Goal: Information Seeking & Learning: Learn about a topic

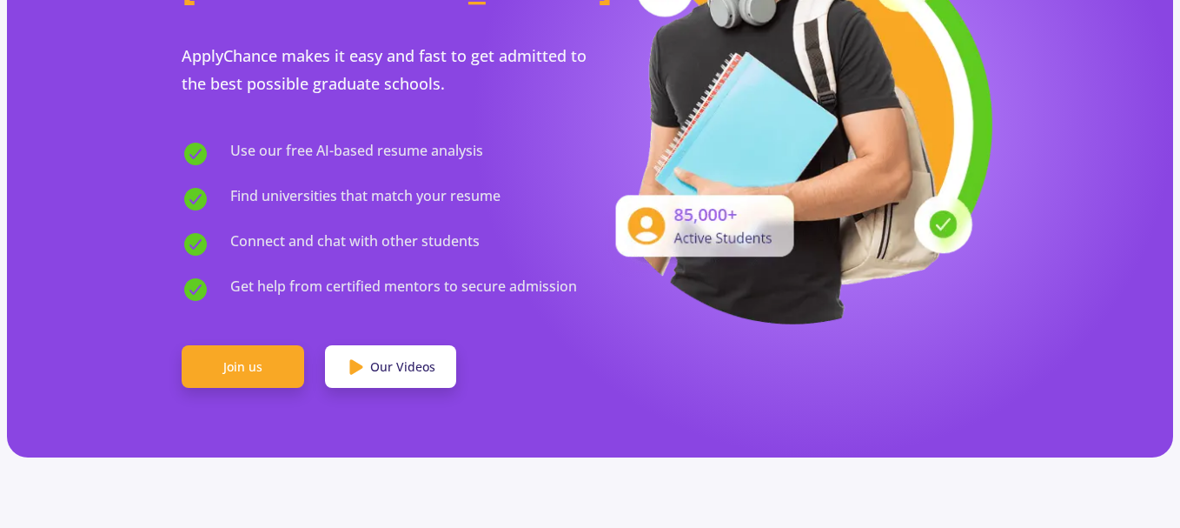
scroll to position [348, 0]
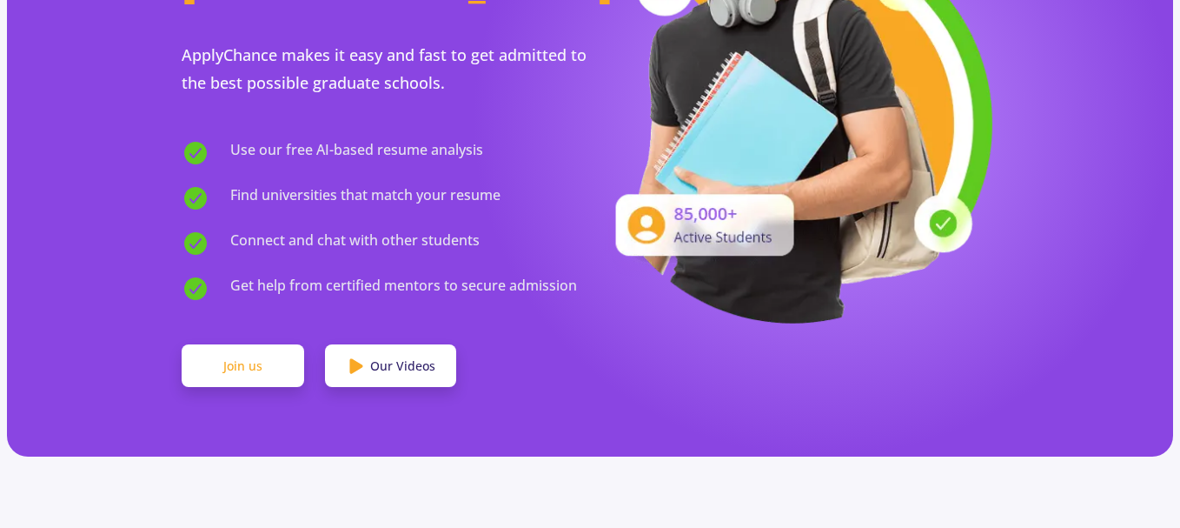
click at [275, 344] on link "Join us" at bounding box center [243, 365] width 123 height 43
click at [217, 344] on link "Join us" at bounding box center [243, 365] width 123 height 43
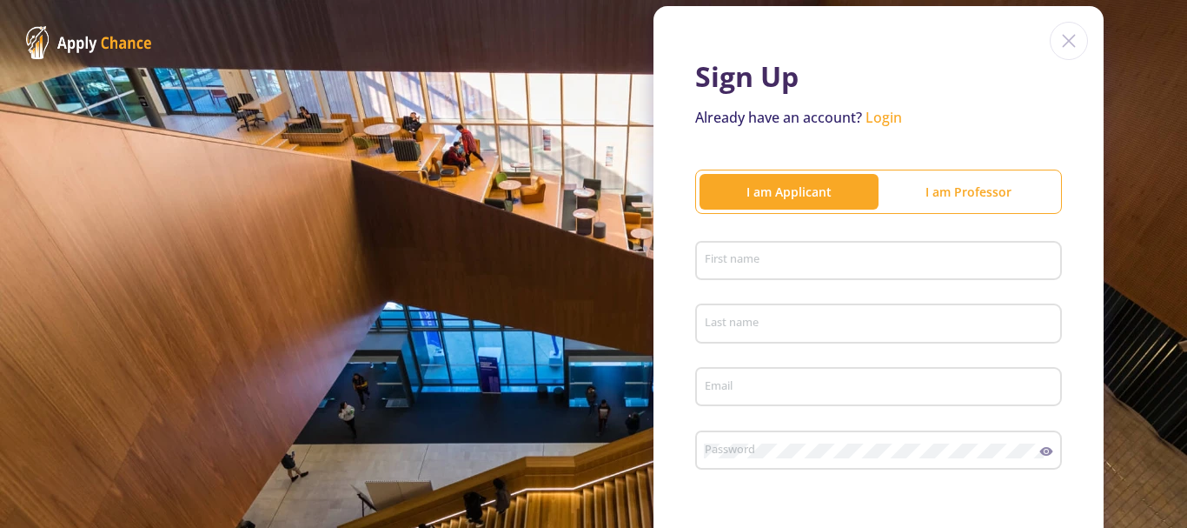
scroll to position [87, 0]
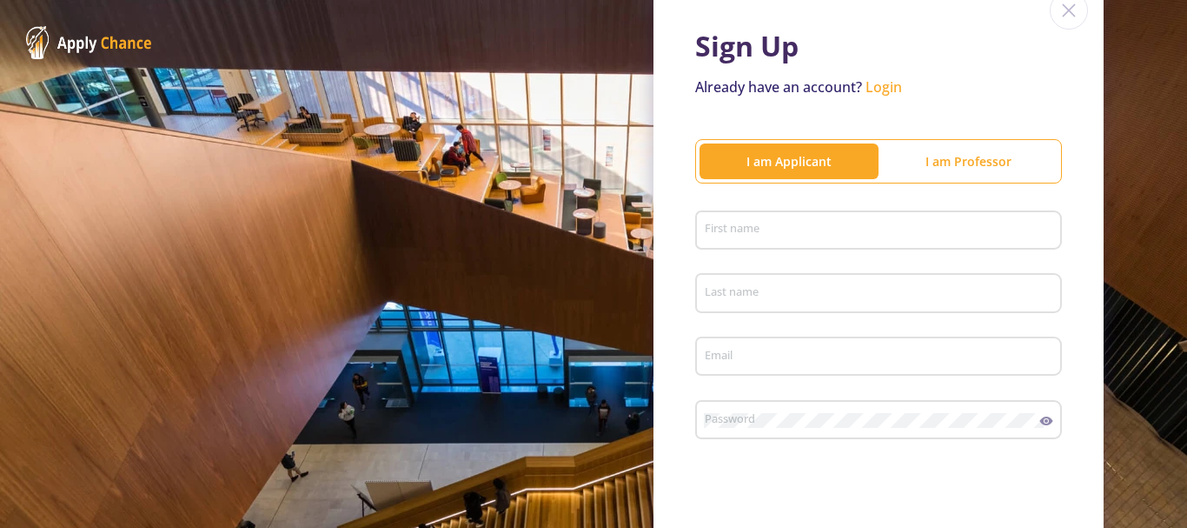
click at [803, 235] on input "First name" at bounding box center [881, 231] width 355 height 16
type input "hossein"
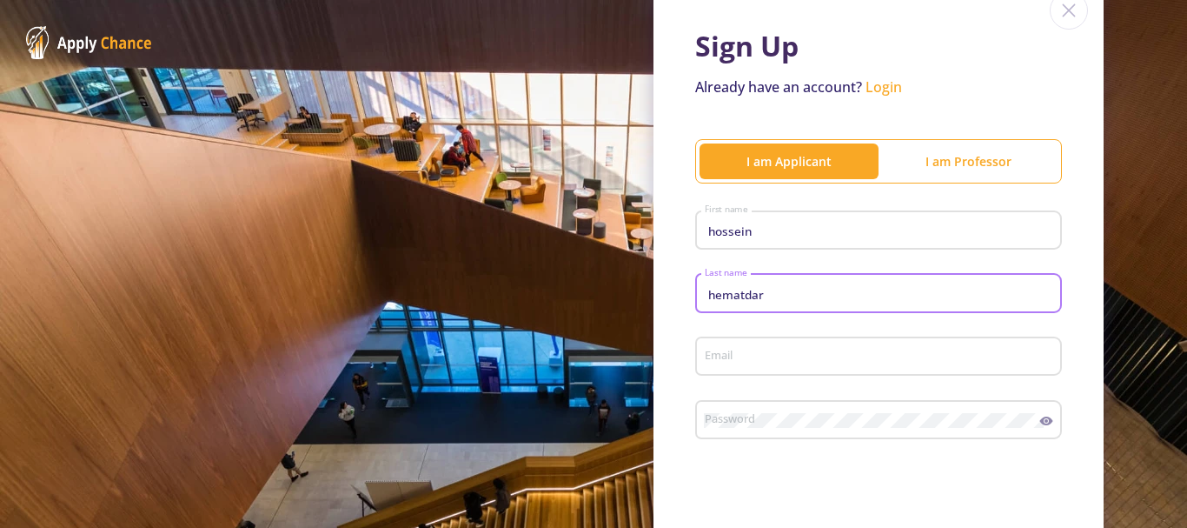
type input "hematdar"
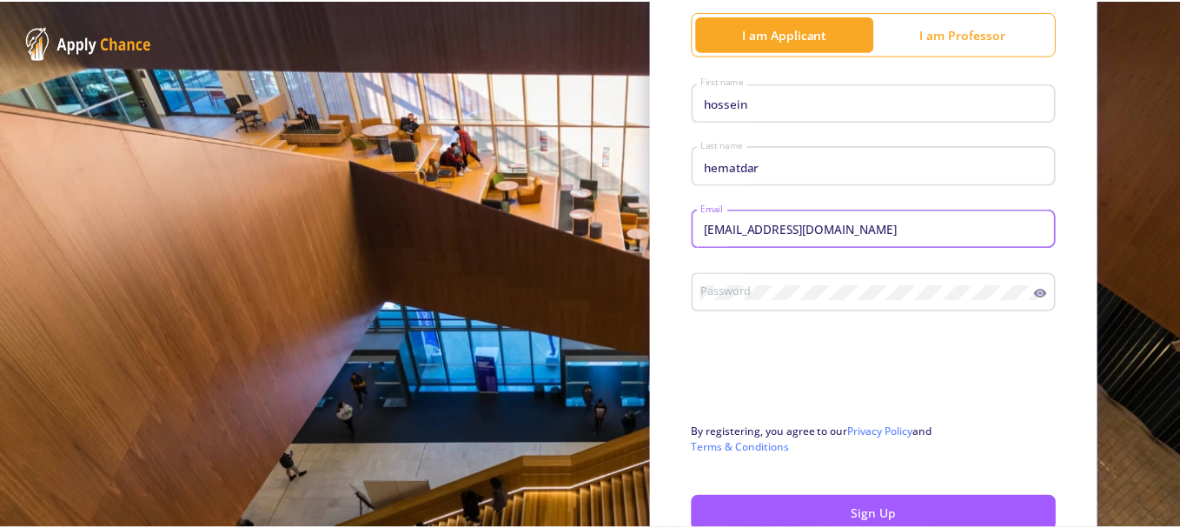
scroll to position [261, 0]
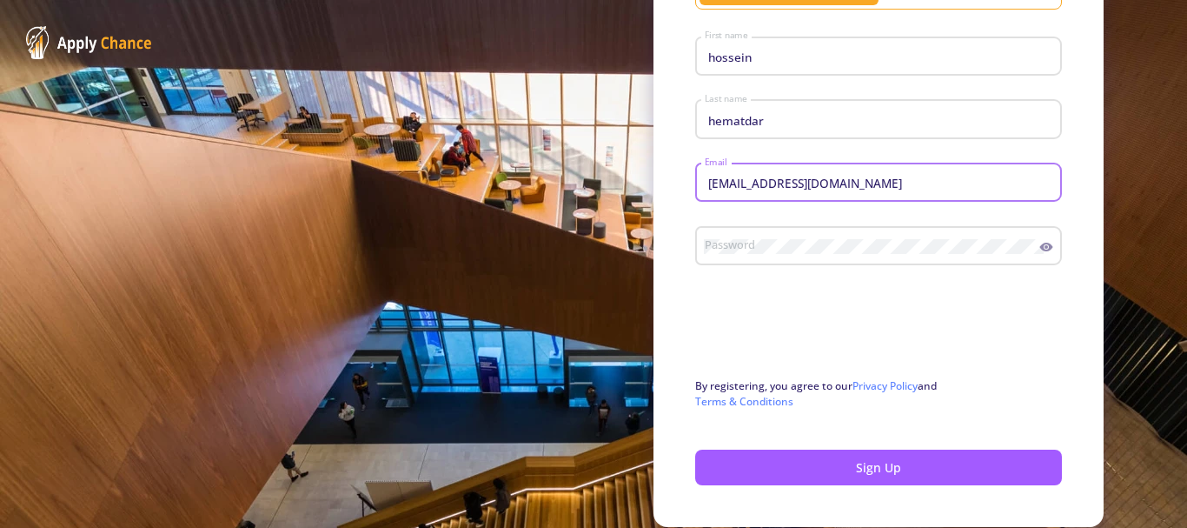
type input "[EMAIL_ADDRESS][DOMAIN_NAME]"
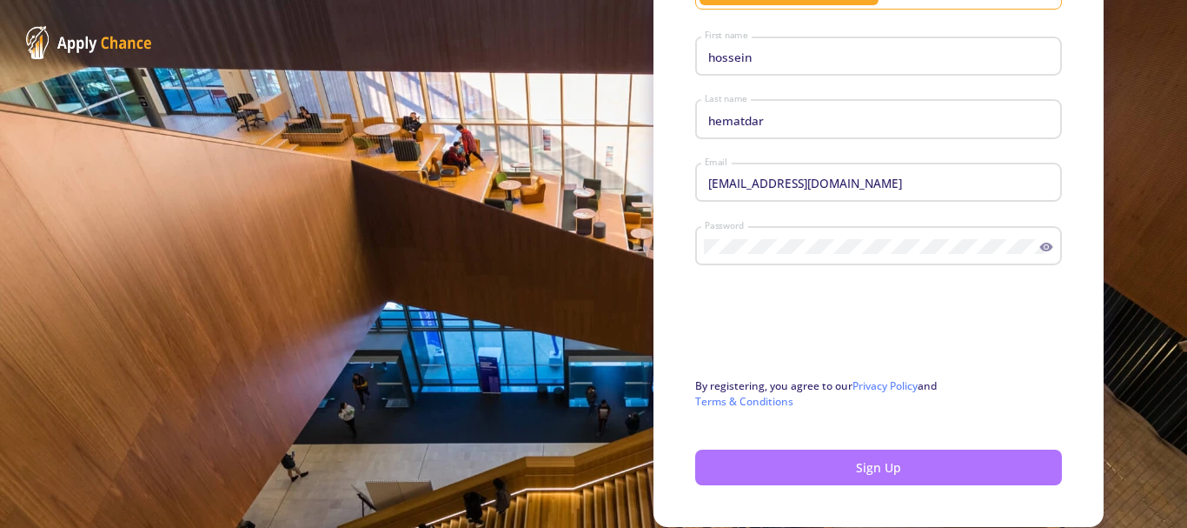
click at [889, 465] on button "Sign Up" at bounding box center [878, 467] width 367 height 36
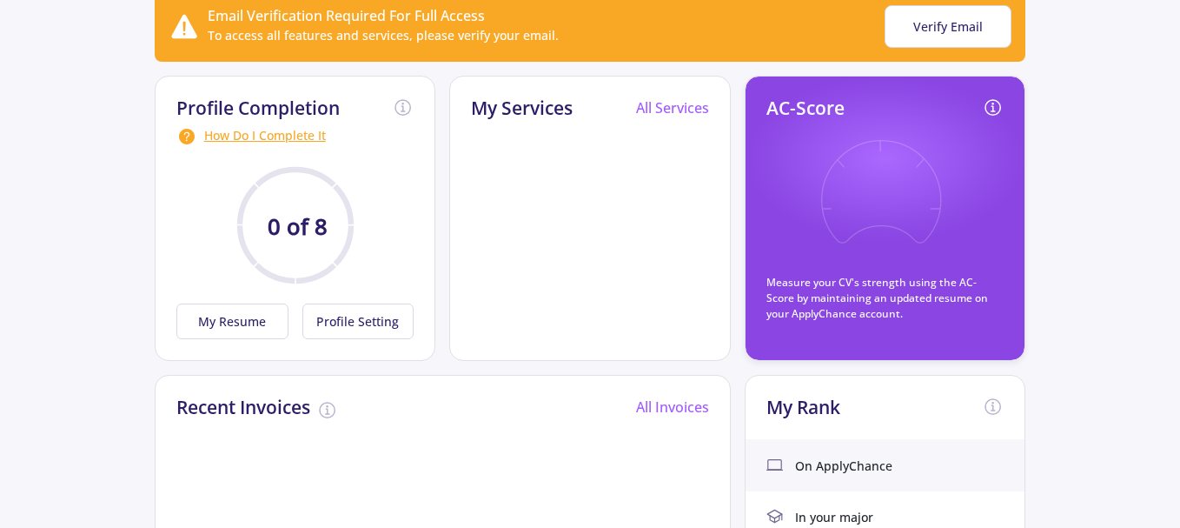
scroll to position [87, 0]
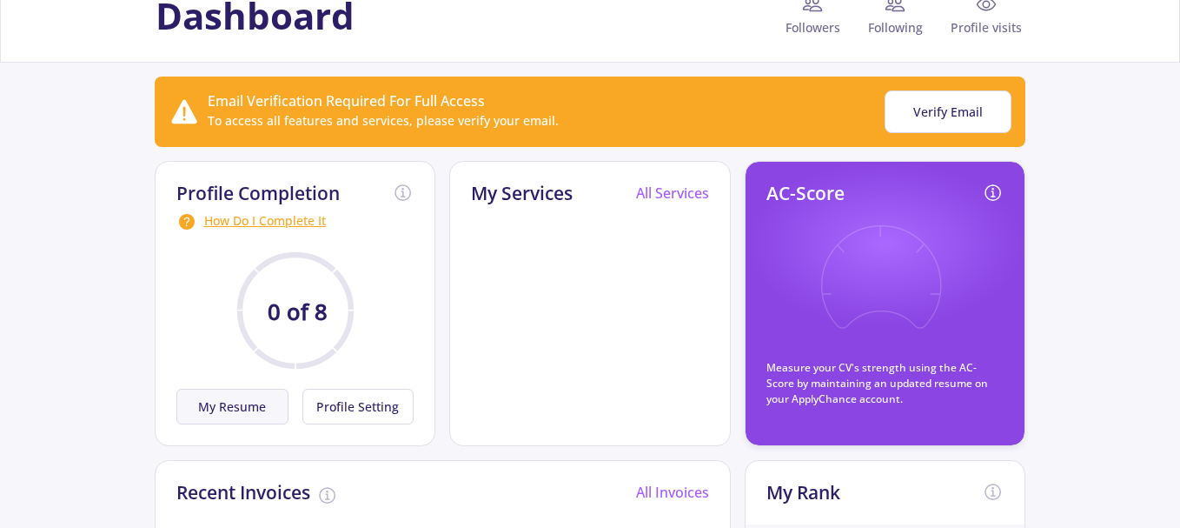
click at [249, 414] on button "My Resume" at bounding box center [232, 406] width 112 height 36
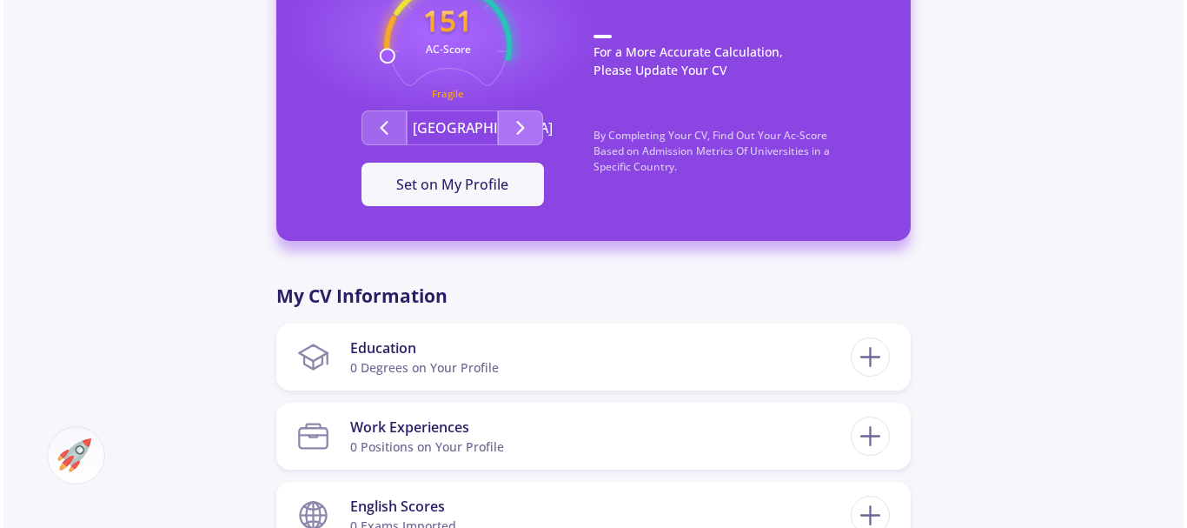
scroll to position [695, 0]
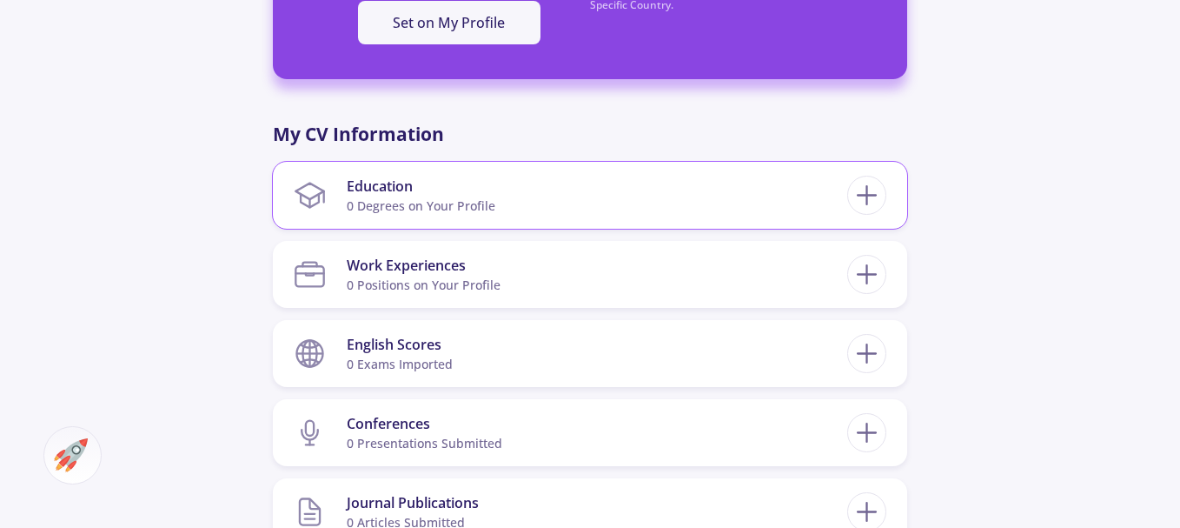
click at [706, 202] on section "Education 0 Degrees on Your Profile" at bounding box center [571, 195] width 554 height 53
click at [851, 196] on icon at bounding box center [867, 195] width 32 height 32
checkbox input "false"
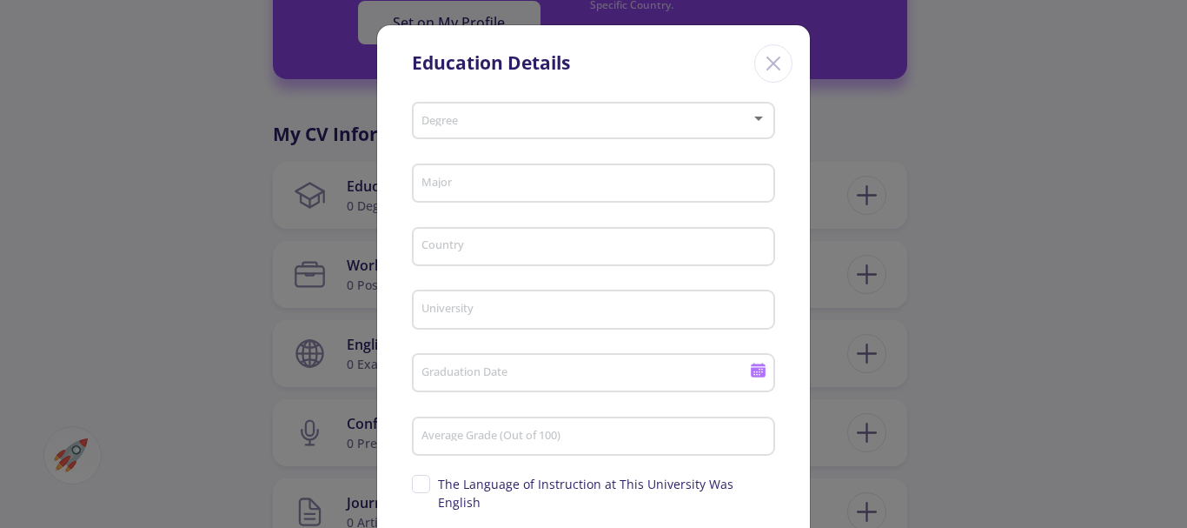
click at [500, 128] on div at bounding box center [586, 121] width 331 height 13
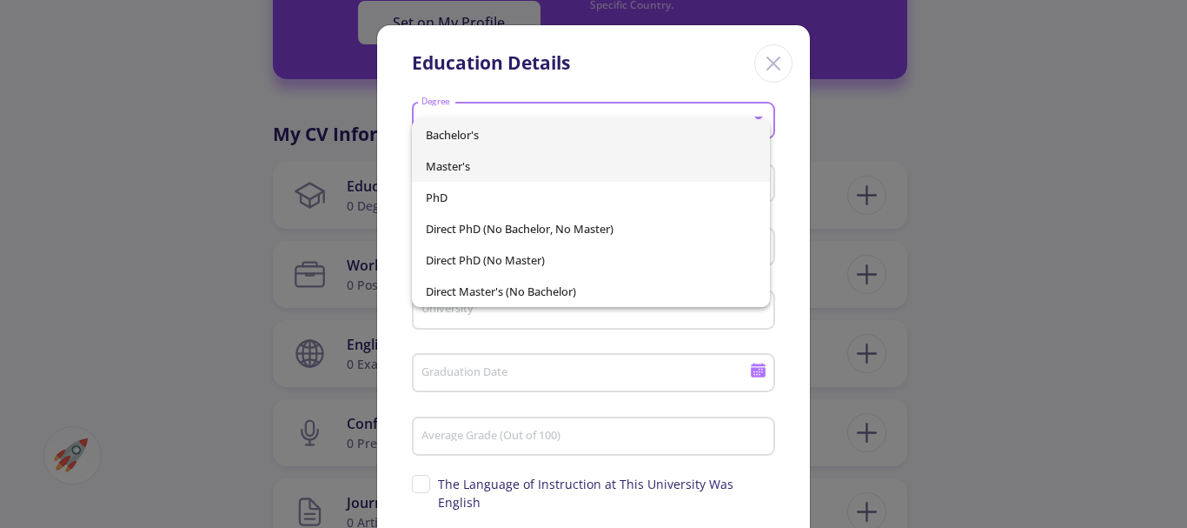
click at [481, 165] on span "Master's" at bounding box center [591, 165] width 331 height 31
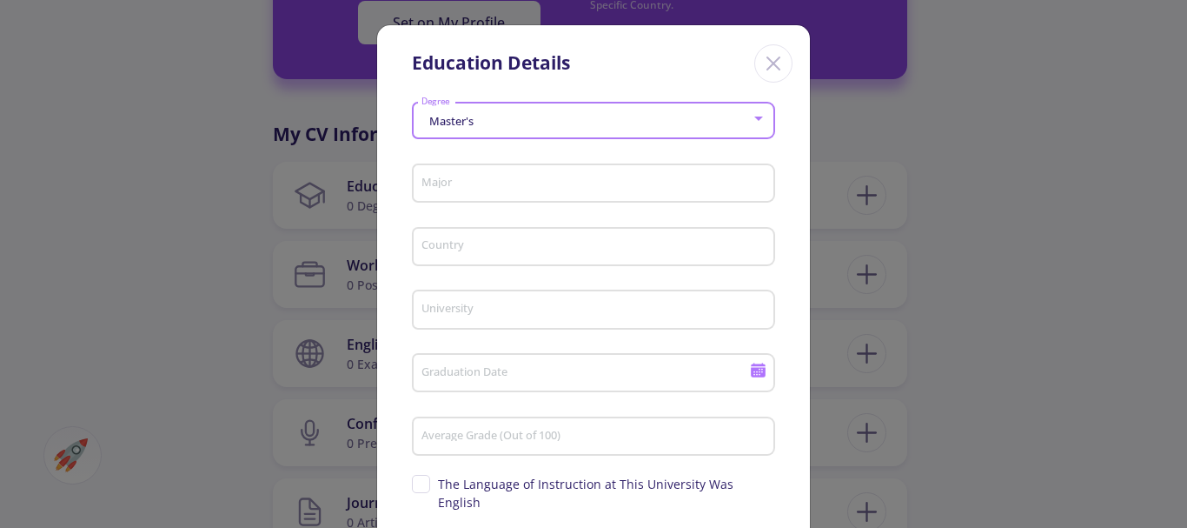
click at [481, 188] on input "Major" at bounding box center [596, 184] width 351 height 16
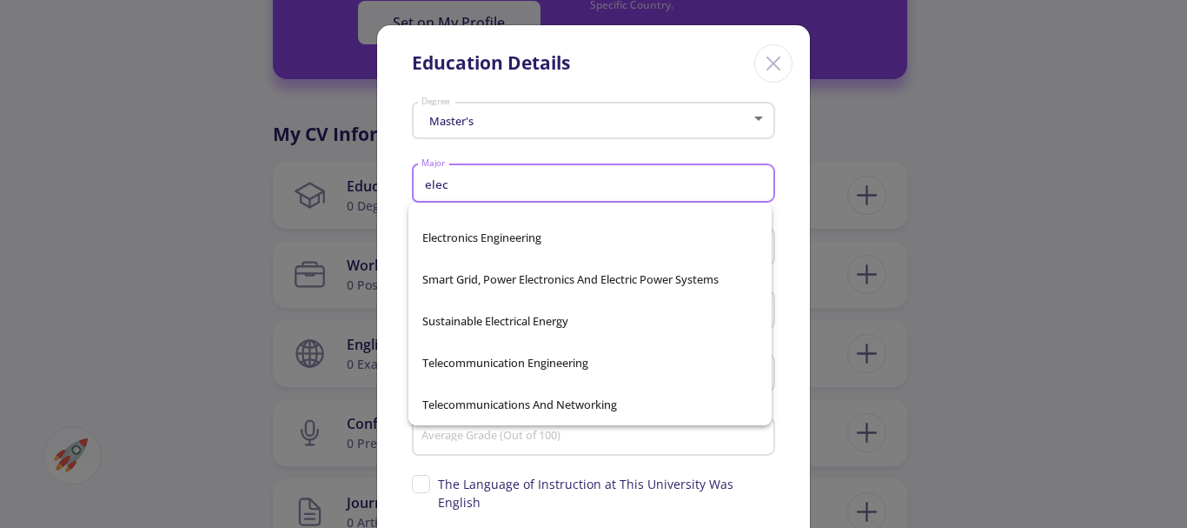
scroll to position [570, 0]
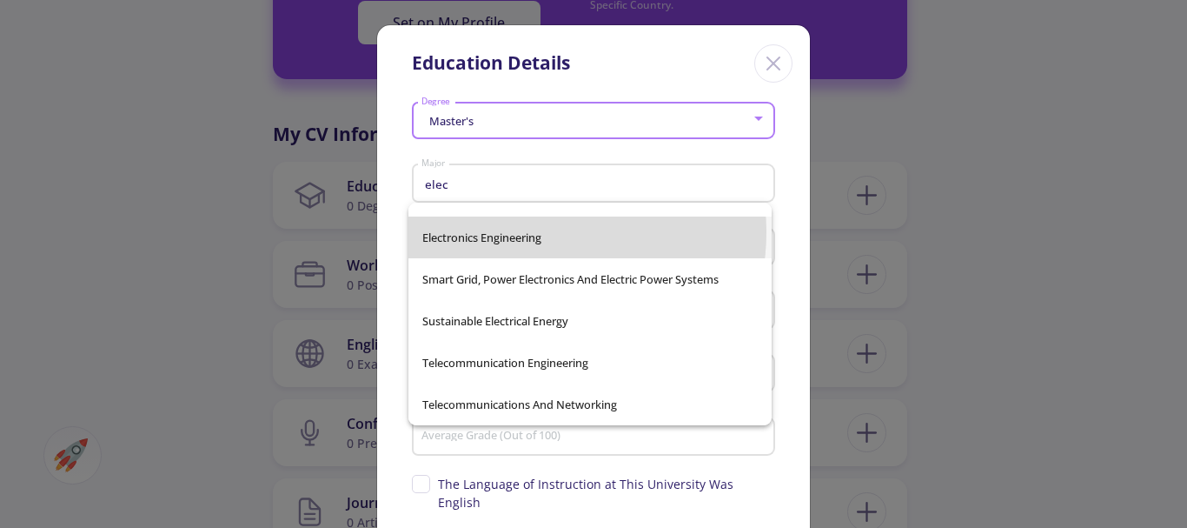
click at [541, 232] on span "Electronics Engineering" at bounding box center [589, 237] width 335 height 42
type input "Electronics Engineering"
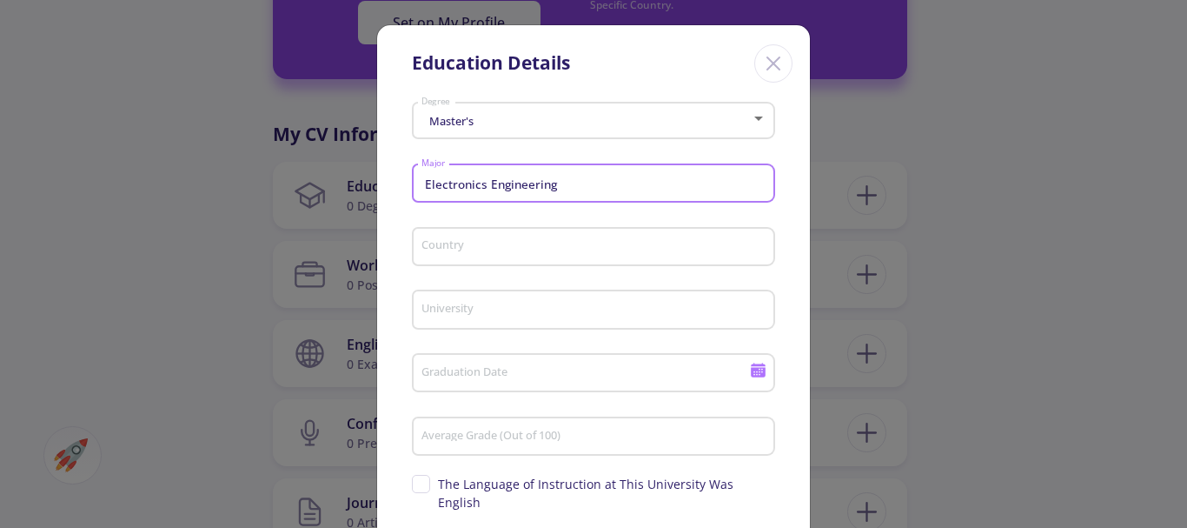
click at [516, 242] on input "Country" at bounding box center [596, 248] width 351 height 16
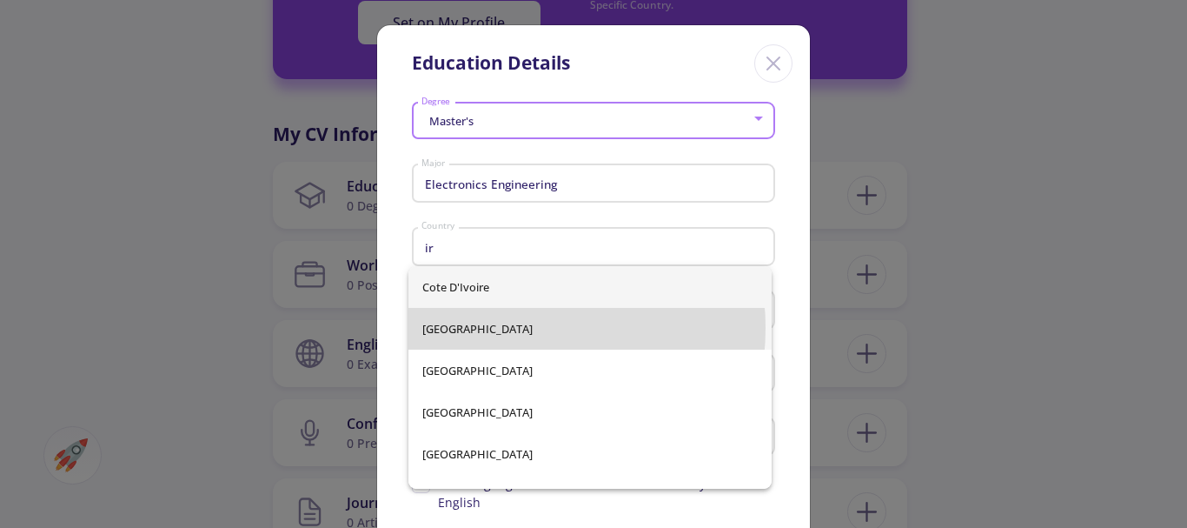
click at [490, 328] on span "[GEOGRAPHIC_DATA]" at bounding box center [589, 329] width 335 height 42
type input "[GEOGRAPHIC_DATA]"
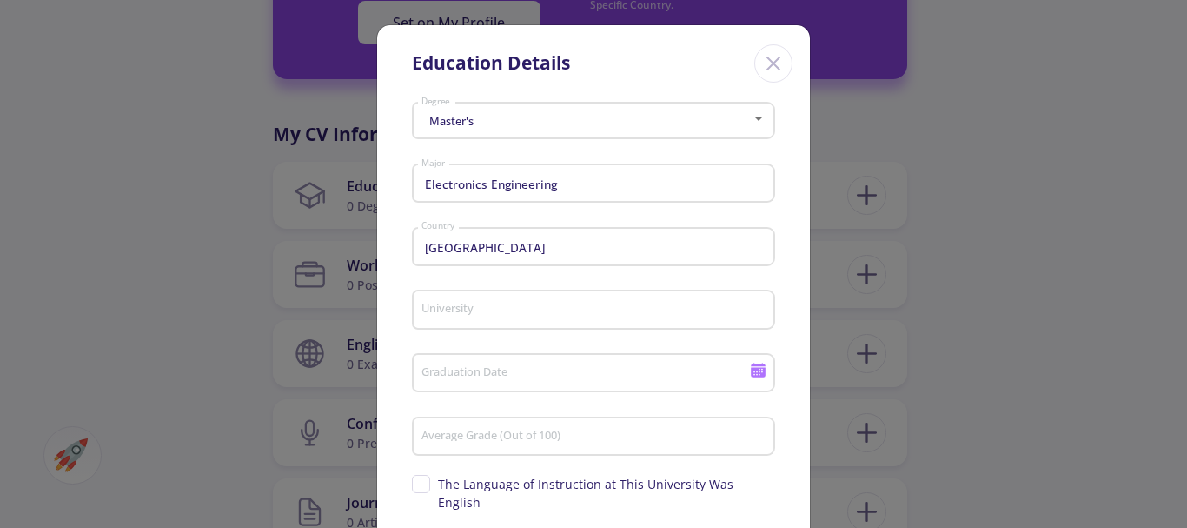
click at [488, 316] on div "University" at bounding box center [594, 305] width 347 height 45
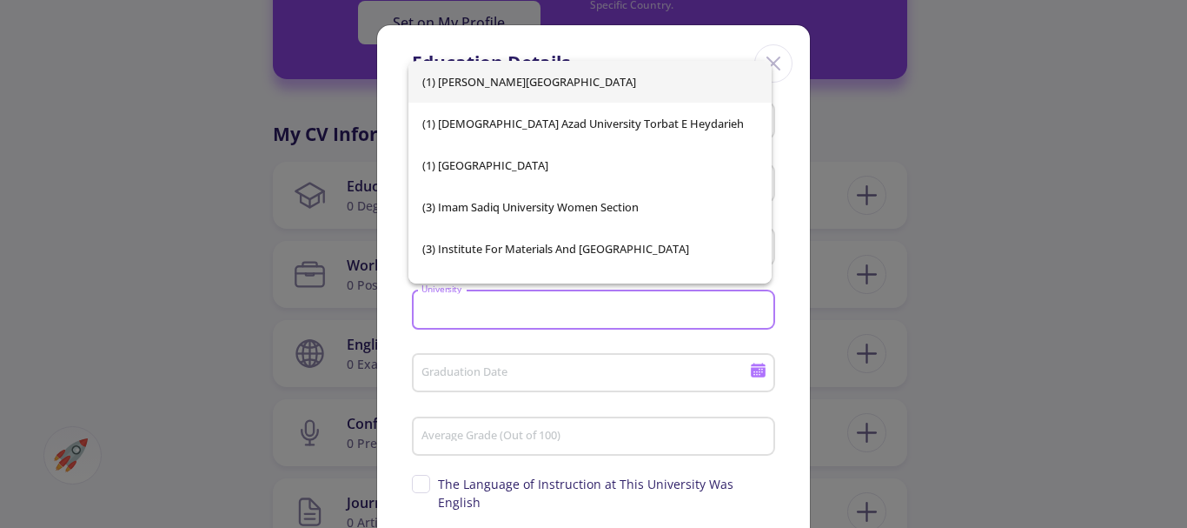
click at [489, 315] on input "University" at bounding box center [596, 310] width 351 height 16
type input "a"
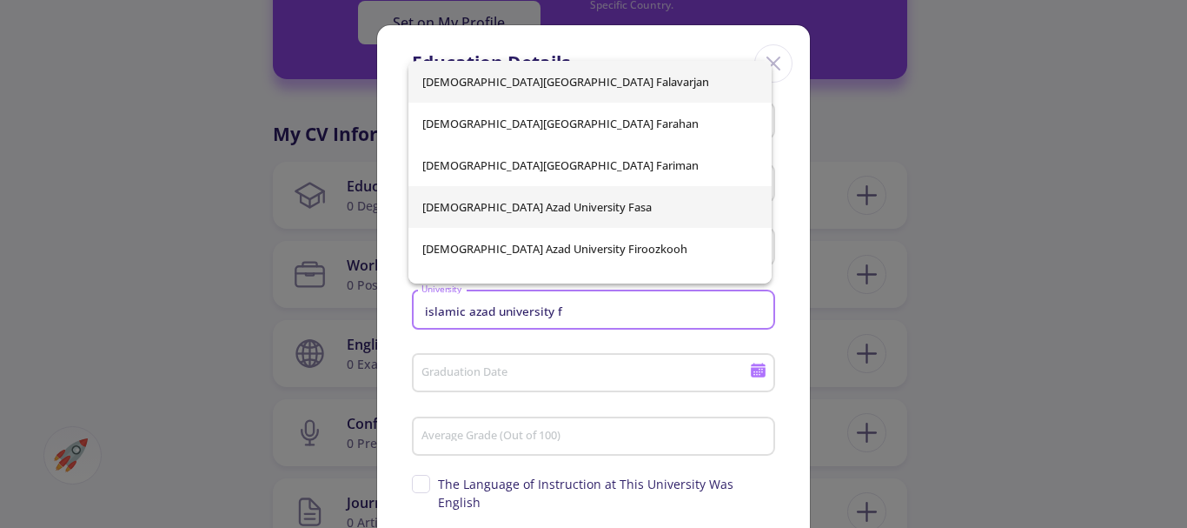
click at [567, 205] on span "[DEMOGRAPHIC_DATA] Azad University Fasa" at bounding box center [589, 207] width 335 height 42
type input "[DEMOGRAPHIC_DATA] Azad University Fasa"
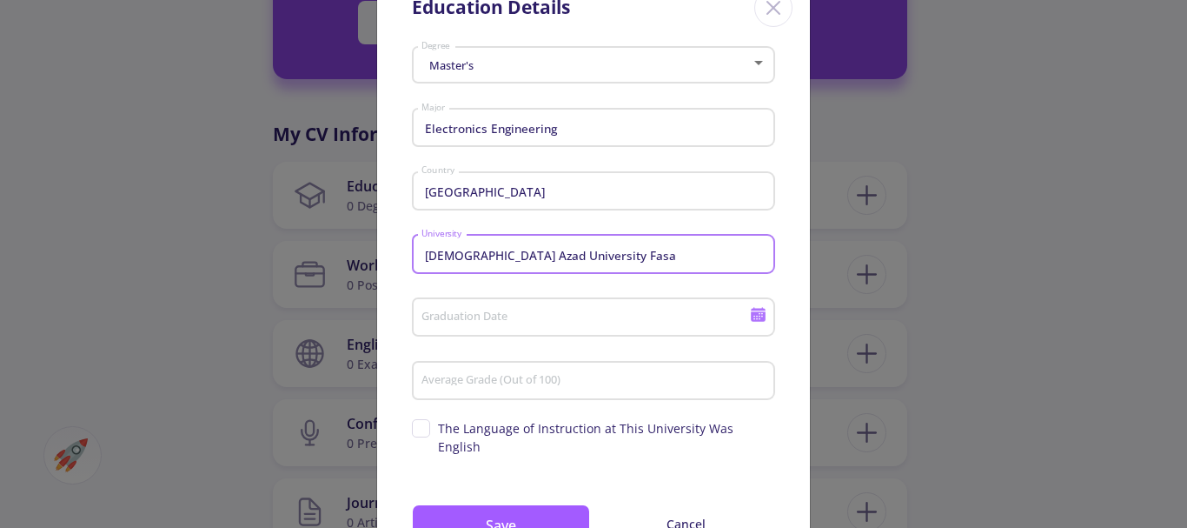
scroll to position [87, 0]
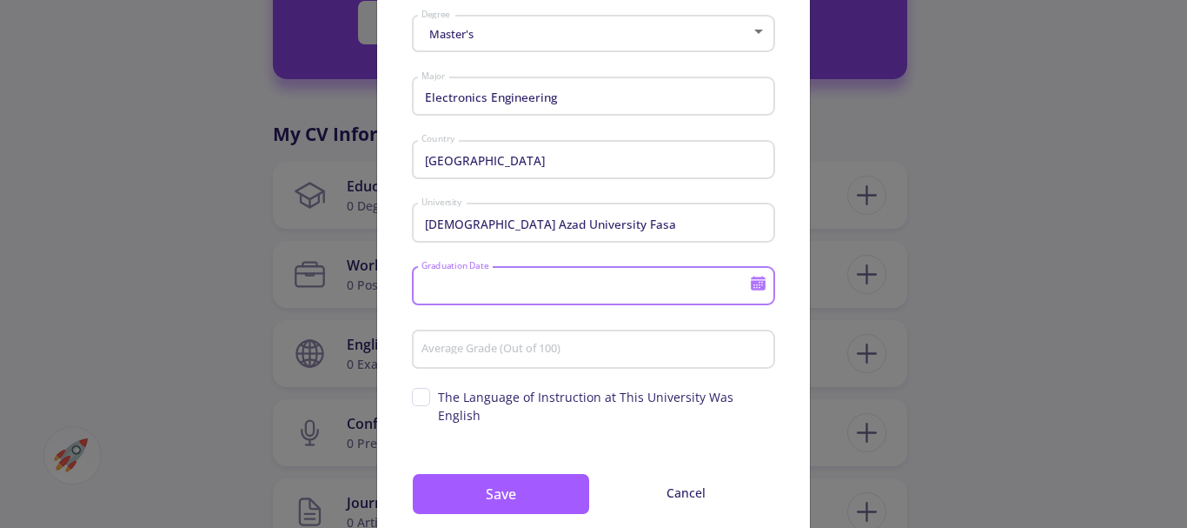
click at [671, 279] on input "Graduation Date" at bounding box center [588, 287] width 335 height 16
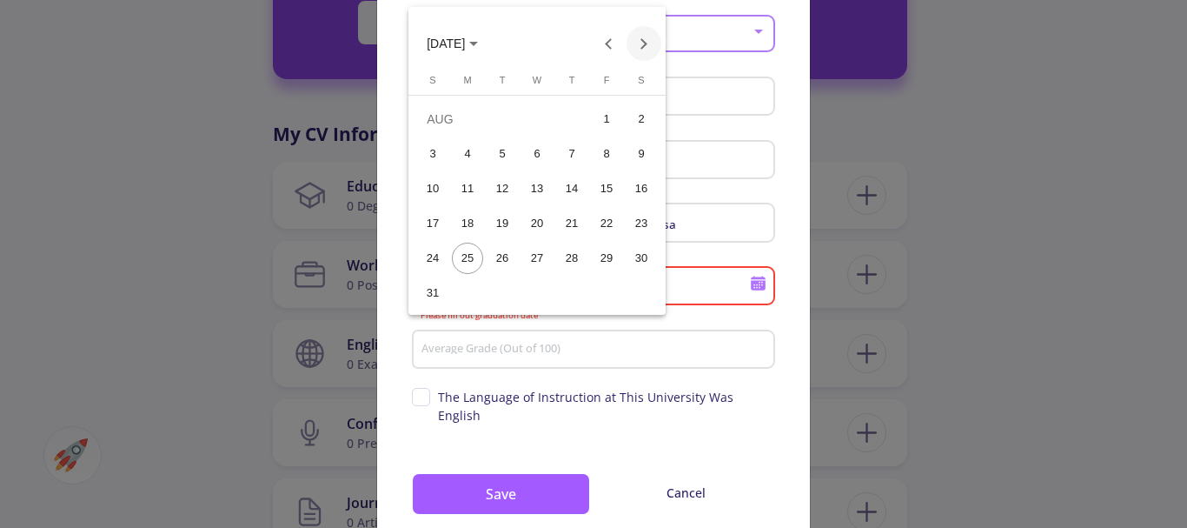
click at [637, 43] on button "Next month" at bounding box center [644, 43] width 35 height 35
click at [480, 158] on div "1" at bounding box center [467, 153] width 31 height 31
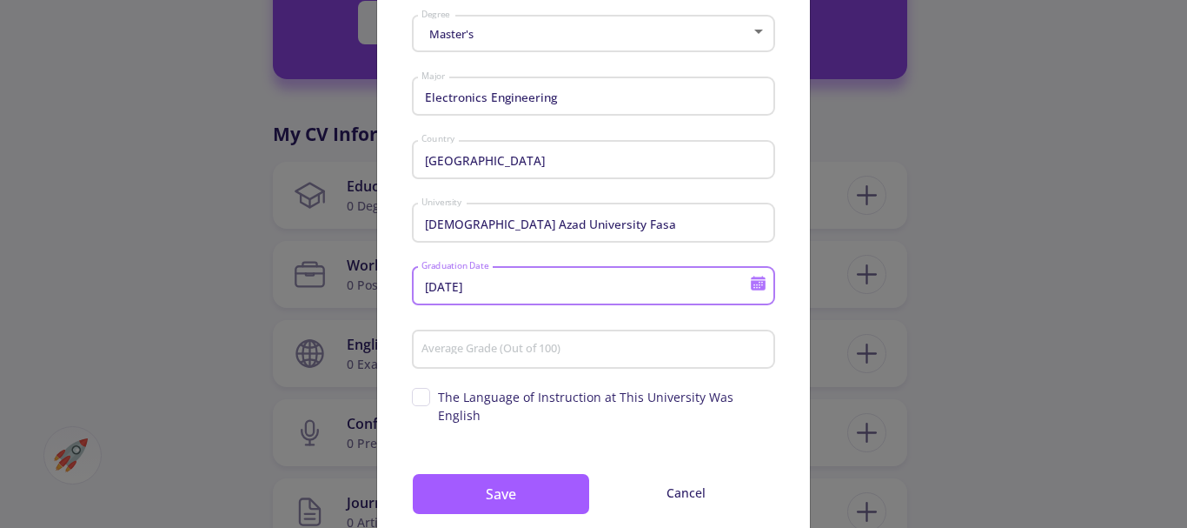
click at [466, 286] on input "[DATE]" at bounding box center [588, 287] width 335 height 16
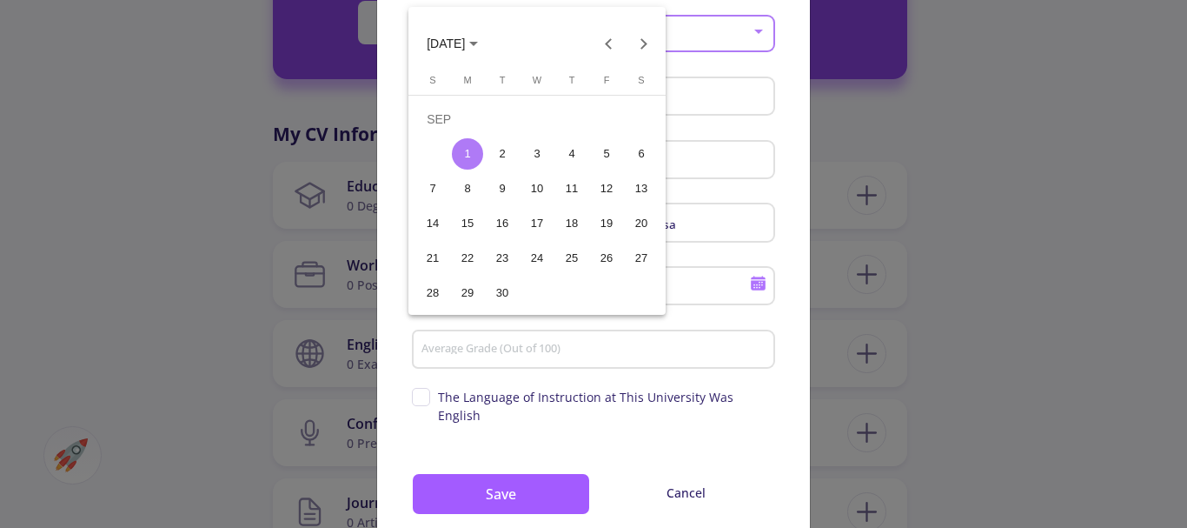
click at [465, 46] on span "[DATE]" at bounding box center [446, 44] width 38 height 14
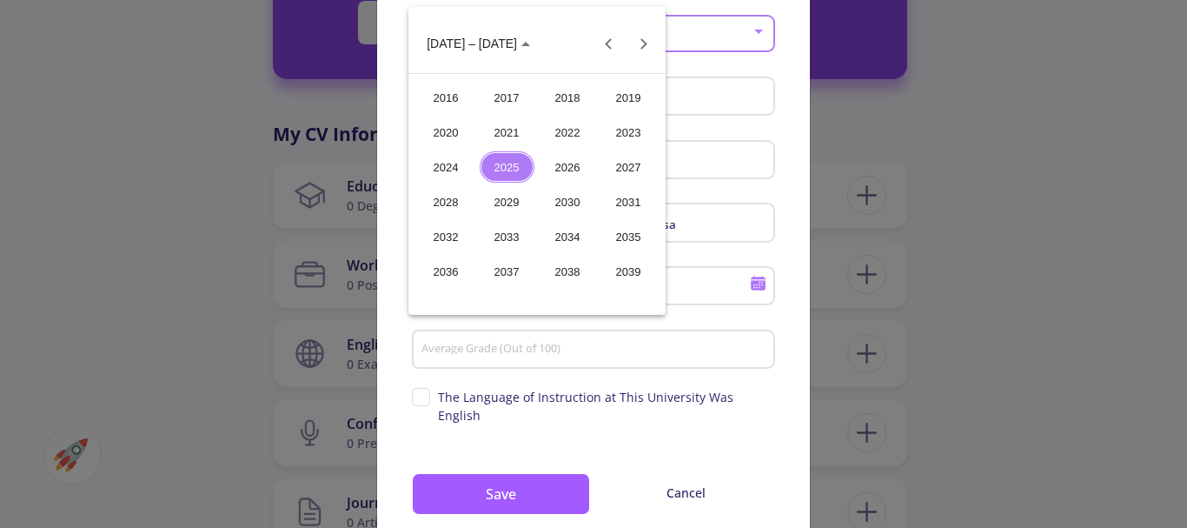
click at [513, 95] on div "2017" at bounding box center [507, 97] width 55 height 31
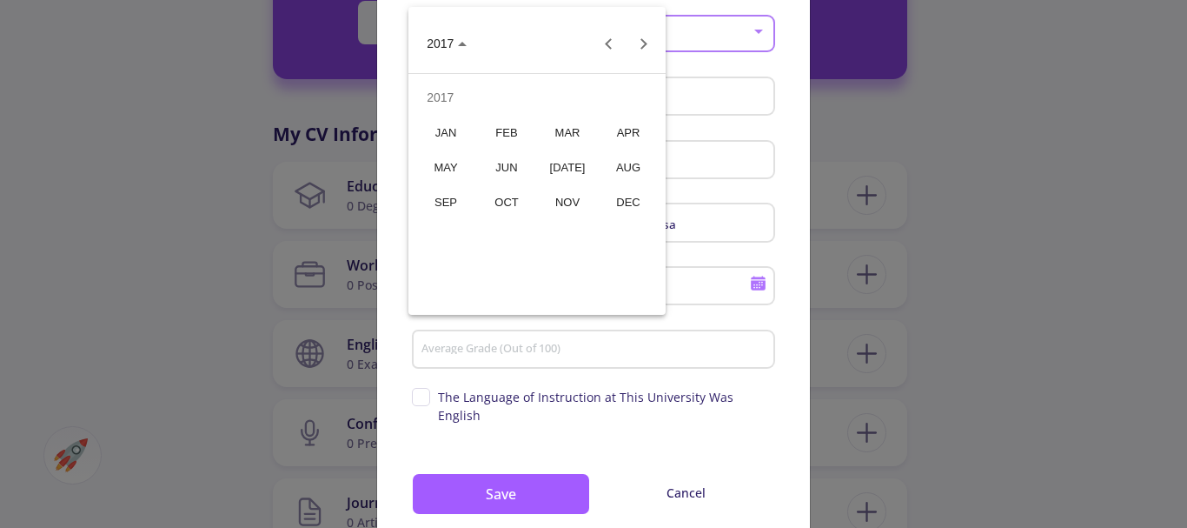
click at [466, 195] on div "SEP" at bounding box center [446, 201] width 55 height 31
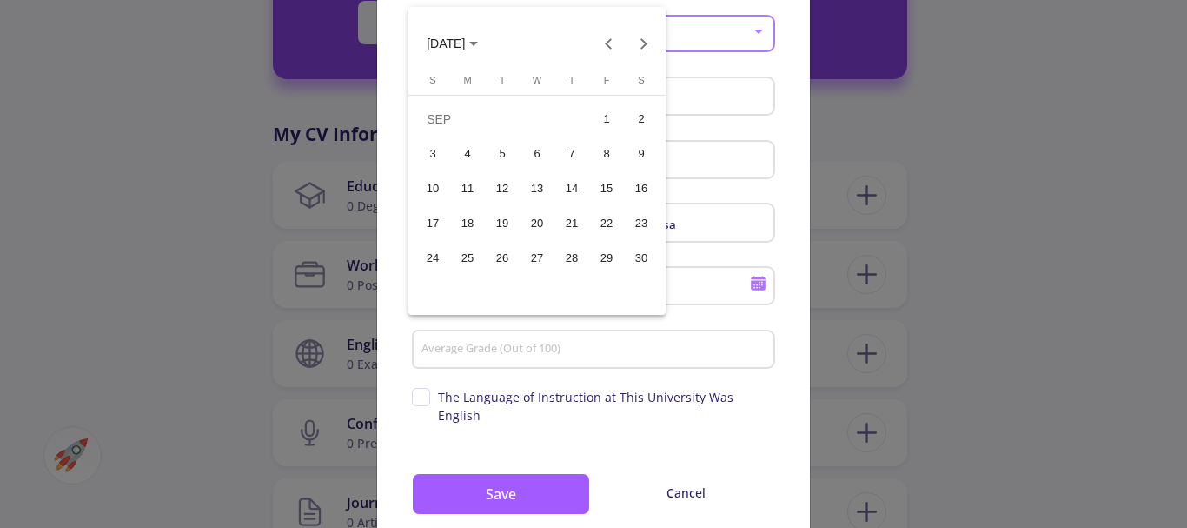
click at [595, 123] on div "1" at bounding box center [606, 118] width 31 height 31
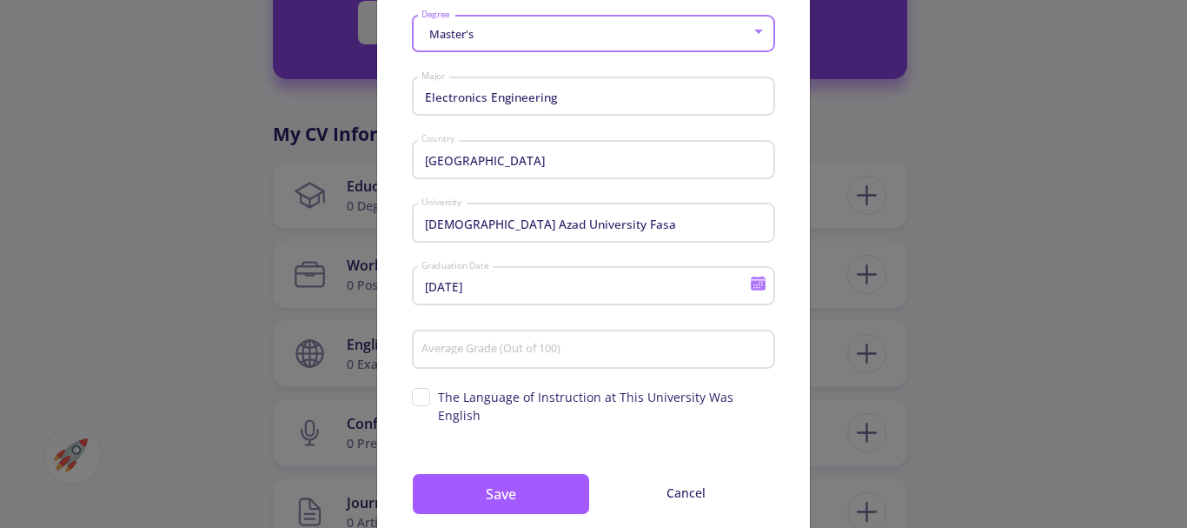
type input "[DATE]"
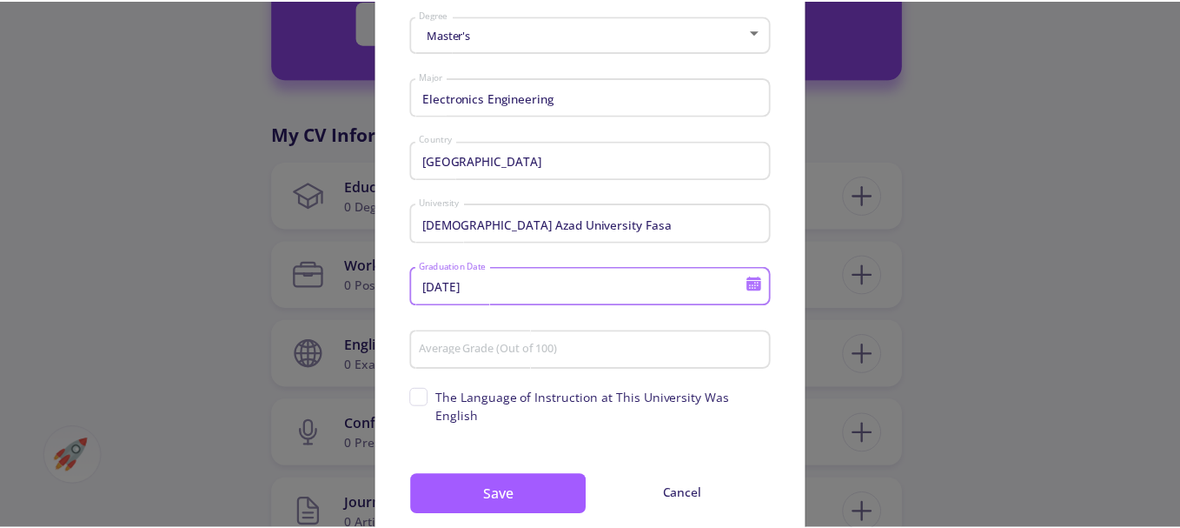
scroll to position [123, 0]
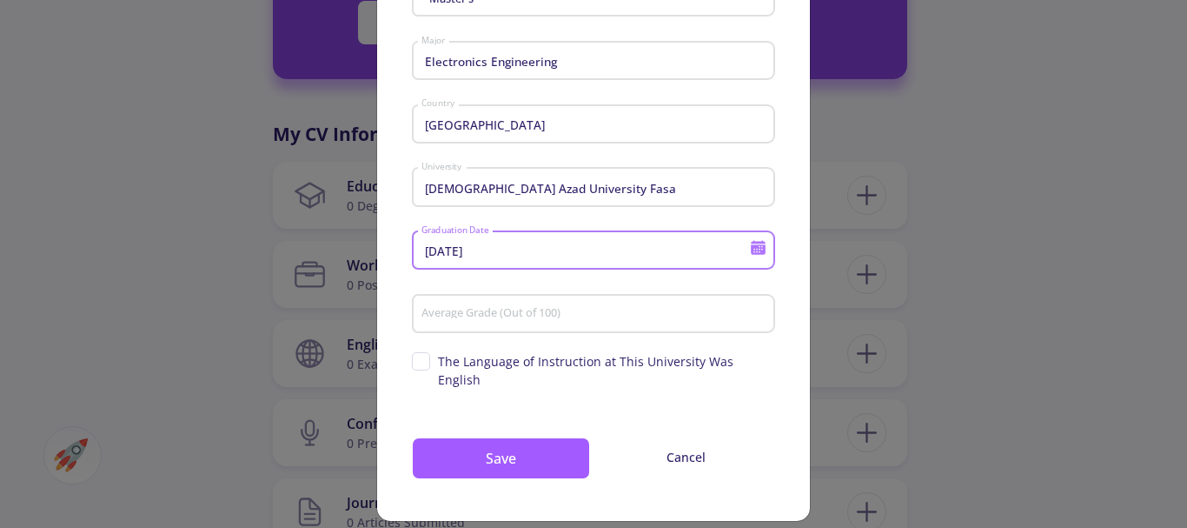
click at [607, 321] on input "Average Grade (Out of 100)" at bounding box center [596, 315] width 351 height 16
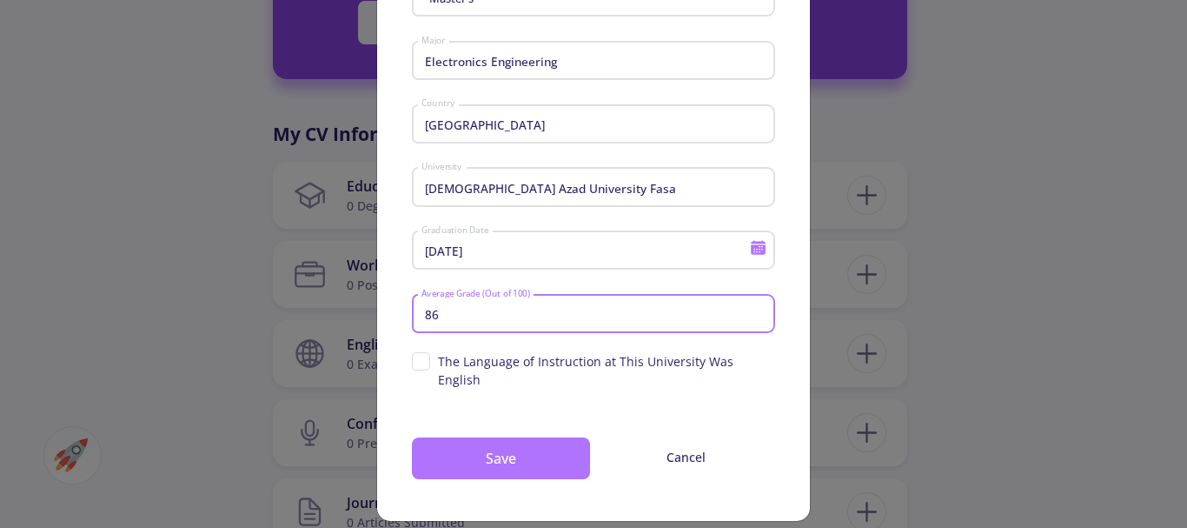
type input "86"
click at [547, 451] on button "Save" at bounding box center [501, 458] width 178 height 42
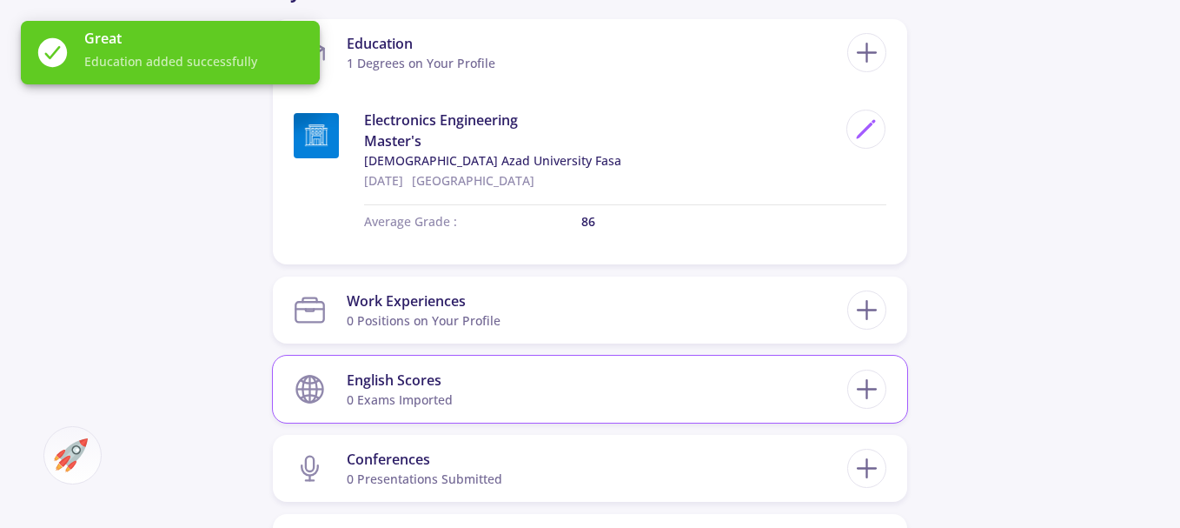
scroll to position [869, 0]
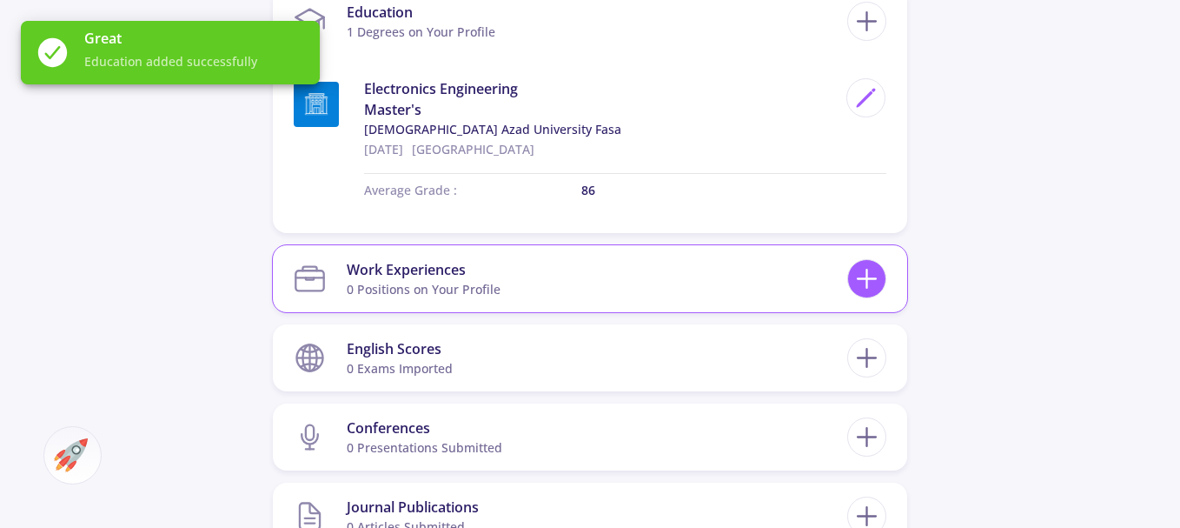
click at [853, 276] on icon at bounding box center [867, 278] width 32 height 32
checkbox input "false"
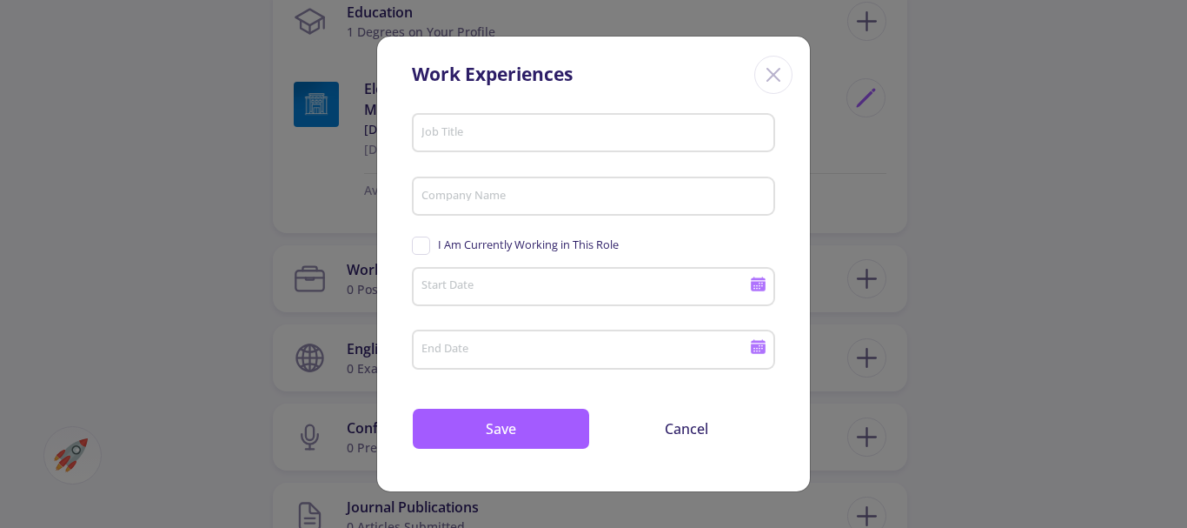
click at [560, 126] on input "Job Title" at bounding box center [596, 134] width 351 height 16
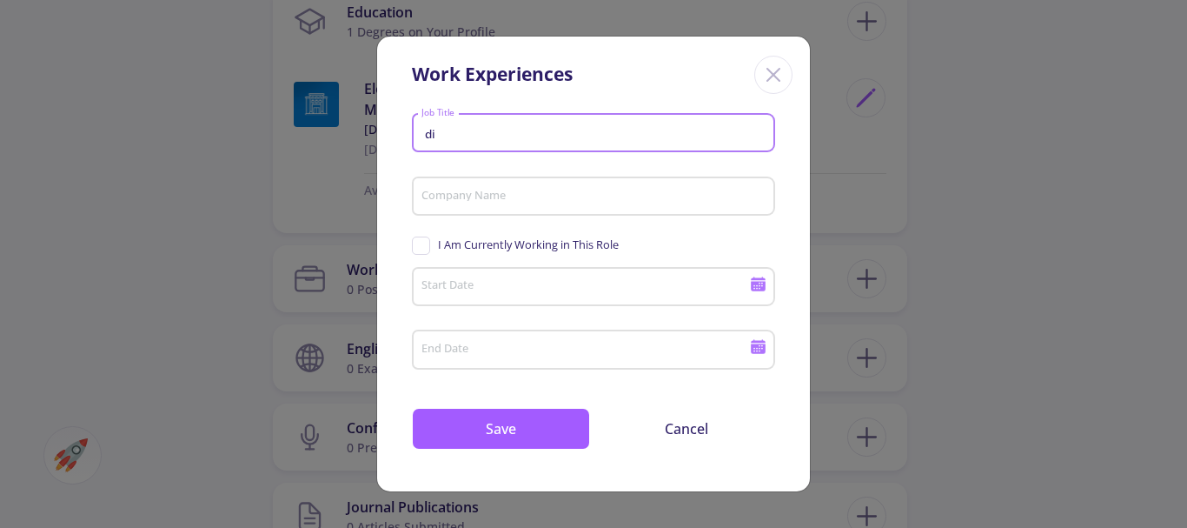
type input "d"
type input "assistant of 3d printer"
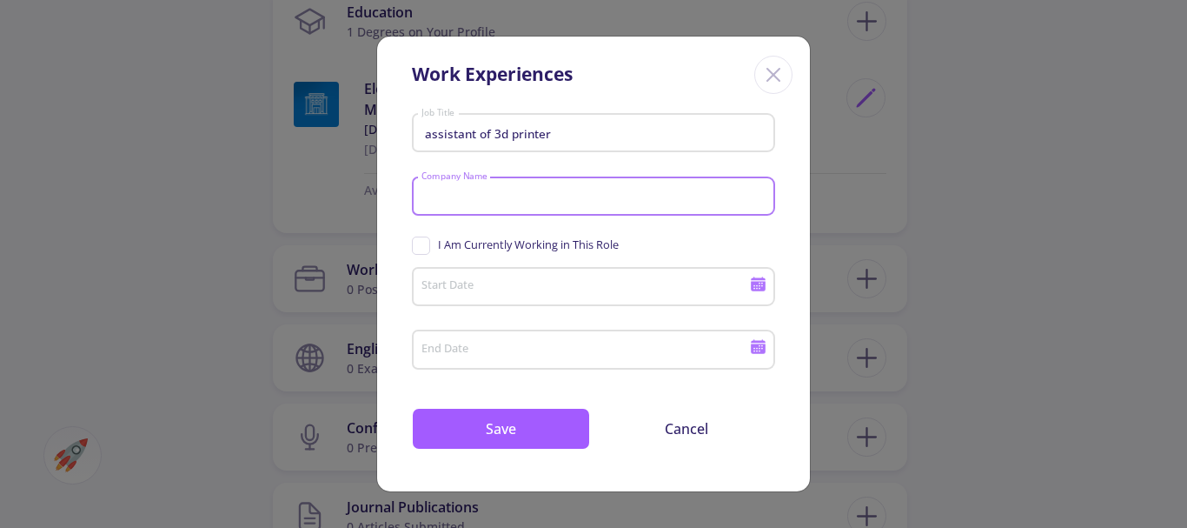
click at [523, 201] on input "Company Name" at bounding box center [596, 197] width 351 height 16
click at [530, 250] on span "I Am Currently Working in This Role" at bounding box center [528, 244] width 181 height 17
click at [423, 248] on input "I Am Currently Working in This Role" at bounding box center [417, 241] width 11 height 11
checkbox input "true"
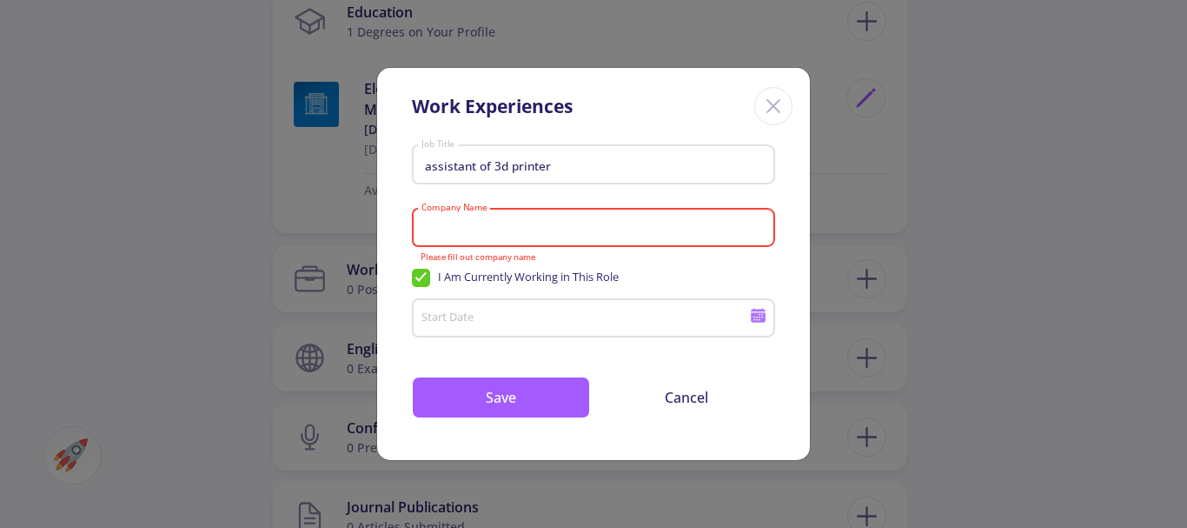
click at [514, 222] on input "Company Name" at bounding box center [596, 229] width 351 height 16
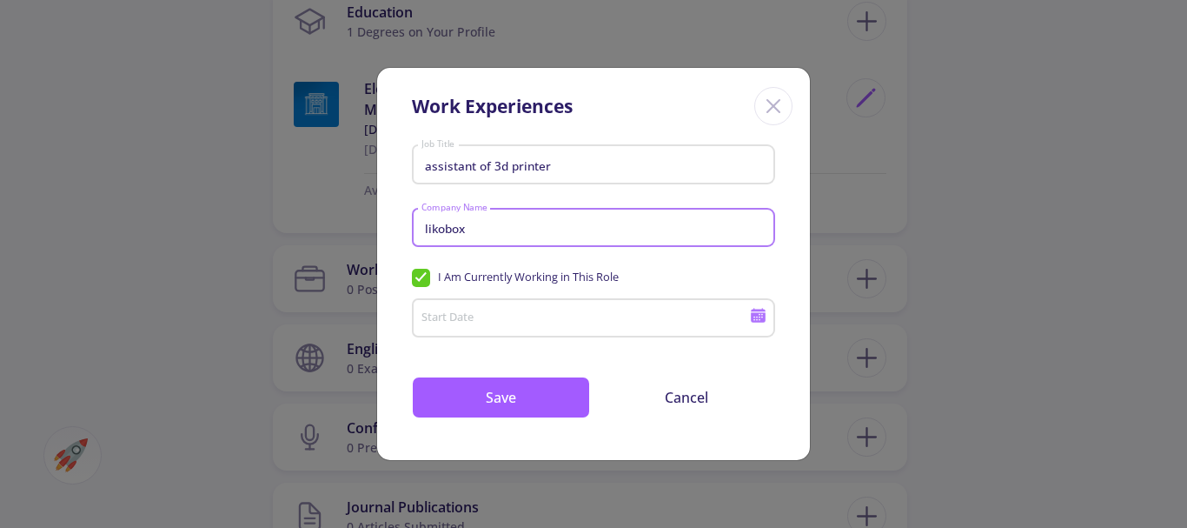
type input "likobox"
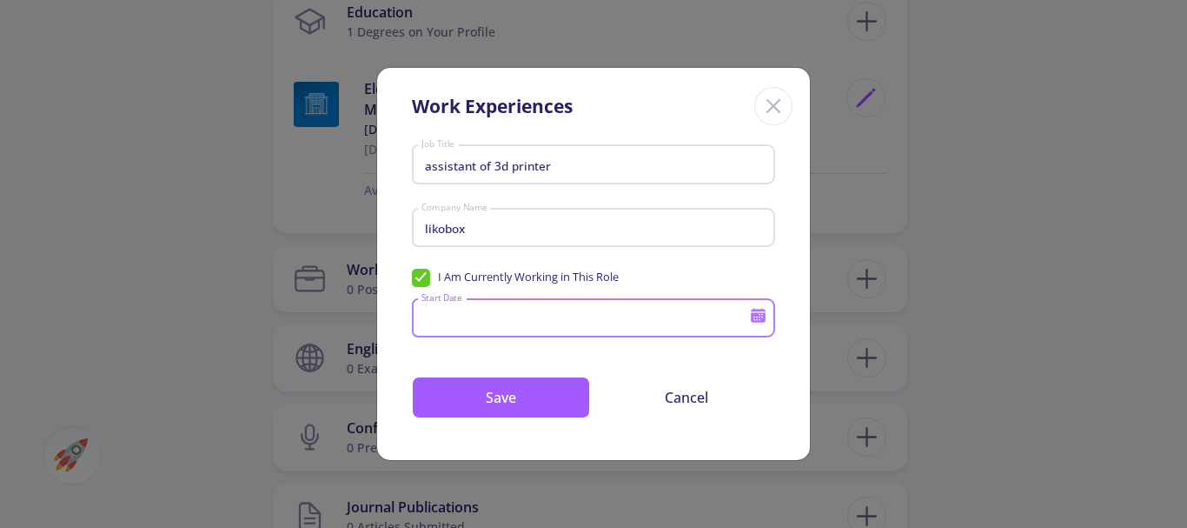
click at [519, 317] on input "Start Date" at bounding box center [588, 319] width 335 height 16
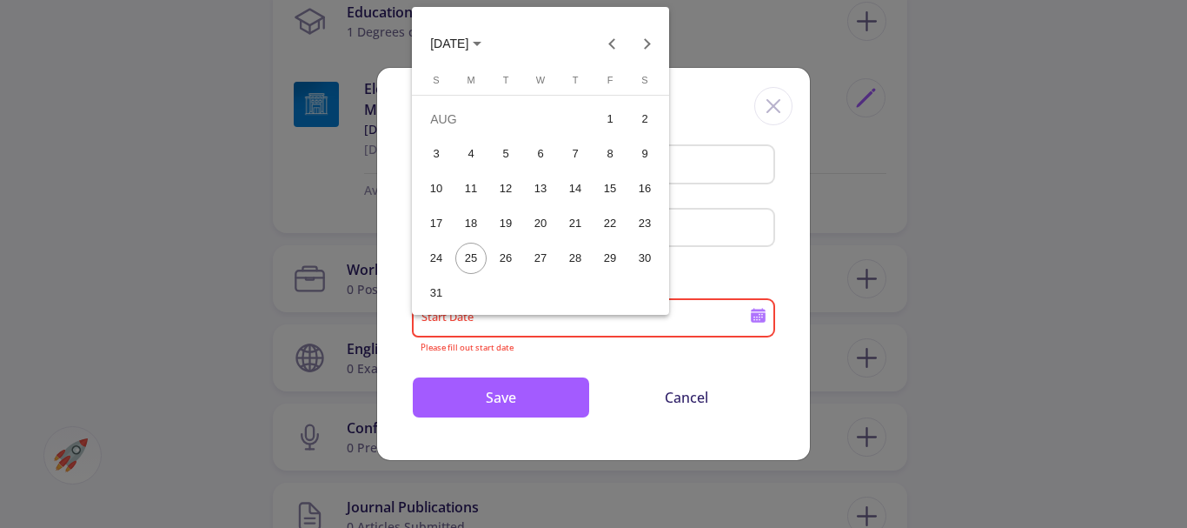
click at [481, 44] on span "[DATE]" at bounding box center [455, 43] width 51 height 14
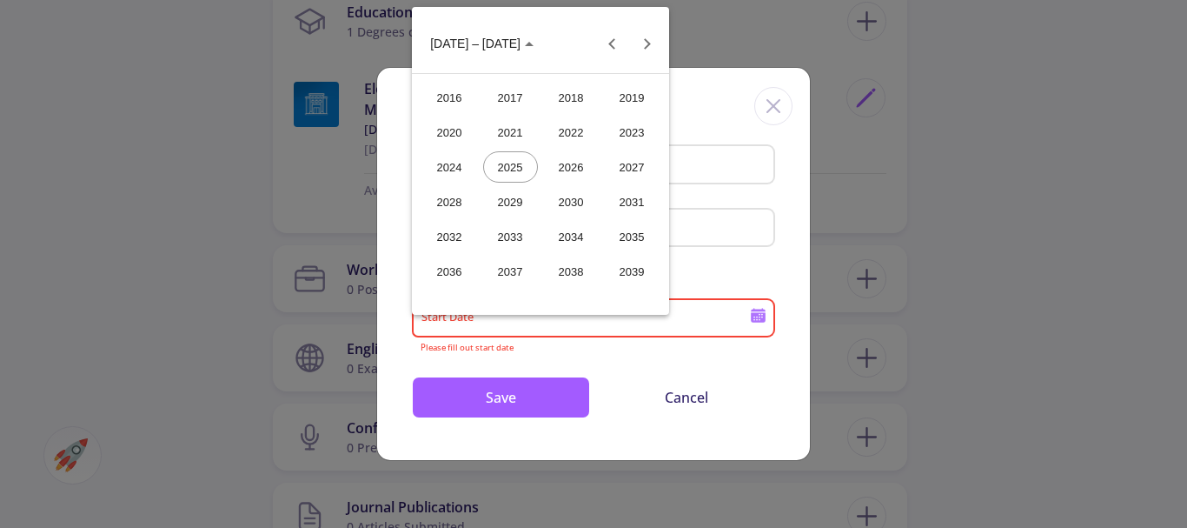
click at [634, 96] on div "2019" at bounding box center [632, 97] width 55 height 31
click at [468, 135] on div "JAN" at bounding box center [449, 131] width 55 height 31
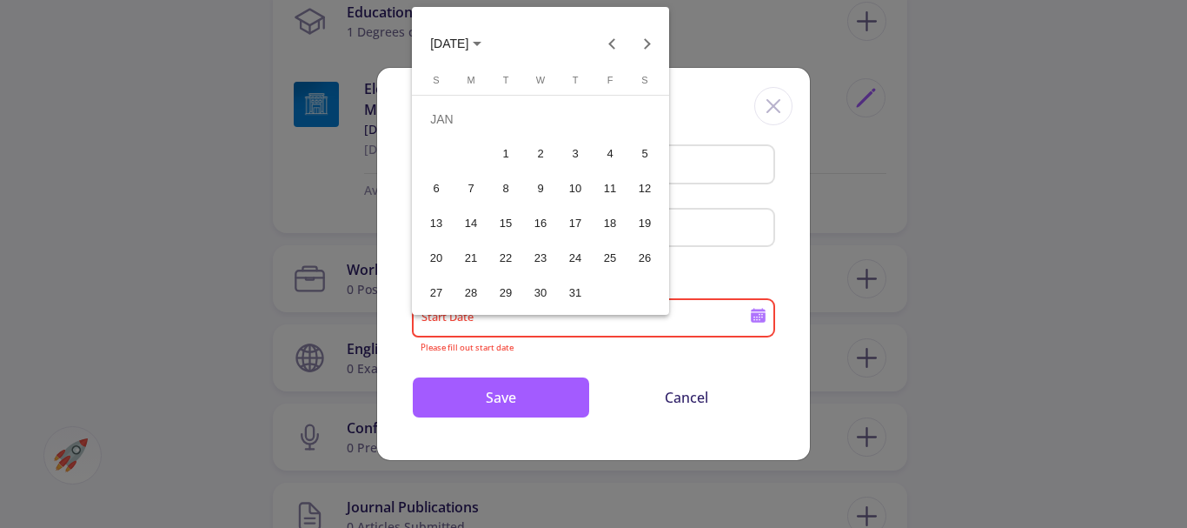
click at [508, 160] on div "1" at bounding box center [505, 153] width 31 height 31
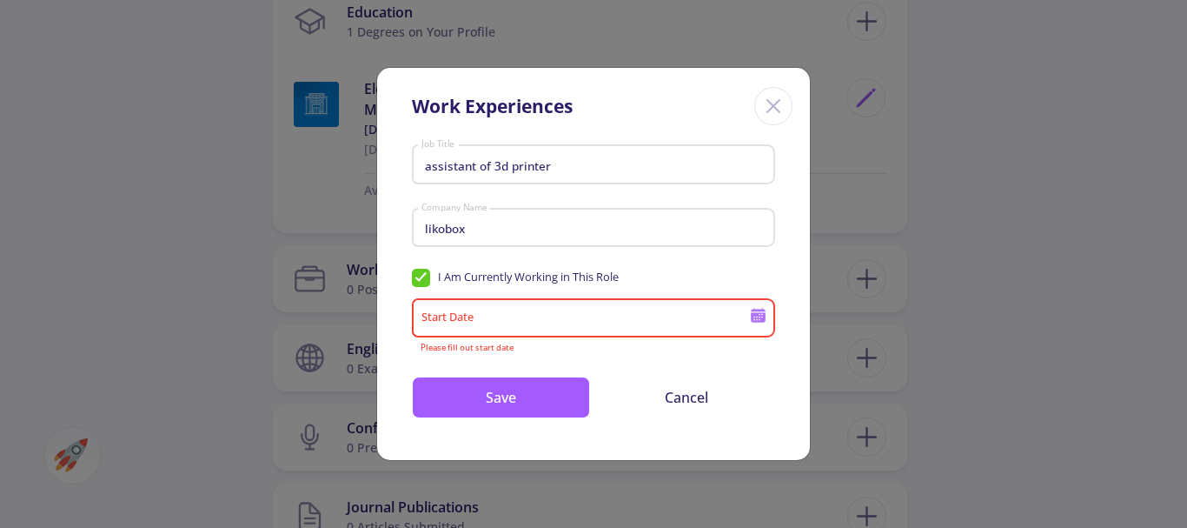
type input "[DATE]"
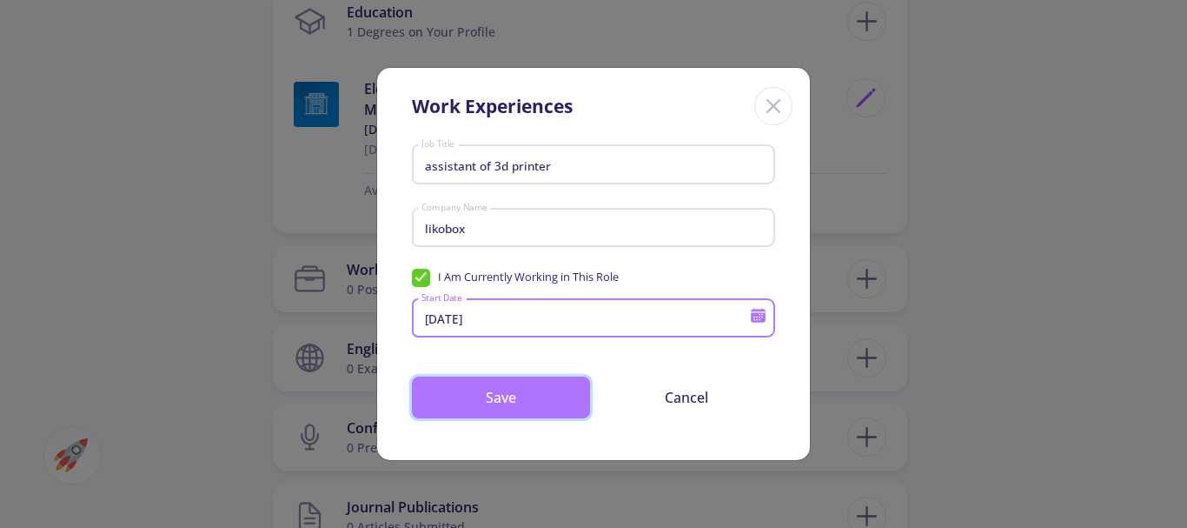
click at [531, 400] on button "Save" at bounding box center [501, 397] width 178 height 42
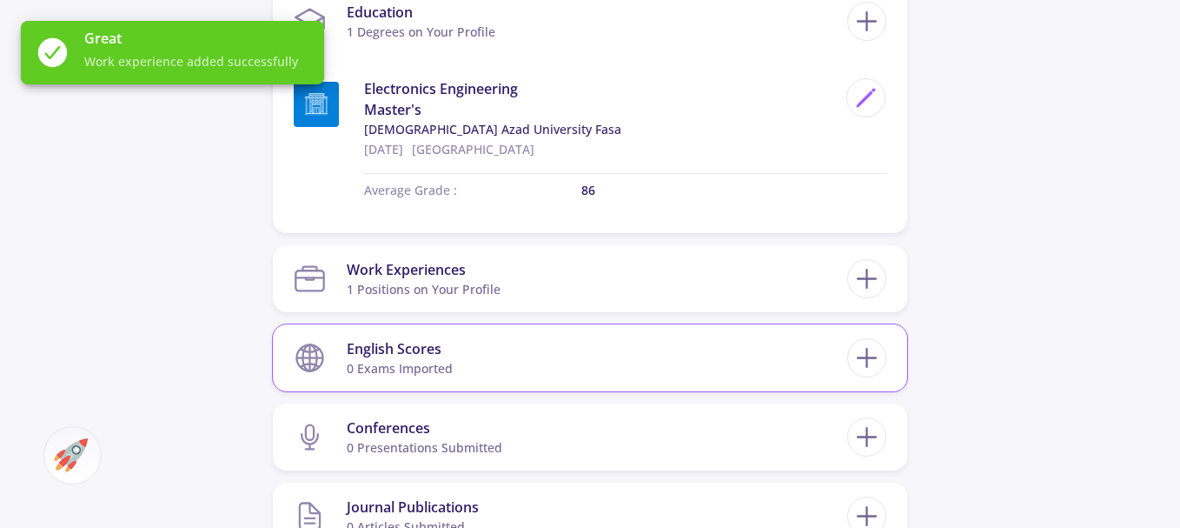
scroll to position [956, 0]
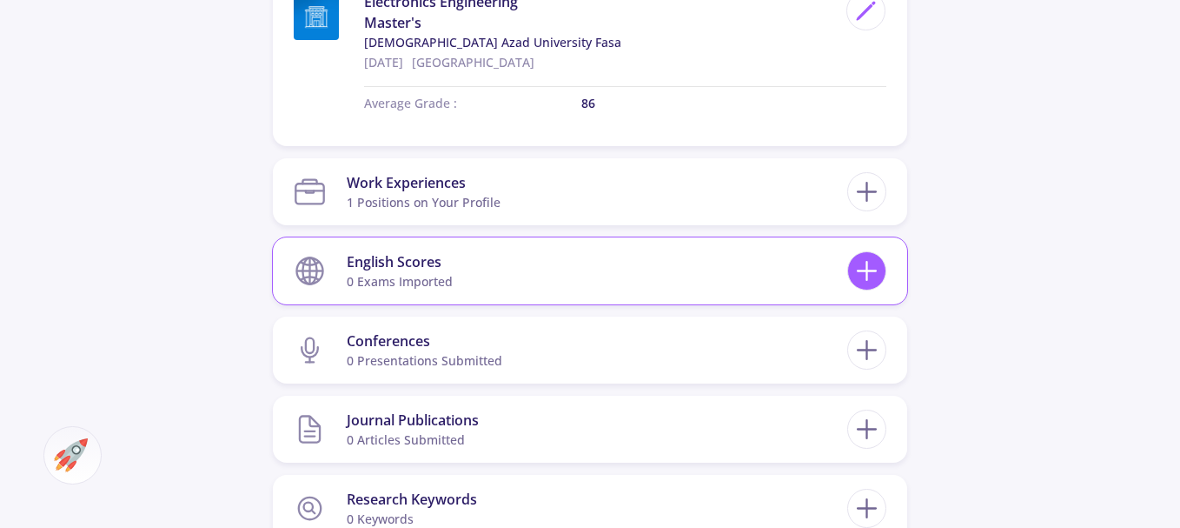
click at [879, 264] on icon at bounding box center [867, 271] width 32 height 32
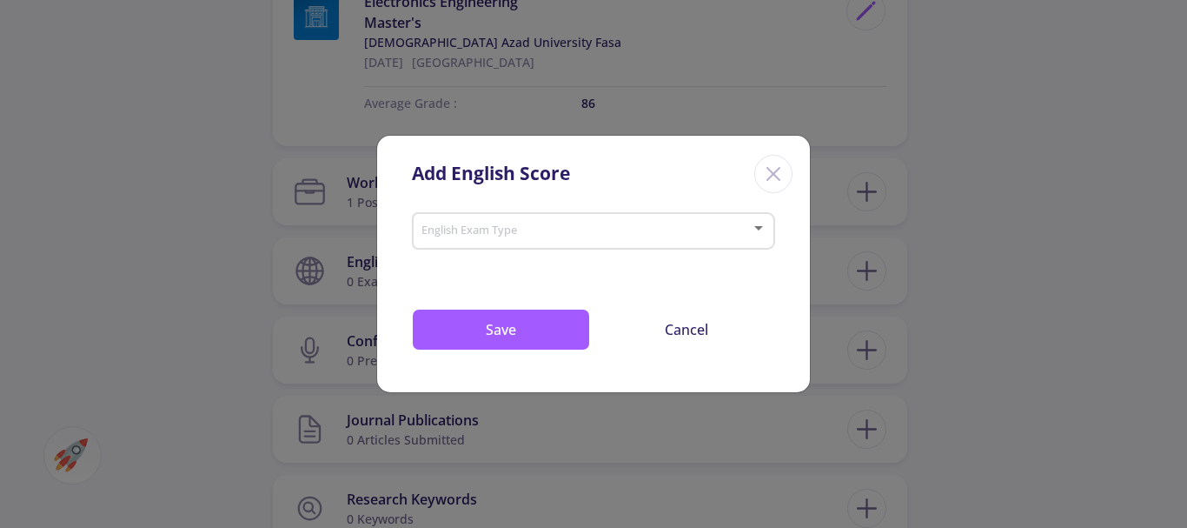
click at [572, 235] on span at bounding box center [588, 231] width 327 height 12
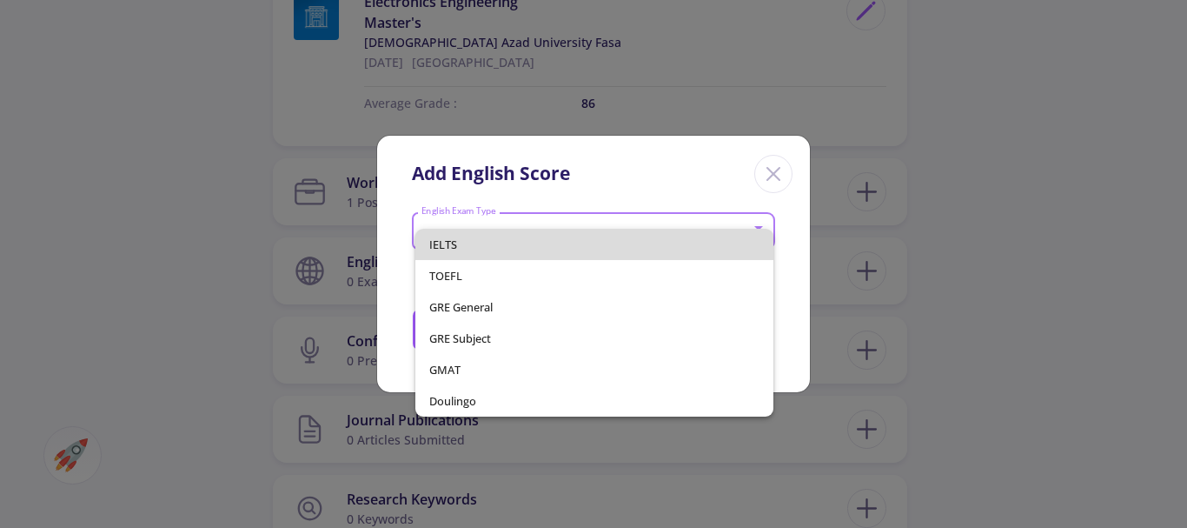
click at [477, 251] on span "IELTS" at bounding box center [594, 244] width 331 height 31
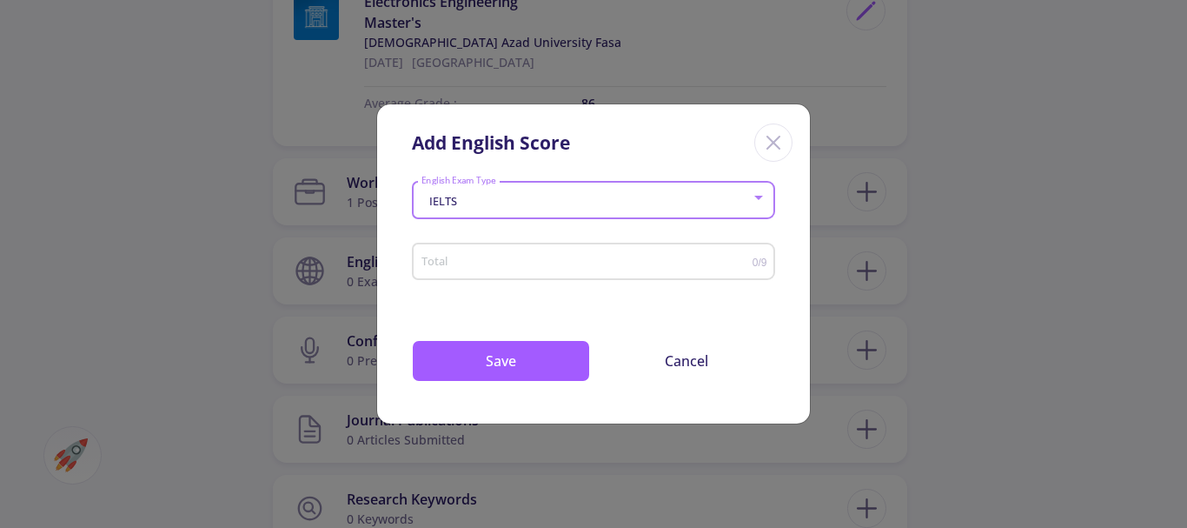
click at [512, 269] on input "Total" at bounding box center [587, 262] width 332 height 13
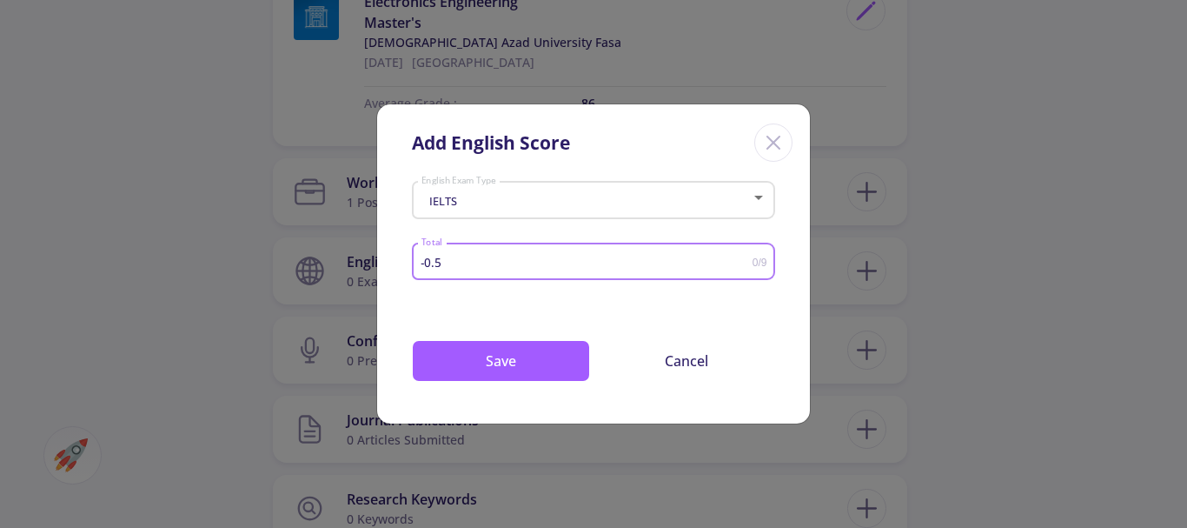
click at [747, 266] on input "-0.5" at bounding box center [587, 262] width 332 height 13
click at [747, 259] on input "0" at bounding box center [587, 262] width 332 height 13
click at [747, 259] on input "0.5" at bounding box center [587, 262] width 332 height 13
click at [747, 259] on input "1" at bounding box center [587, 262] width 332 height 13
click at [747, 259] on input "1.5" at bounding box center [587, 262] width 332 height 13
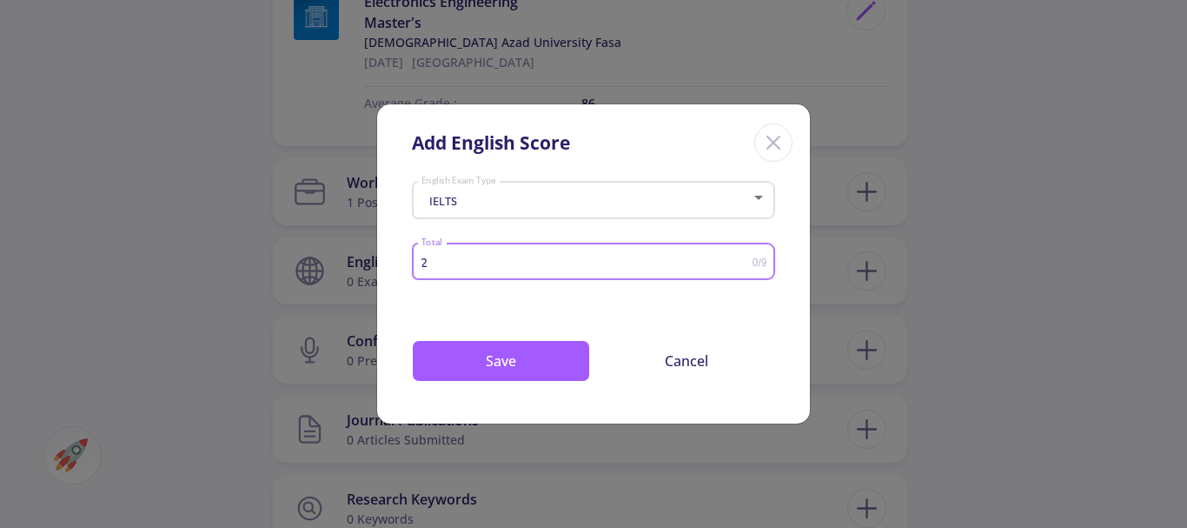
click at [747, 259] on input "2" at bounding box center [587, 262] width 332 height 13
click at [747, 259] on input "2.5" at bounding box center [587, 262] width 332 height 13
click at [590, 264] on input "2.5" at bounding box center [587, 262] width 332 height 13
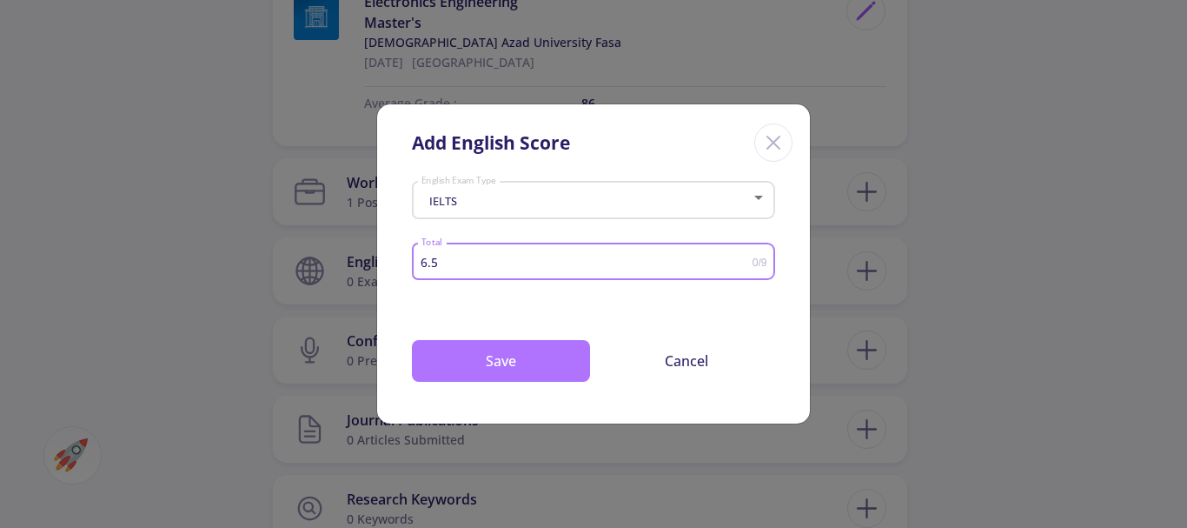
type input "6.5"
click at [504, 353] on button "Save" at bounding box center [501, 361] width 178 height 42
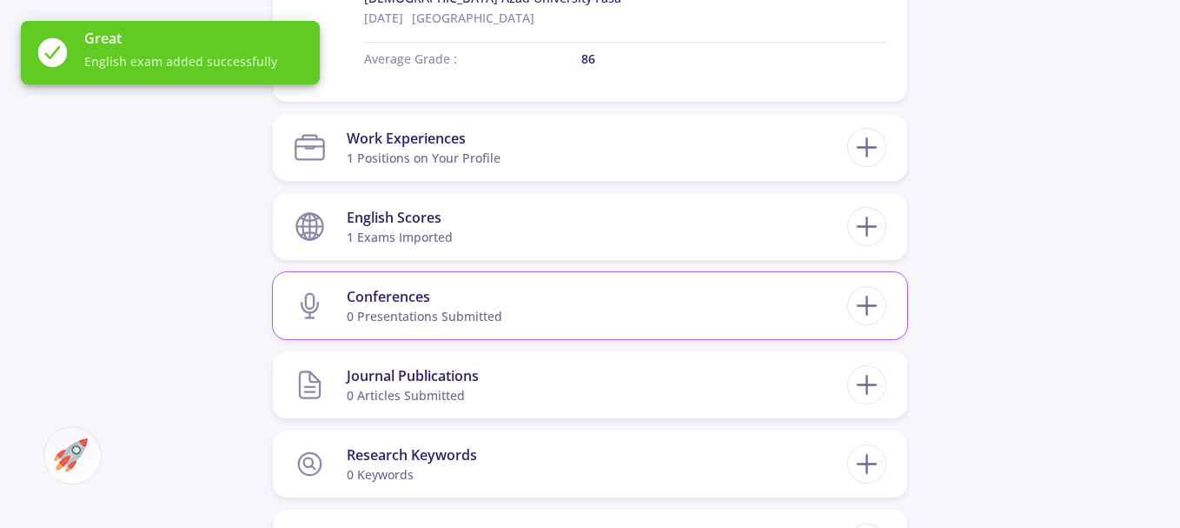
scroll to position [1043, 0]
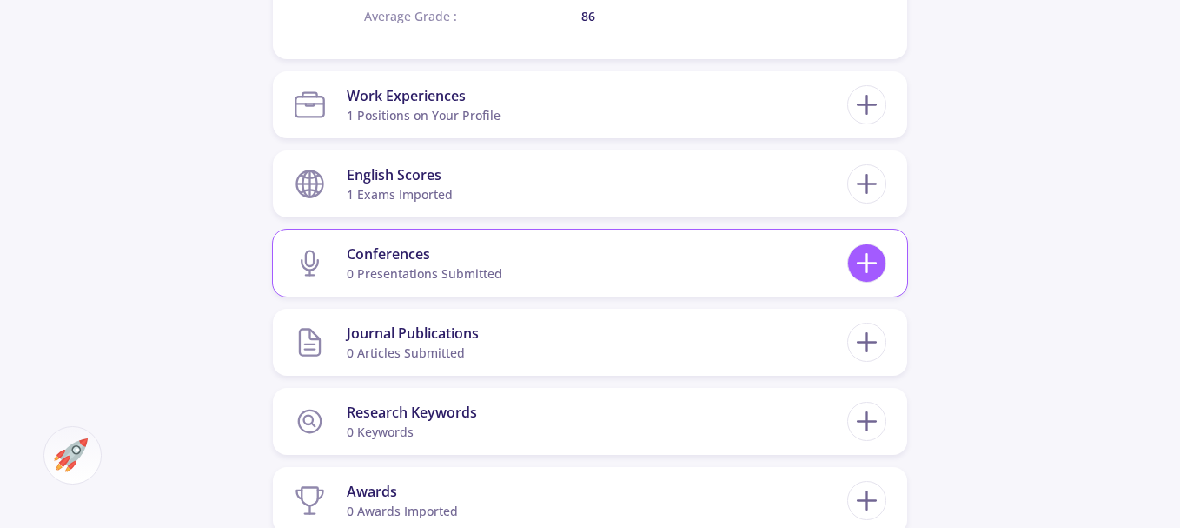
click at [861, 261] on icon at bounding box center [867, 263] width 32 height 32
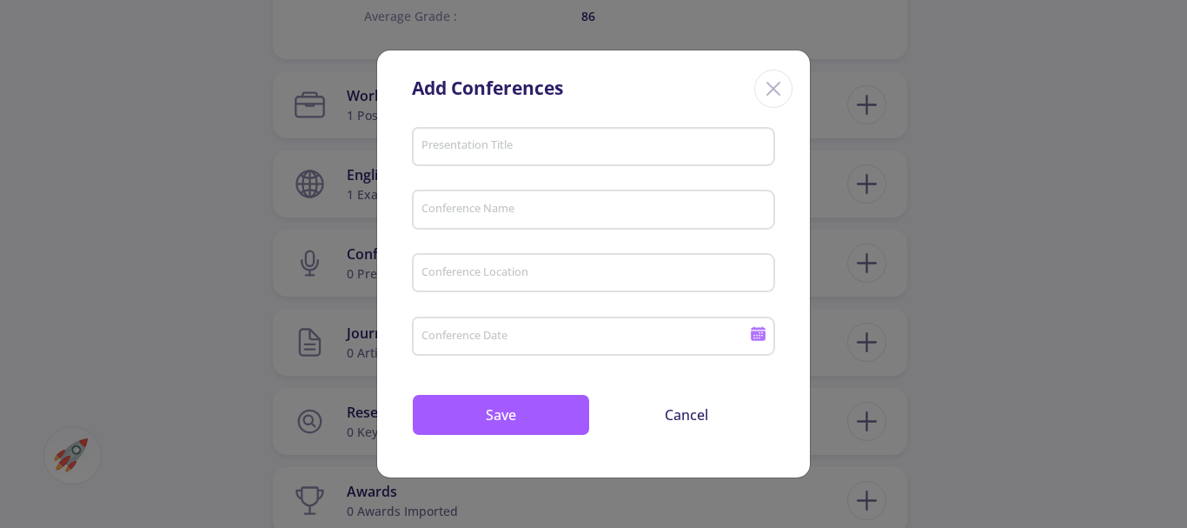
click at [507, 153] on input "Presentation Title" at bounding box center [596, 148] width 351 height 16
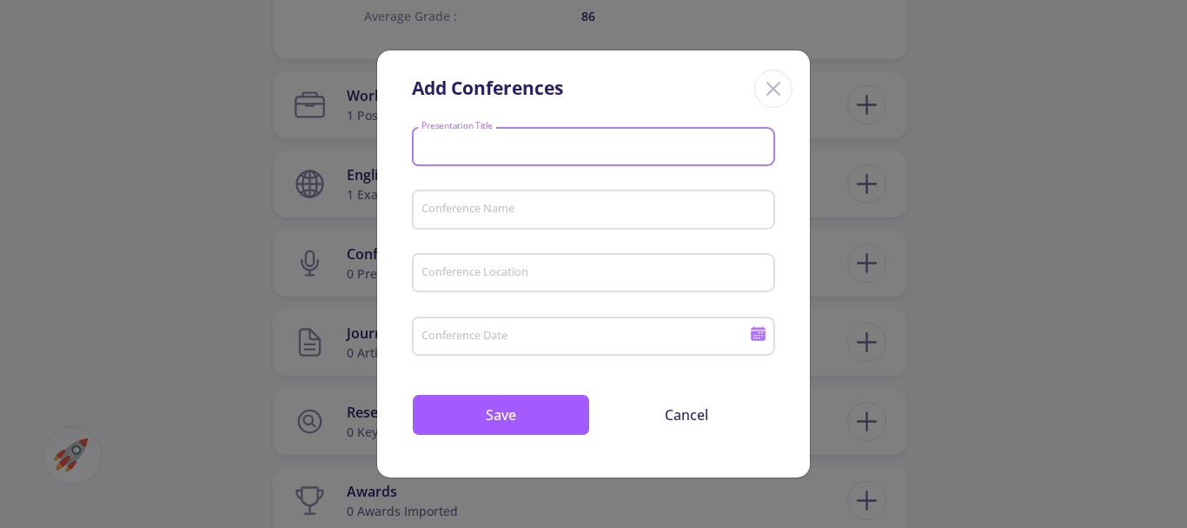
drag, startPoint x: 507, startPoint y: 153, endPoint x: 633, endPoint y: 115, distance: 131.7
click at [508, 152] on input "Presentation Title" at bounding box center [596, 148] width 351 height 16
click at [769, 83] on icon "Close" at bounding box center [774, 89] width 28 height 28
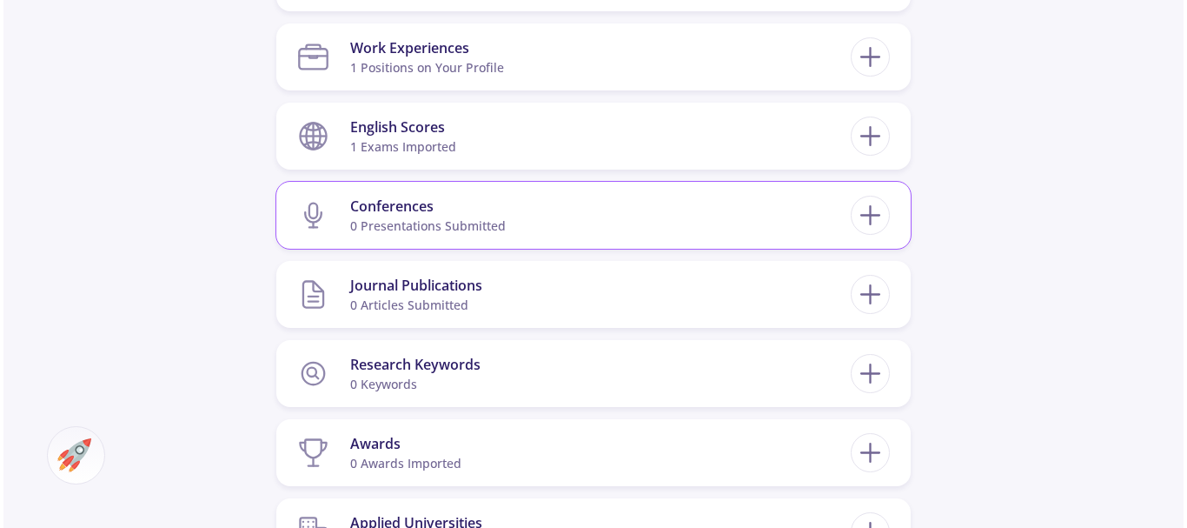
scroll to position [1130, 0]
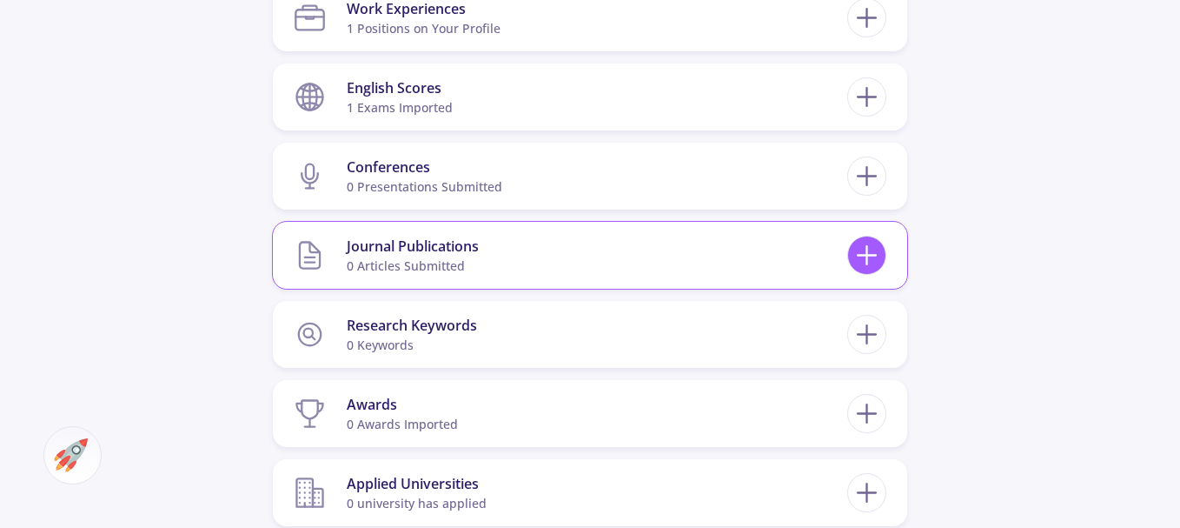
click at [876, 251] on icon at bounding box center [867, 255] width 32 height 32
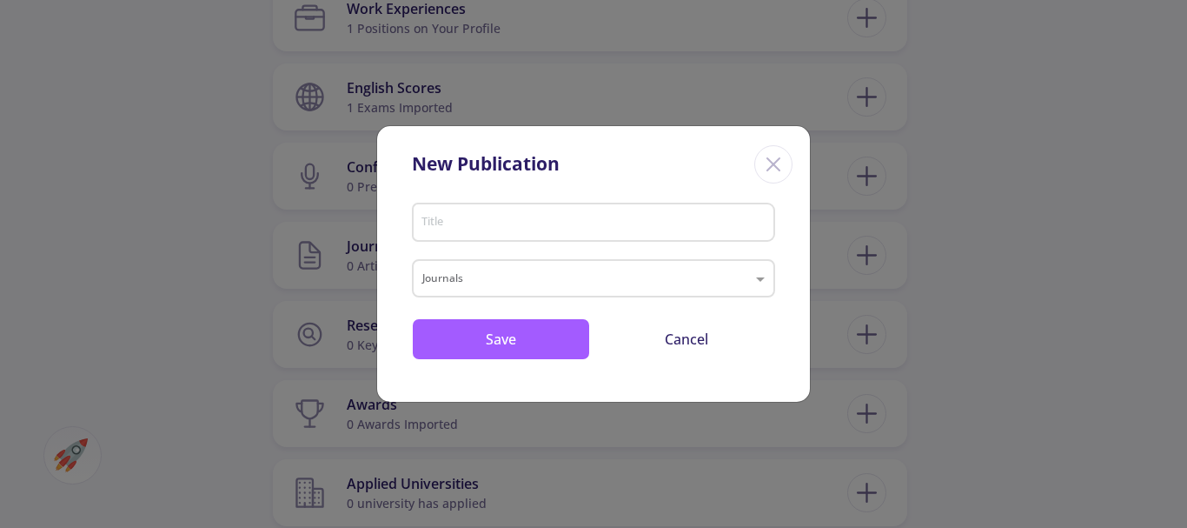
click at [496, 220] on input "Title" at bounding box center [596, 224] width 351 height 16
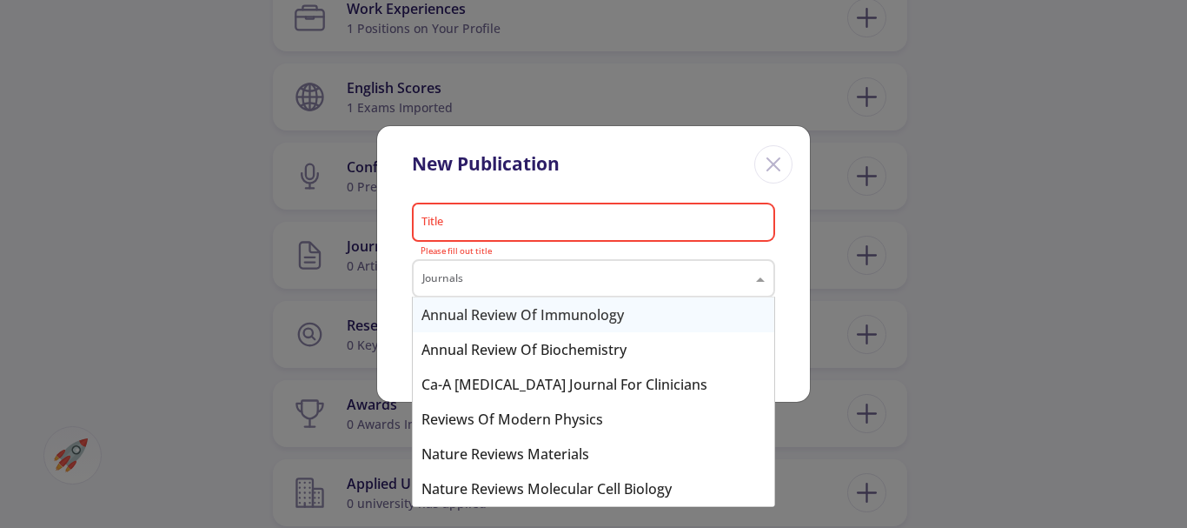
click at [476, 275] on input "text" at bounding box center [576, 280] width 308 height 21
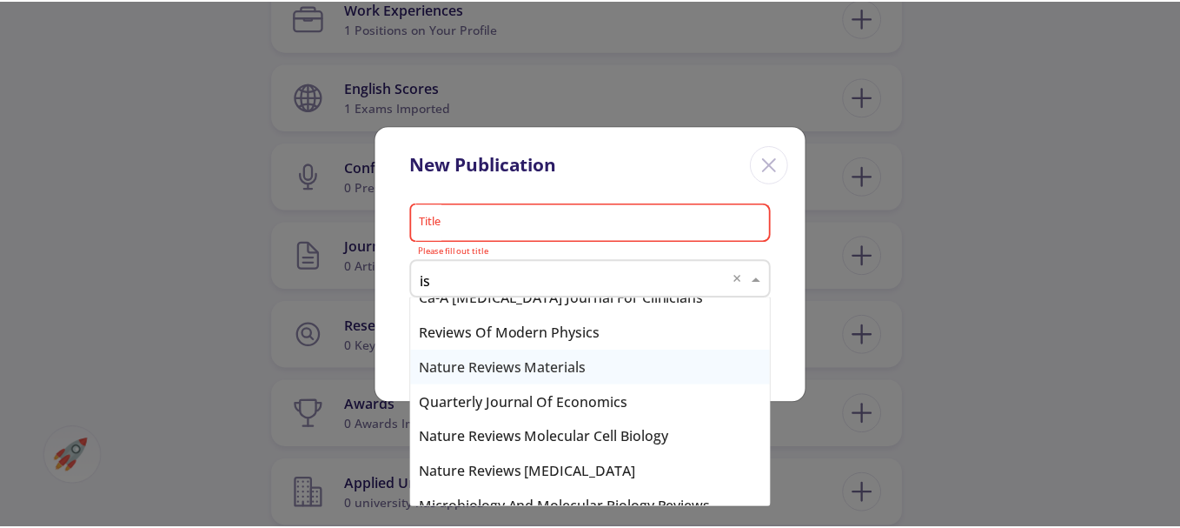
scroll to position [0, 0]
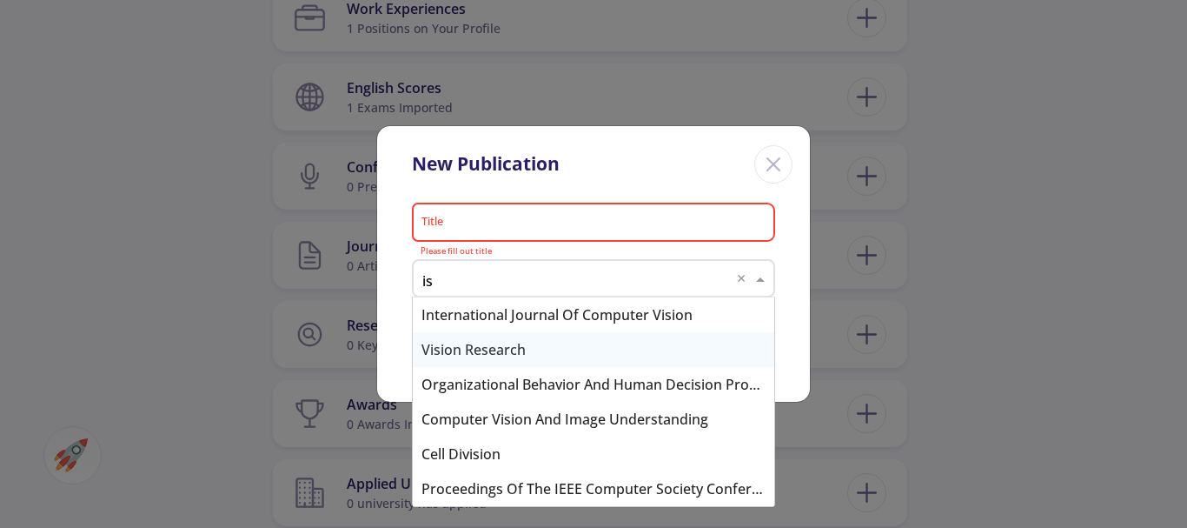
type input "i"
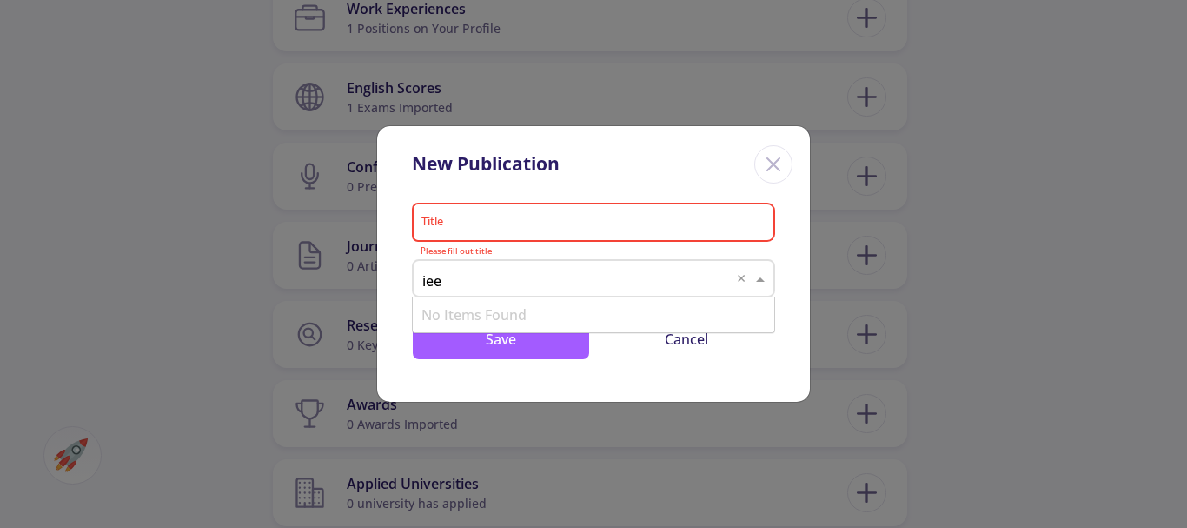
type input "ieee"
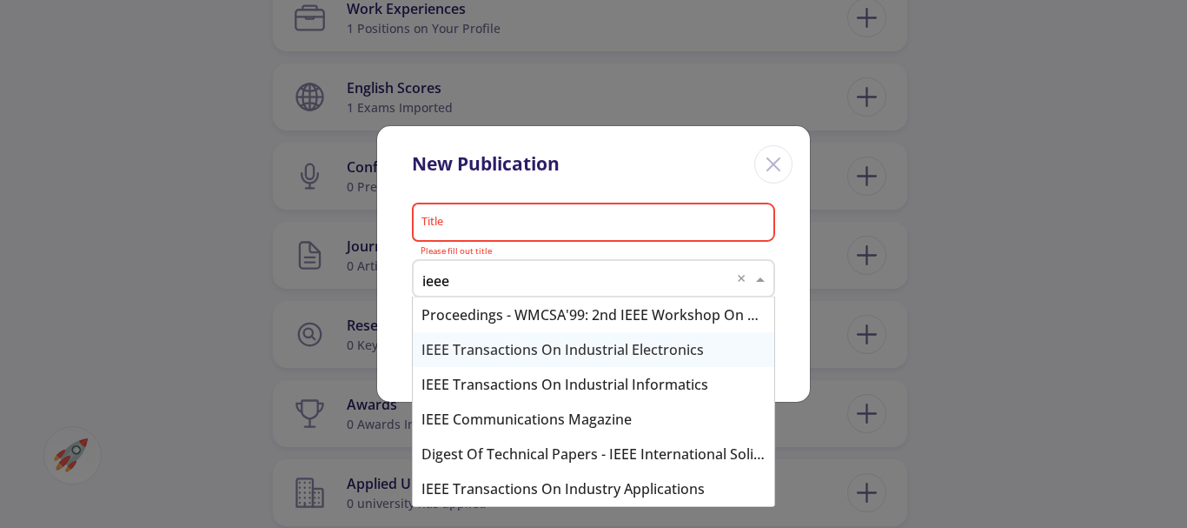
click at [543, 344] on div "IEEE Transactions on Industrial Electronics" at bounding box center [594, 349] width 362 height 35
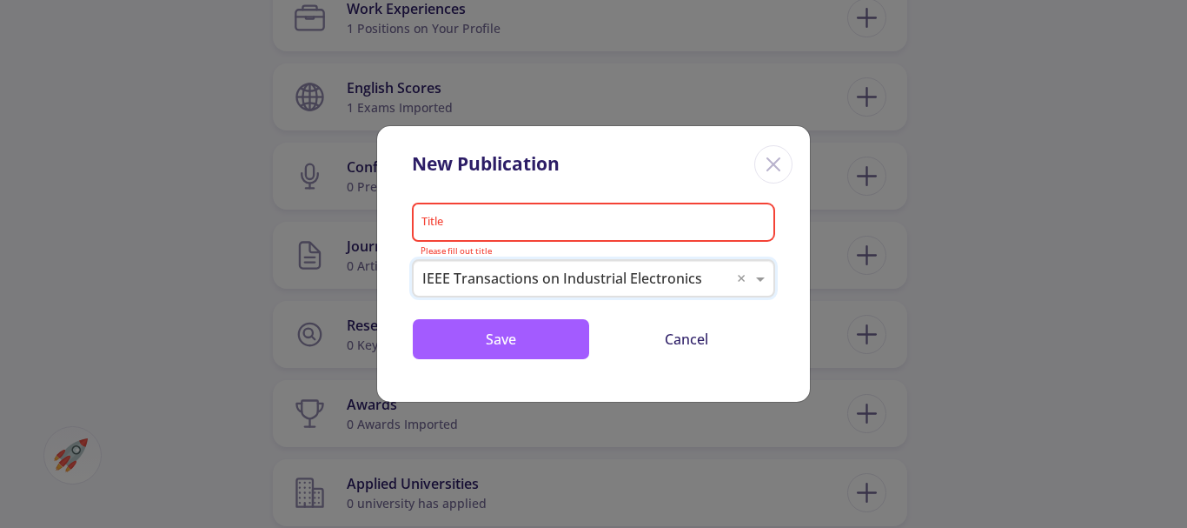
click at [534, 229] on input "Title" at bounding box center [596, 224] width 351 height 16
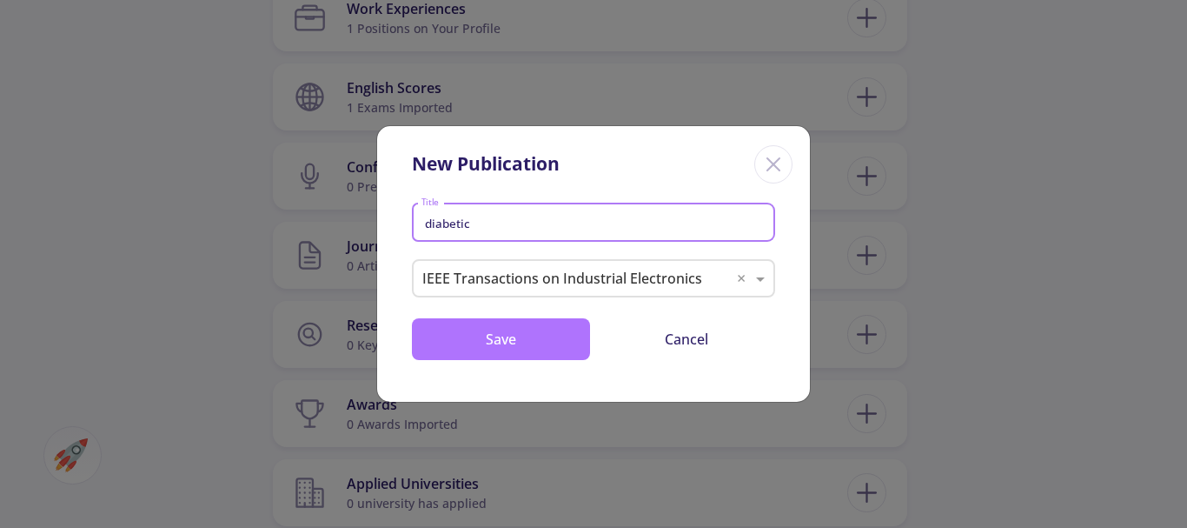
type input "diabetic"
click at [508, 335] on button "Save" at bounding box center [501, 339] width 178 height 42
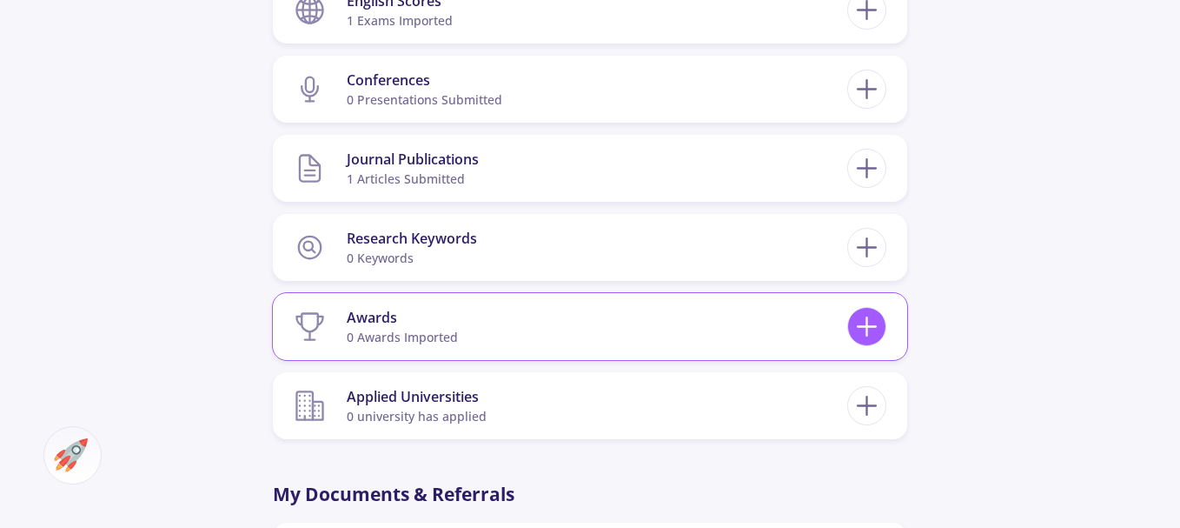
scroll to position [1304, 0]
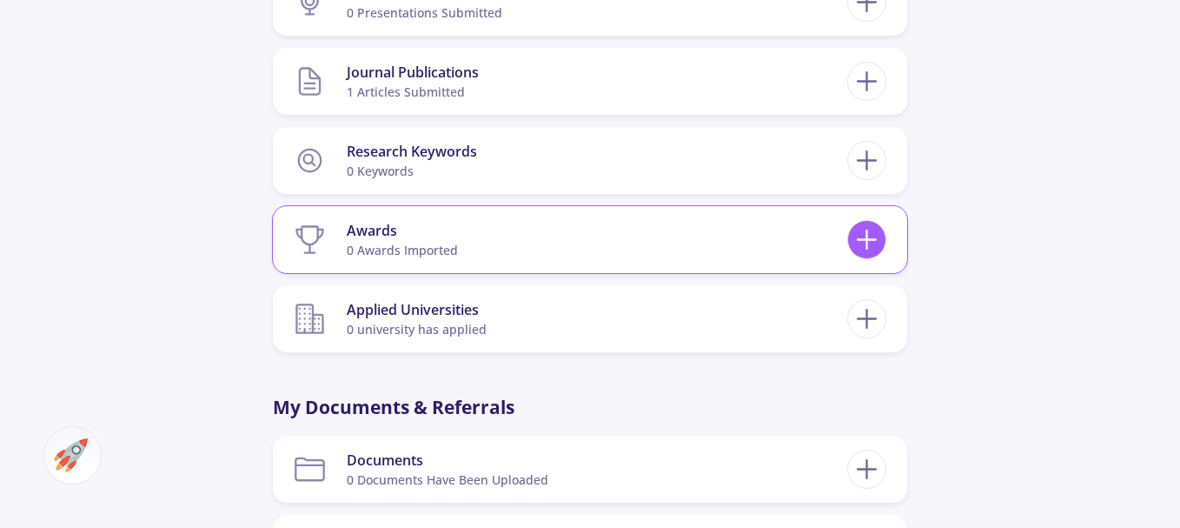
click at [869, 246] on icon at bounding box center [867, 239] width 32 height 32
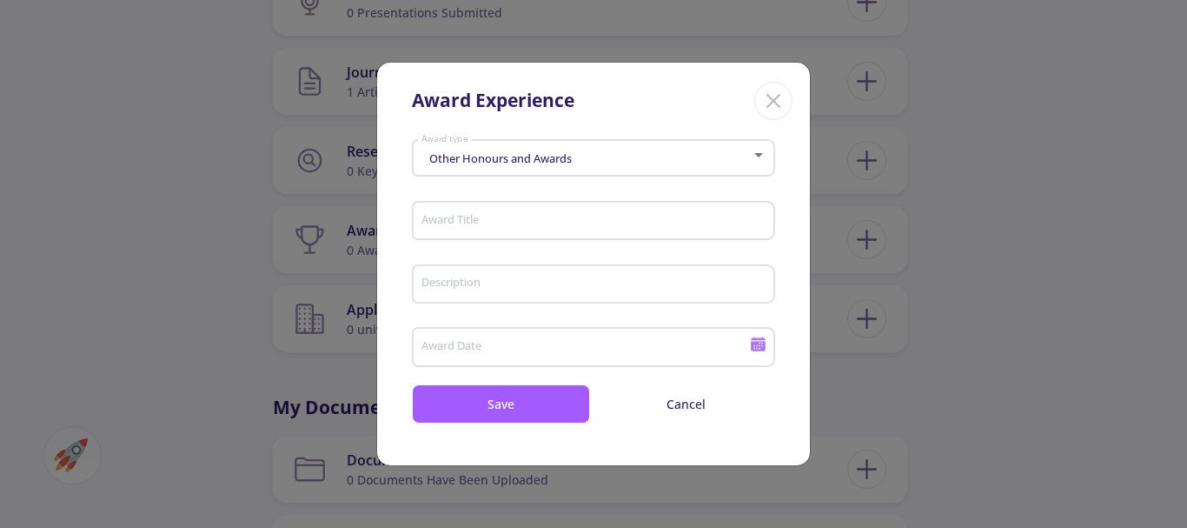
click at [513, 164] on span "Other Honours and Awards" at bounding box center [498, 158] width 147 height 16
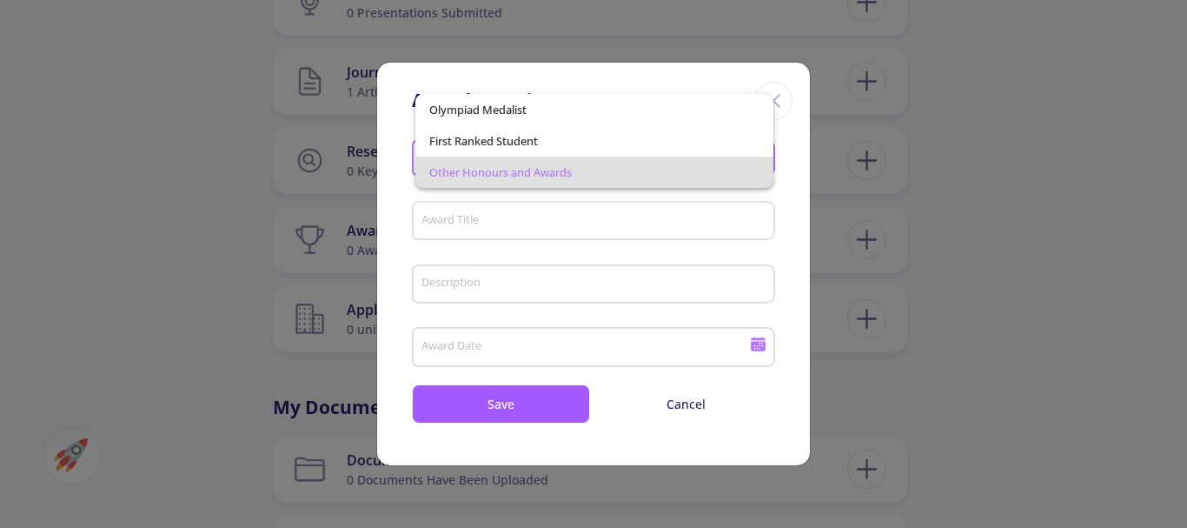
click at [516, 197] on div at bounding box center [593, 264] width 1187 height 528
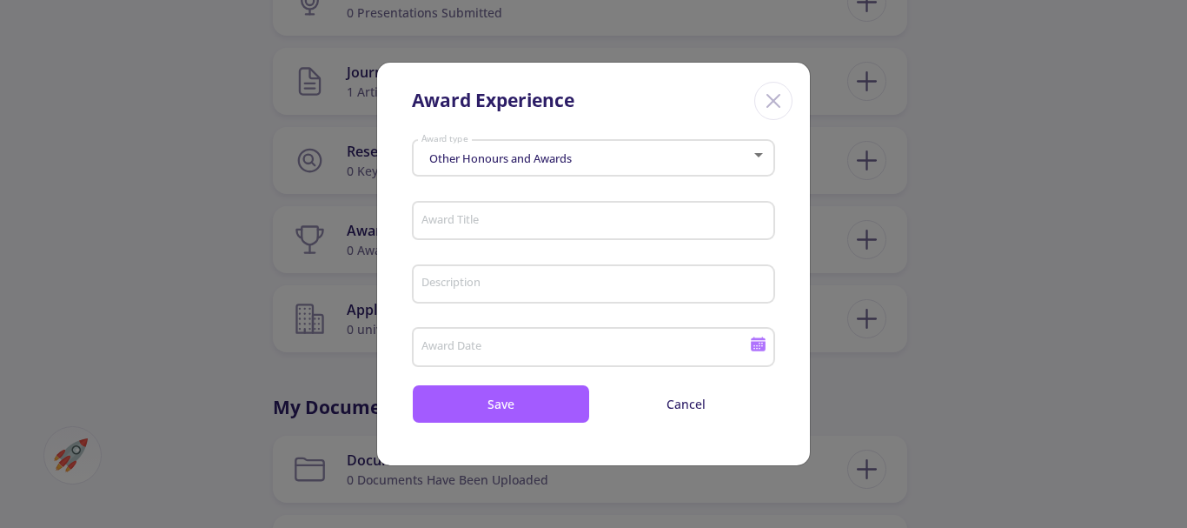
click at [792, 90] on div "Award Experience" at bounding box center [593, 98] width 433 height 70
click at [784, 96] on icon "Close" at bounding box center [774, 101] width 28 height 28
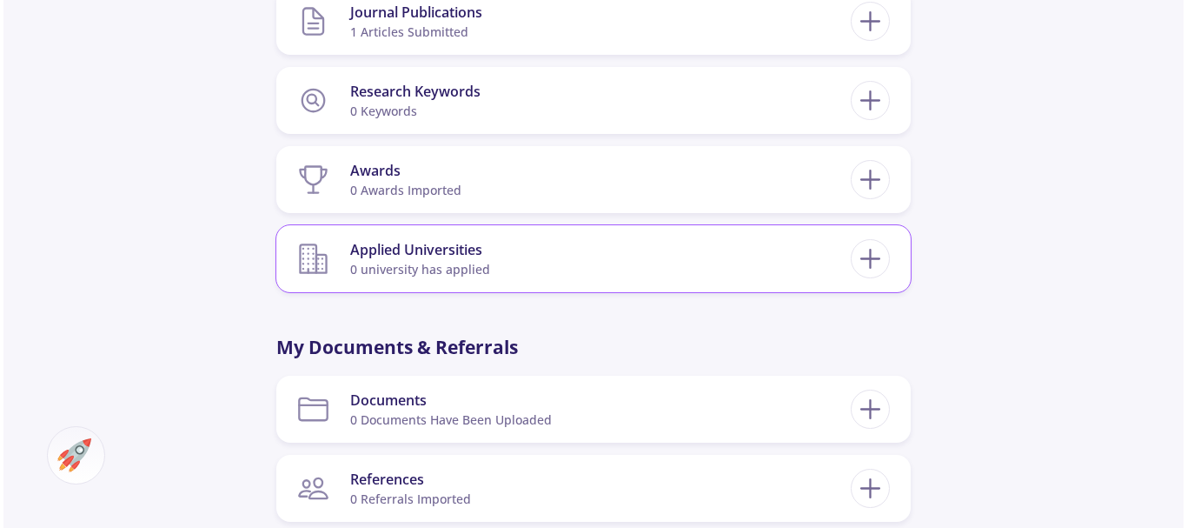
scroll to position [1391, 0]
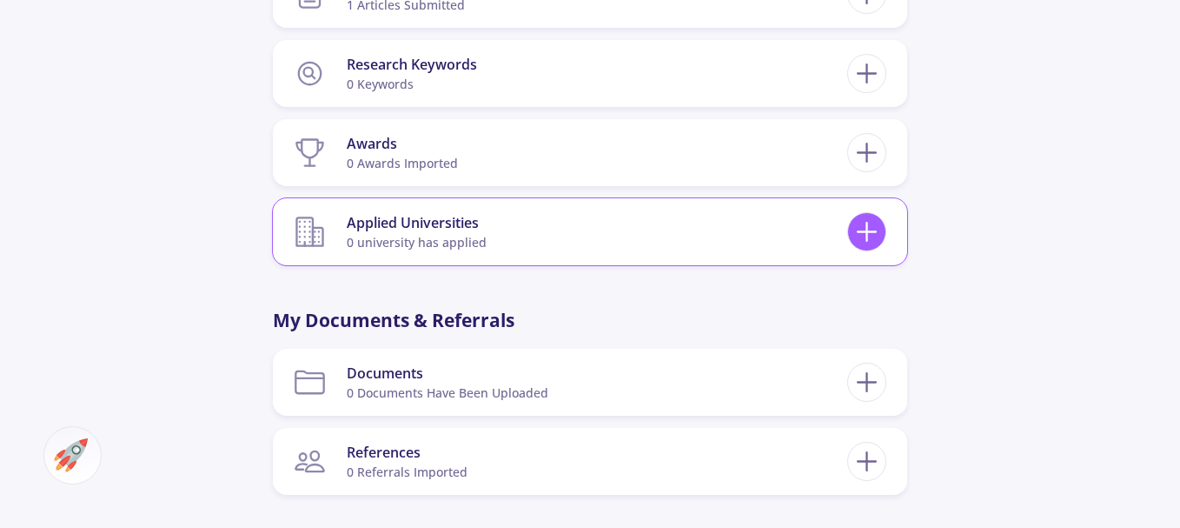
click at [871, 228] on icon at bounding box center [867, 232] width 32 height 32
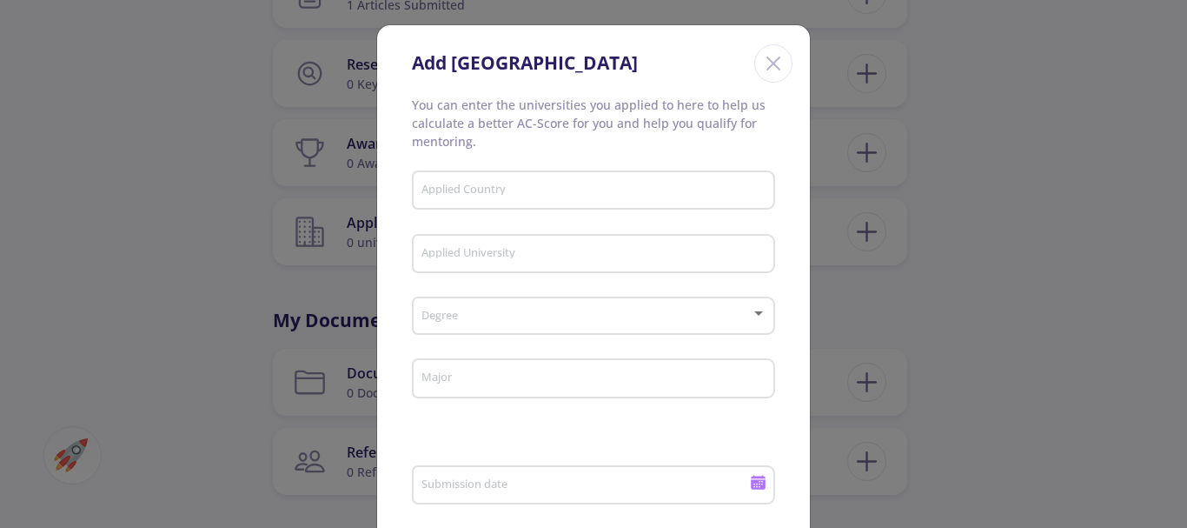
click at [495, 189] on input "Applied Country" at bounding box center [596, 191] width 351 height 16
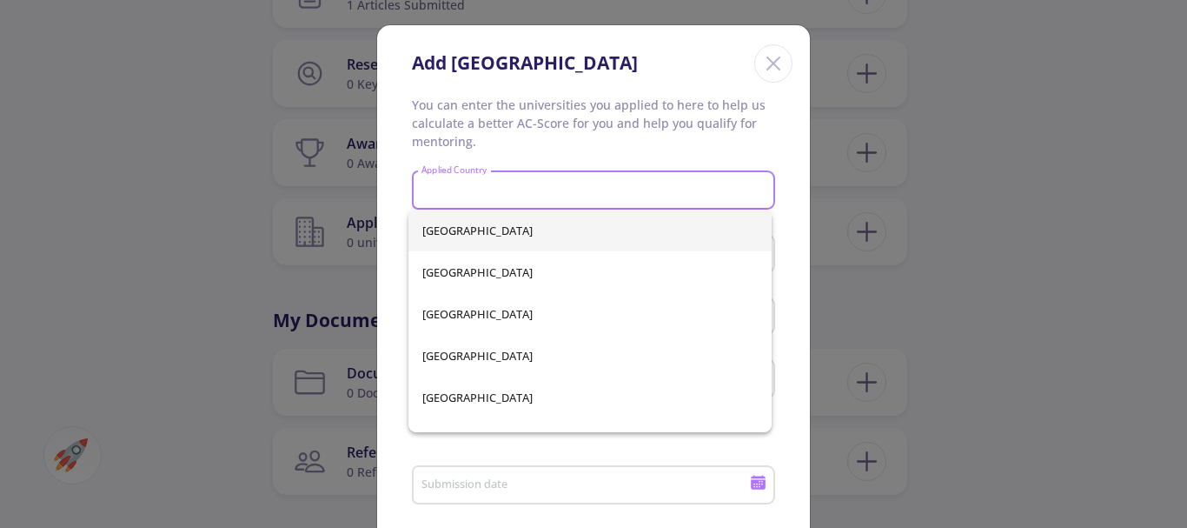
type input "q"
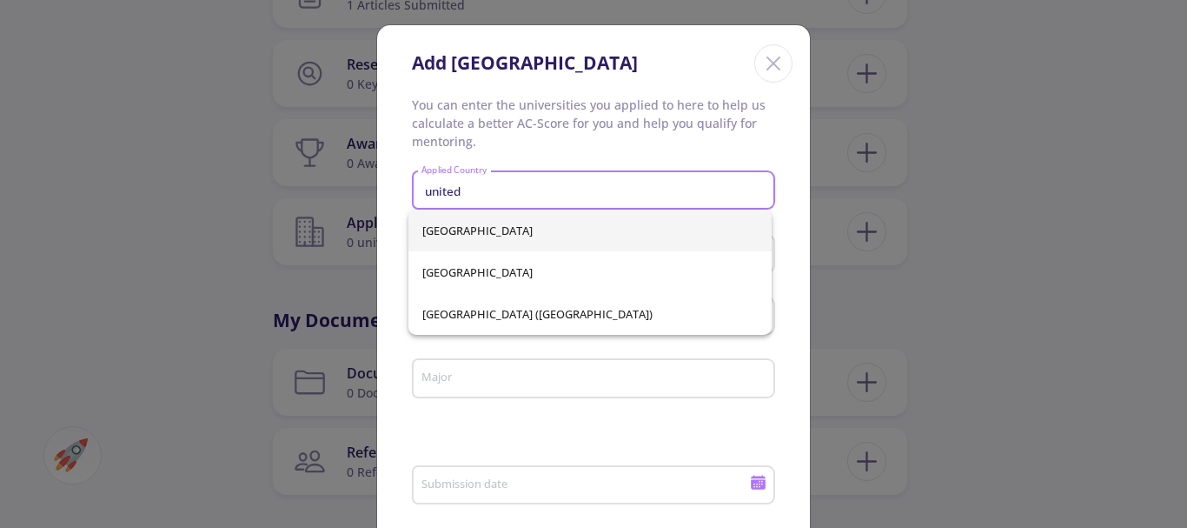
click at [494, 230] on span "[GEOGRAPHIC_DATA]" at bounding box center [589, 230] width 335 height 42
type input "[GEOGRAPHIC_DATA]"
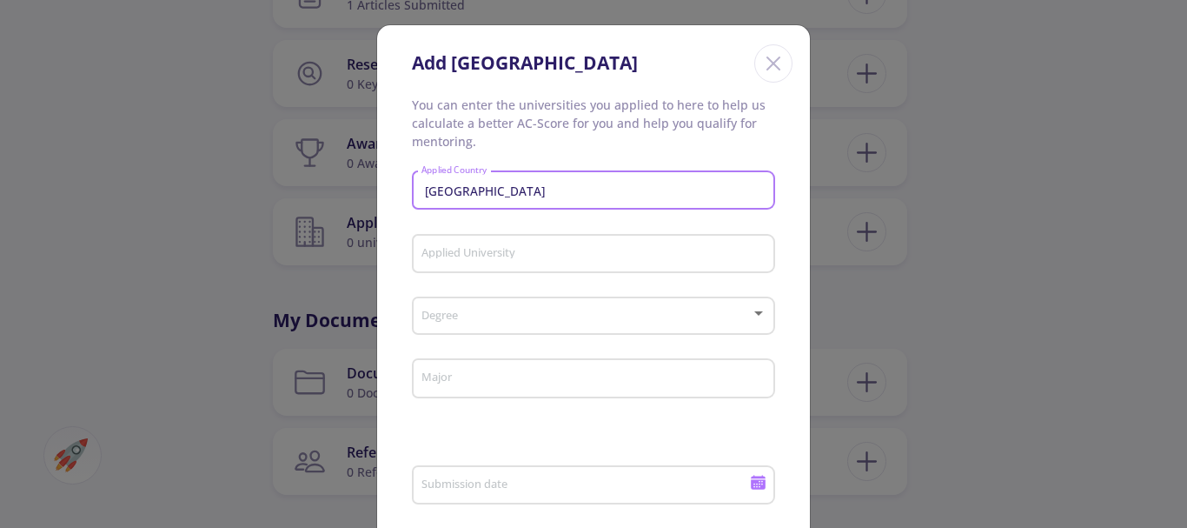
click at [498, 266] on div "Applied University" at bounding box center [594, 250] width 347 height 45
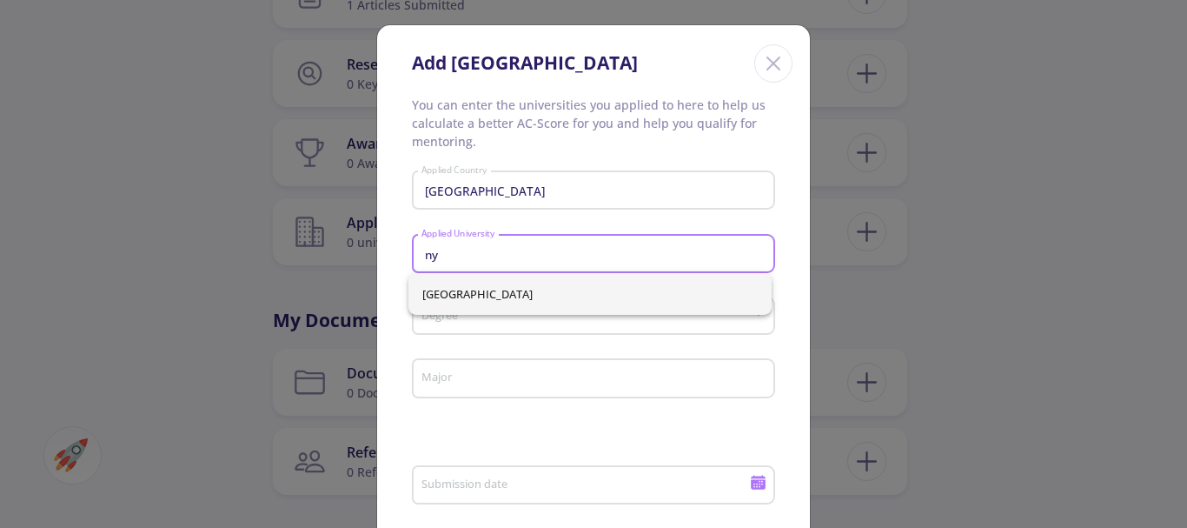
click at [476, 283] on span "[GEOGRAPHIC_DATA]" at bounding box center [589, 294] width 335 height 42
type input "[GEOGRAPHIC_DATA]"
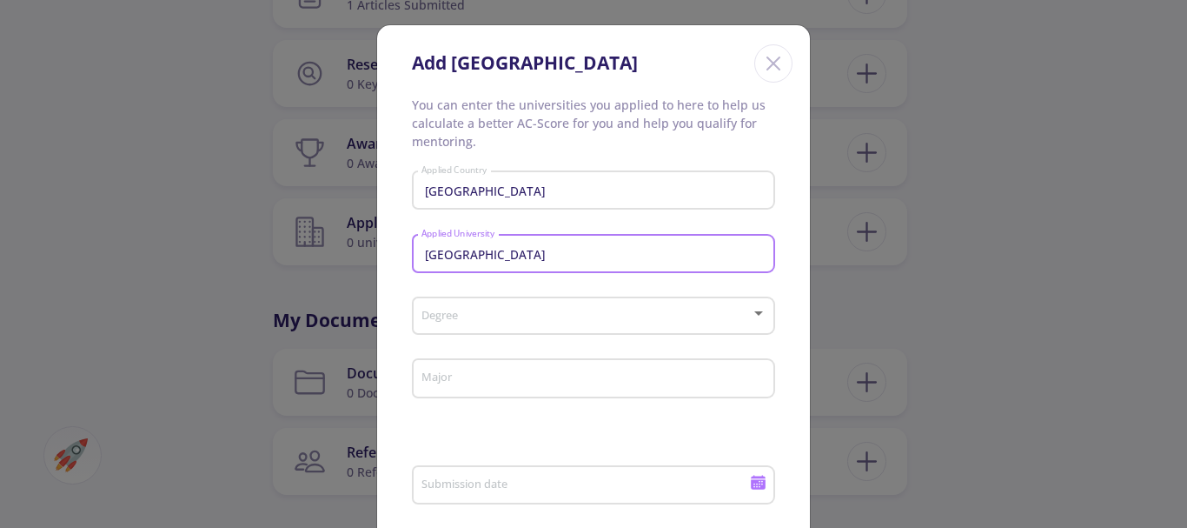
click at [470, 315] on span at bounding box center [588, 316] width 327 height 12
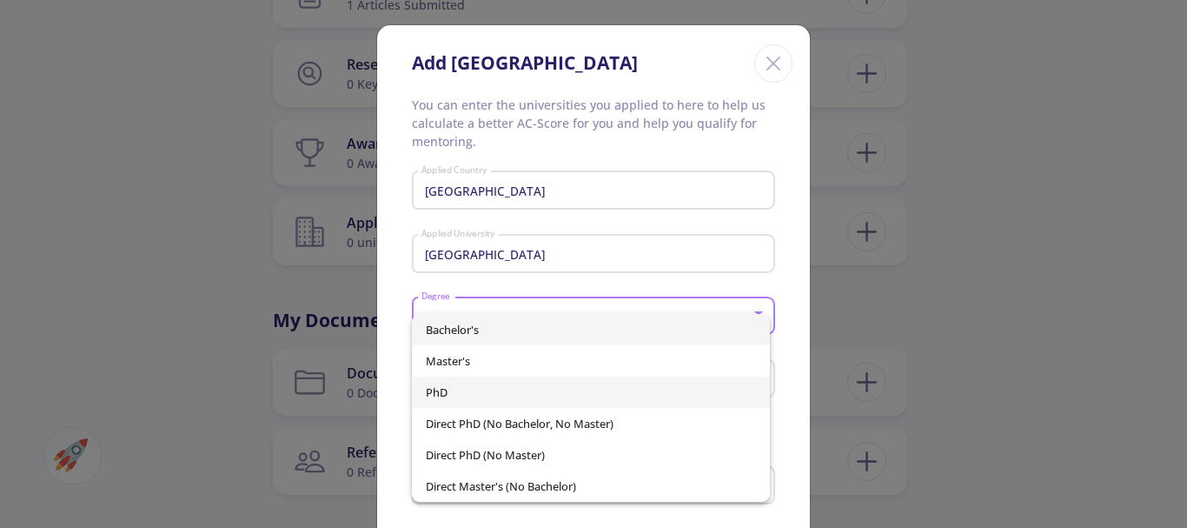
click at [469, 386] on span "PhD" at bounding box center [591, 391] width 331 height 31
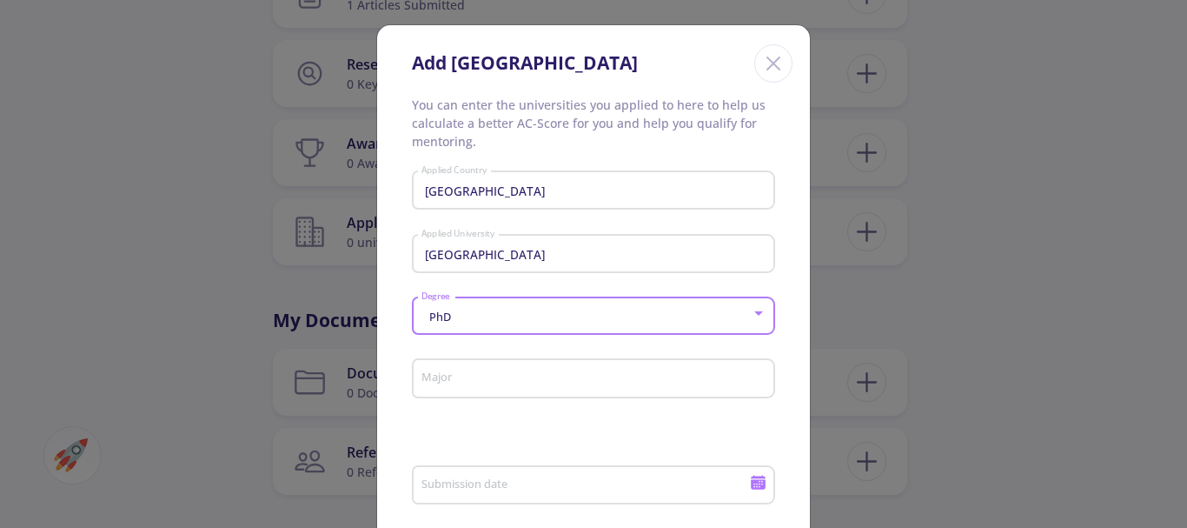
click at [461, 385] on input "Major" at bounding box center [596, 379] width 351 height 16
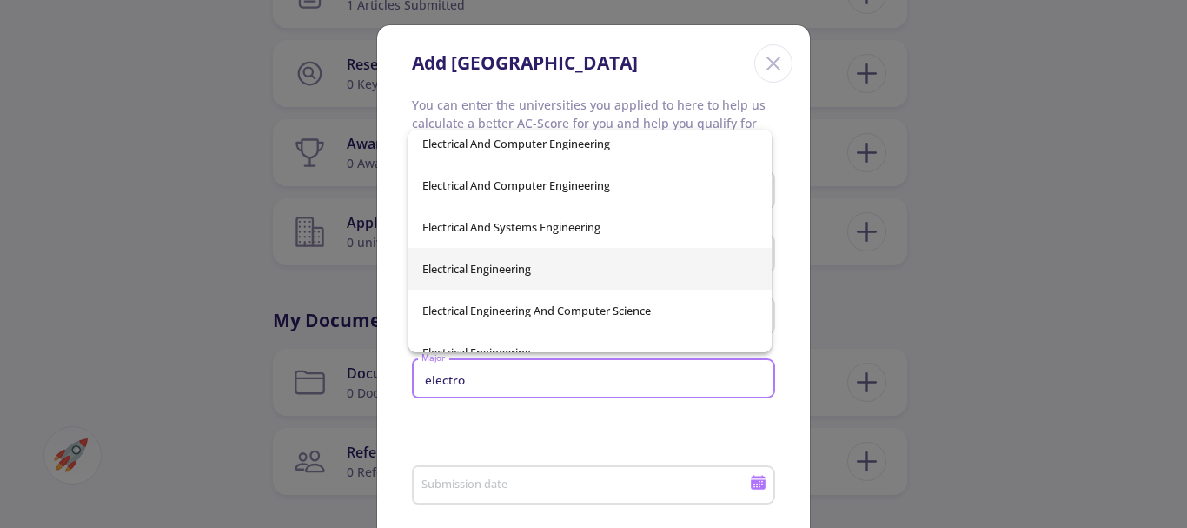
scroll to position [0, 0]
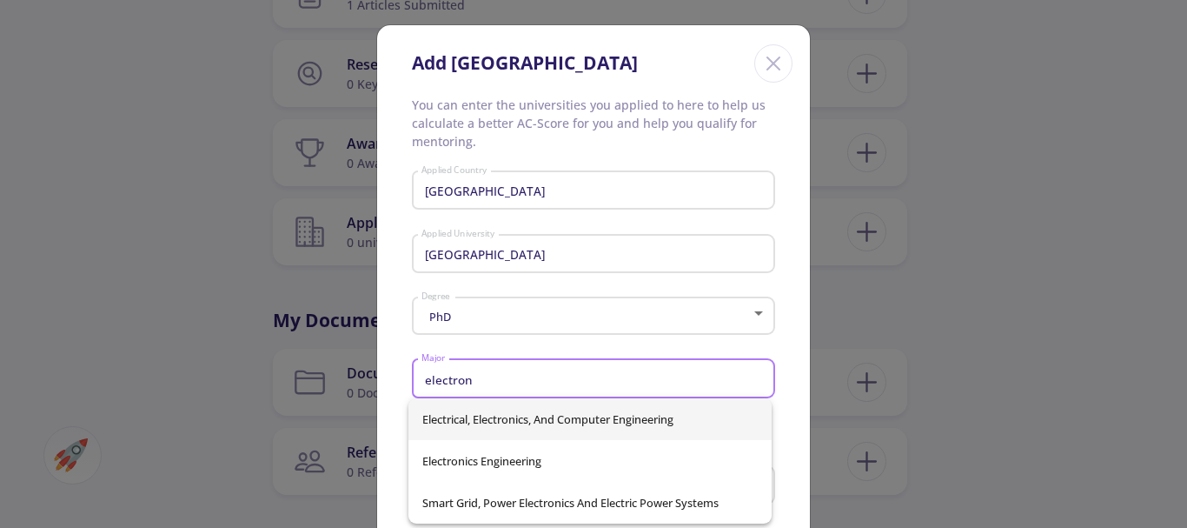
click at [539, 429] on span "Electrical, Electronics, And Computer Engineering" at bounding box center [589, 419] width 335 height 42
type input "Electrical, Electronics, And Computer Engineering"
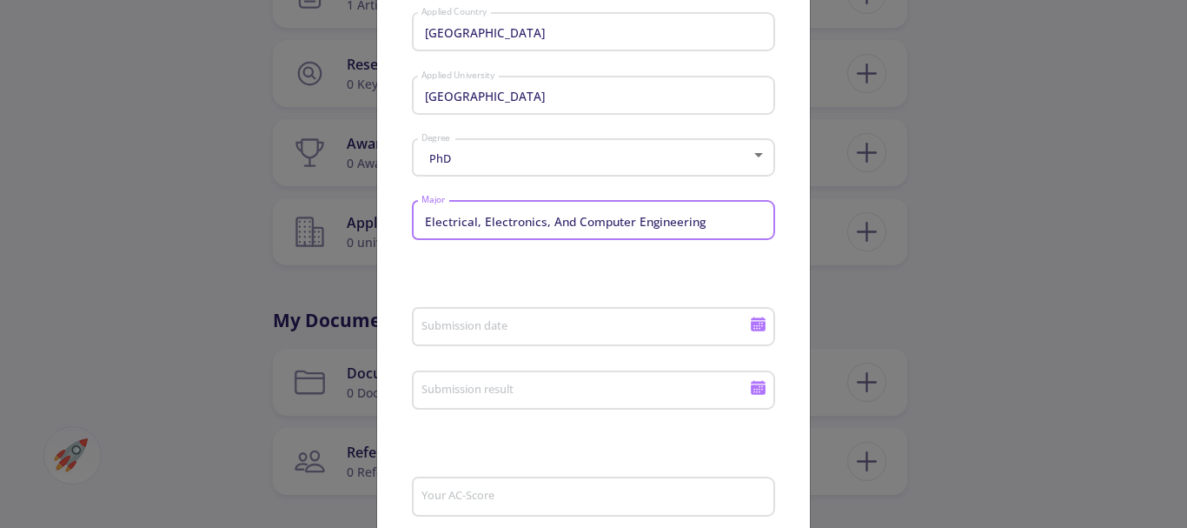
scroll to position [174, 0]
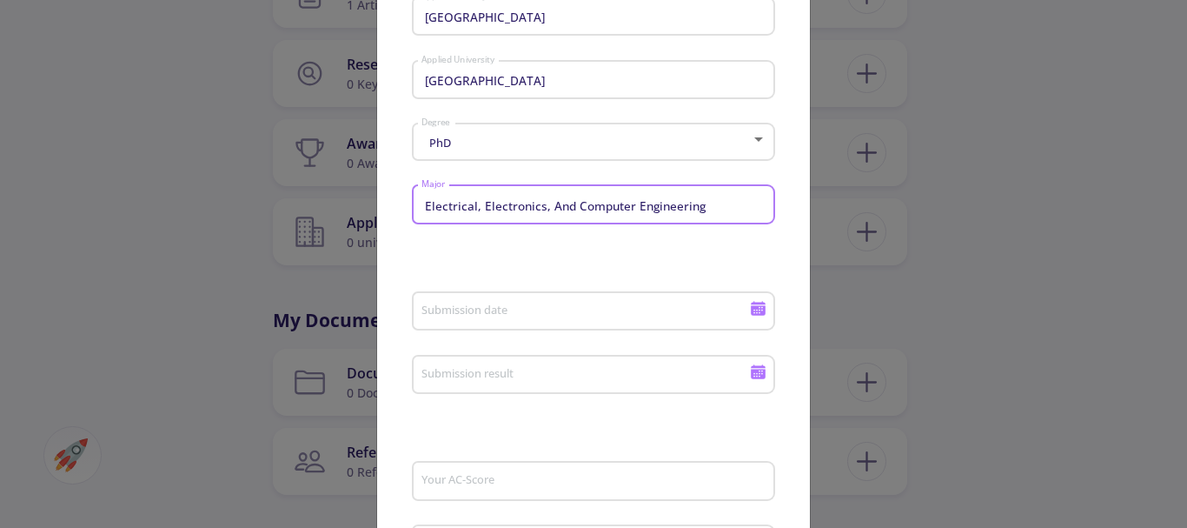
click at [574, 312] on input "Submission date" at bounding box center [588, 312] width 335 height 16
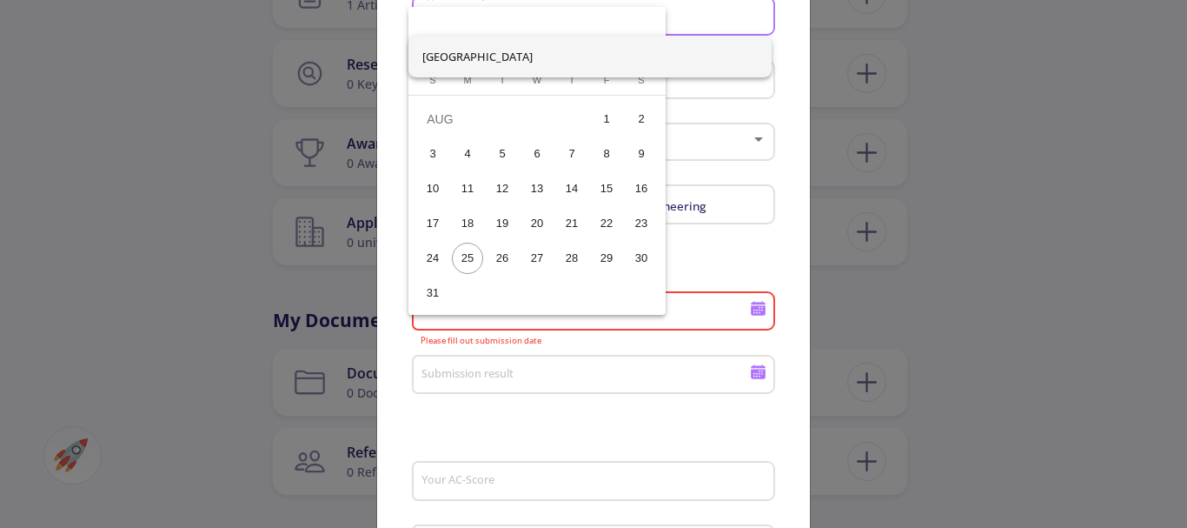
click at [593, 420] on div at bounding box center [593, 264] width 1187 height 528
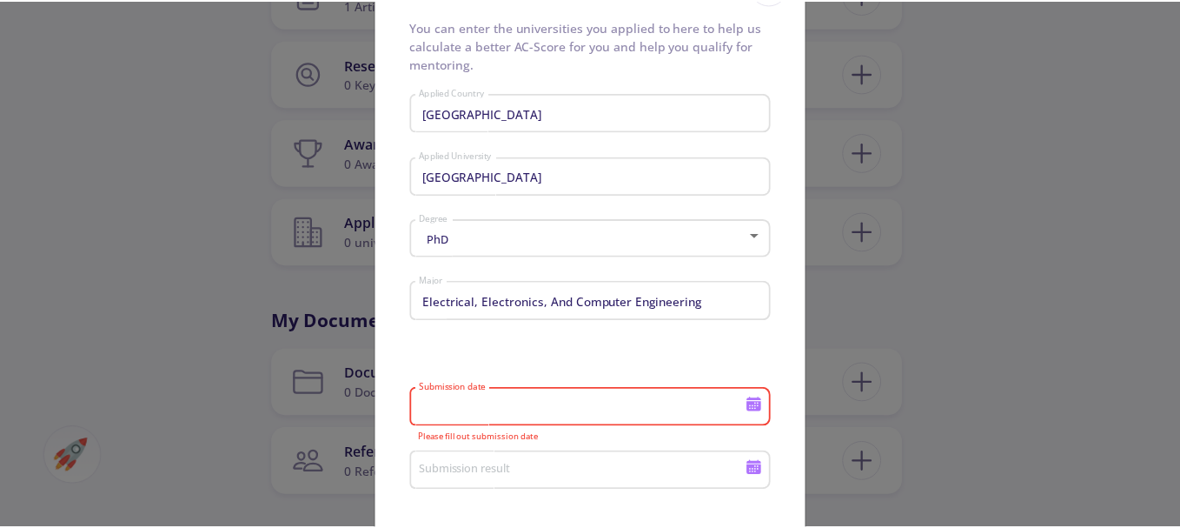
scroll to position [0, 0]
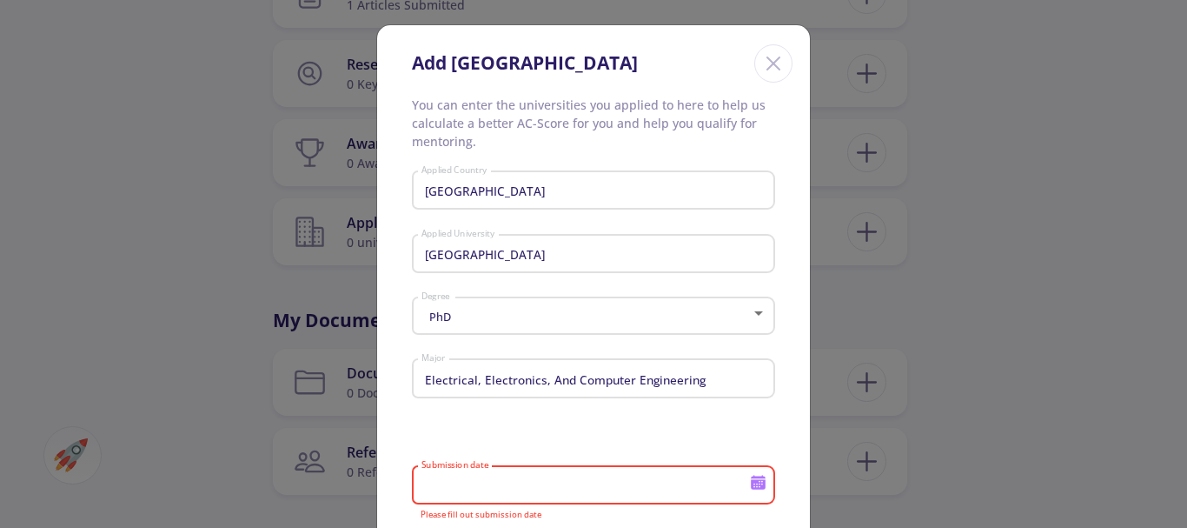
click at [765, 70] on icon "Close" at bounding box center [774, 64] width 28 height 28
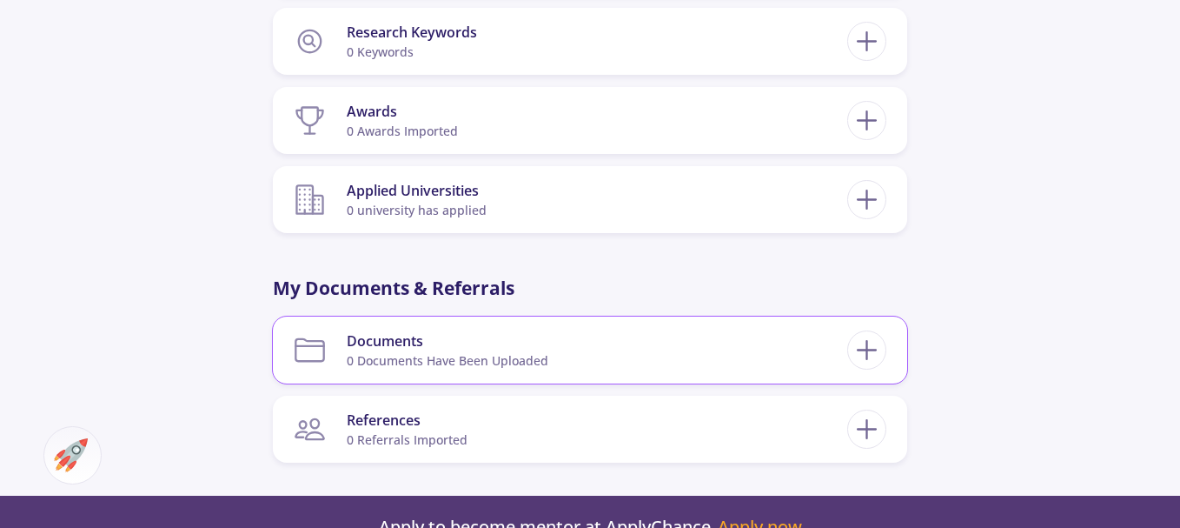
scroll to position [1477, 0]
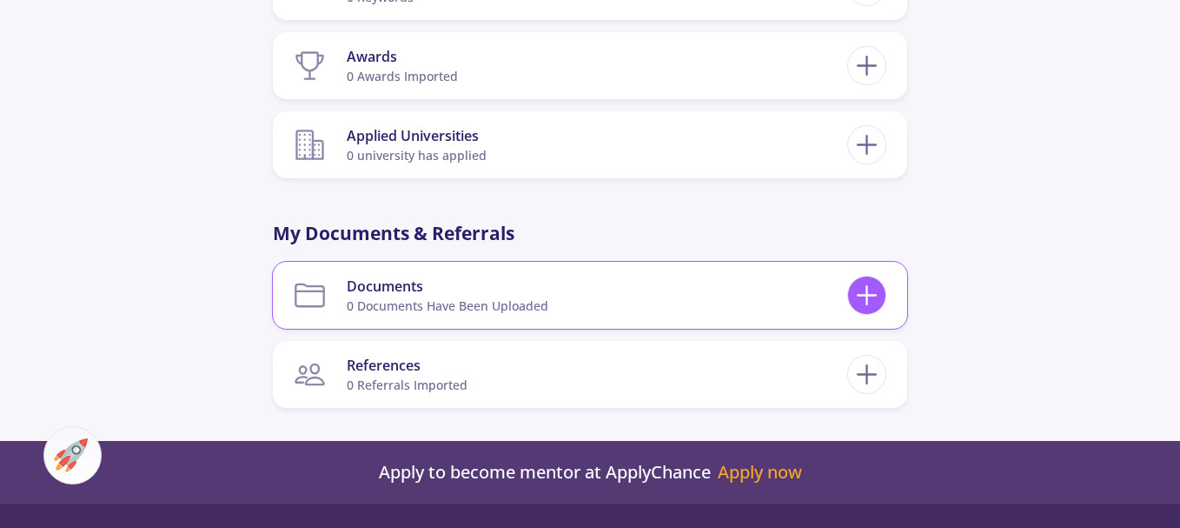
click at [880, 303] on icon at bounding box center [867, 295] width 32 height 32
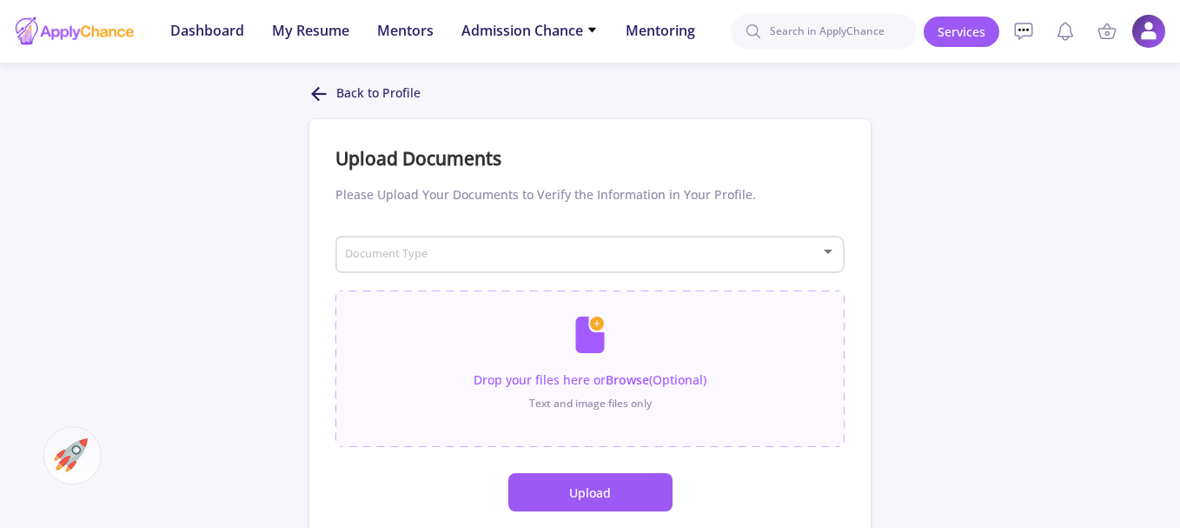
click at [315, 92] on polyline at bounding box center [316, 94] width 6 height 12
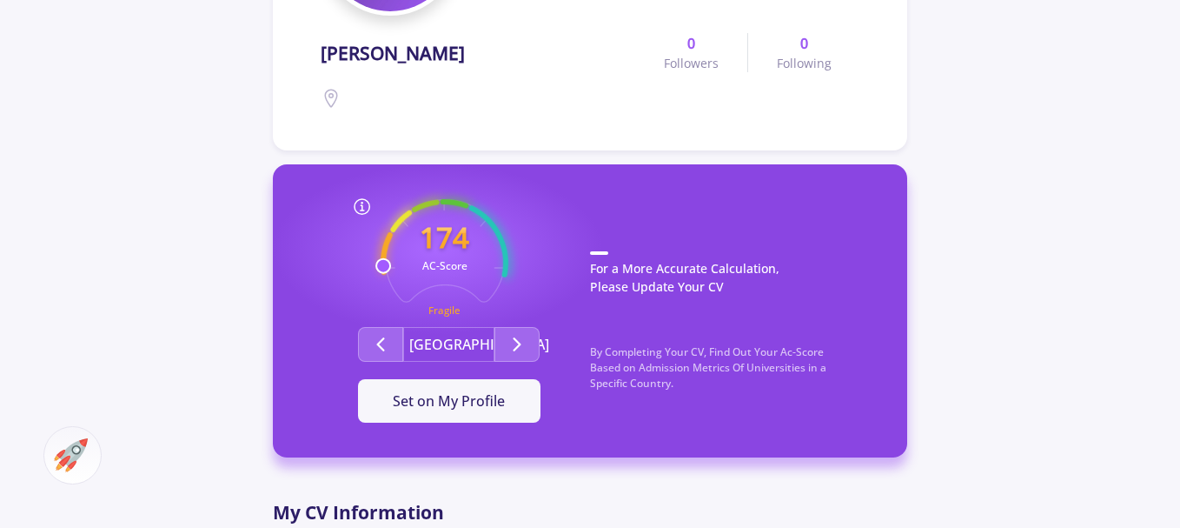
scroll to position [348, 0]
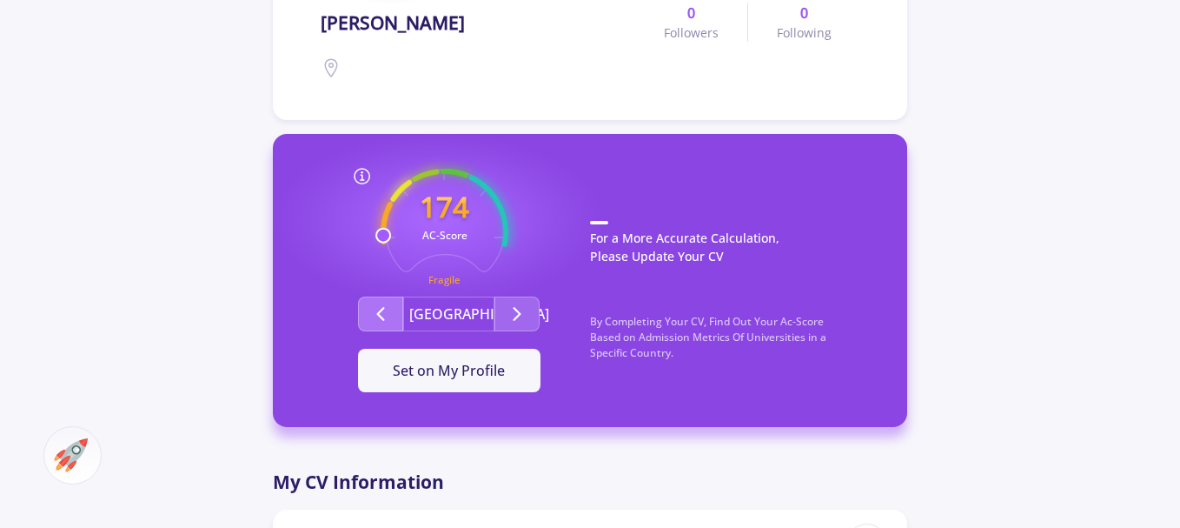
click at [385, 304] on icon "Second group" at bounding box center [380, 313] width 21 height 21
click at [386, 305] on icon "Second group" at bounding box center [380, 313] width 21 height 21
click at [456, 372] on span "Set on My Profile" at bounding box center [449, 370] width 112 height 19
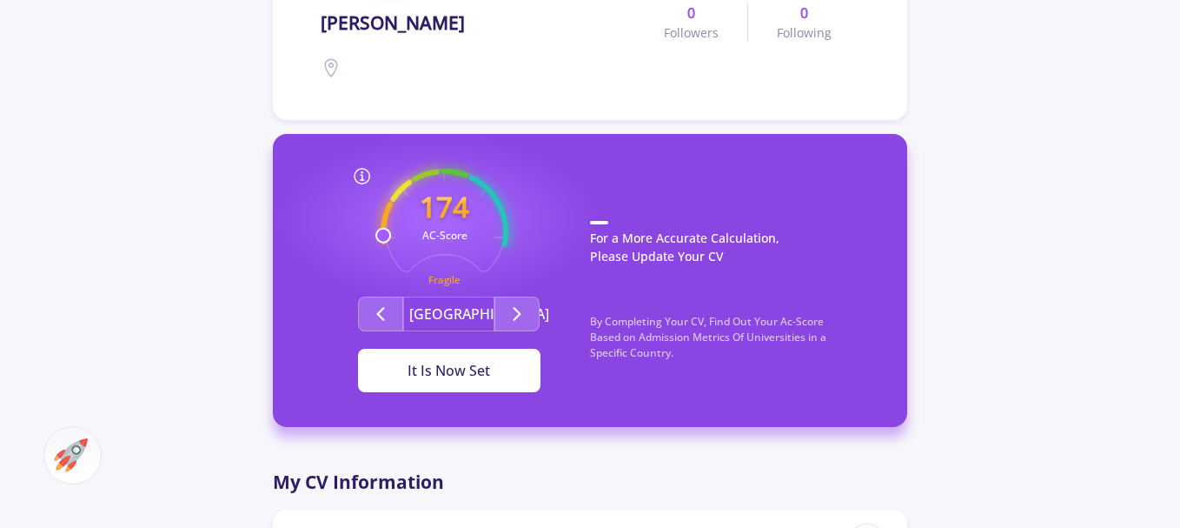
click at [451, 370] on div "It Is Now Set" at bounding box center [449, 370] width 127 height 21
click at [457, 313] on button "[GEOGRAPHIC_DATA]" at bounding box center [448, 313] width 91 height 35
click at [529, 308] on button "Second group" at bounding box center [517, 313] width 45 height 35
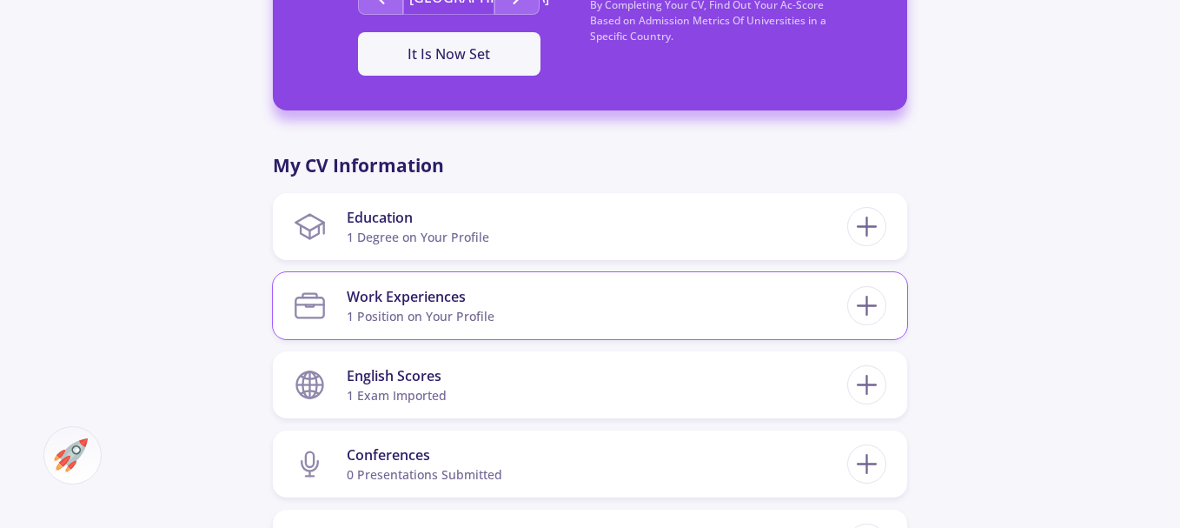
scroll to position [695, 0]
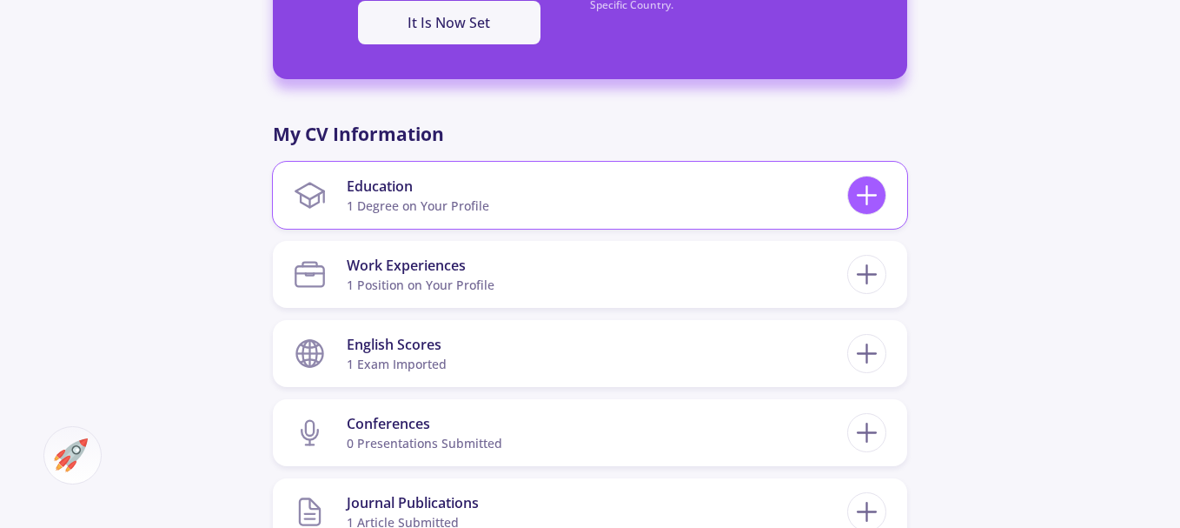
click at [870, 202] on icon at bounding box center [867, 195] width 32 height 32
checkbox input "false"
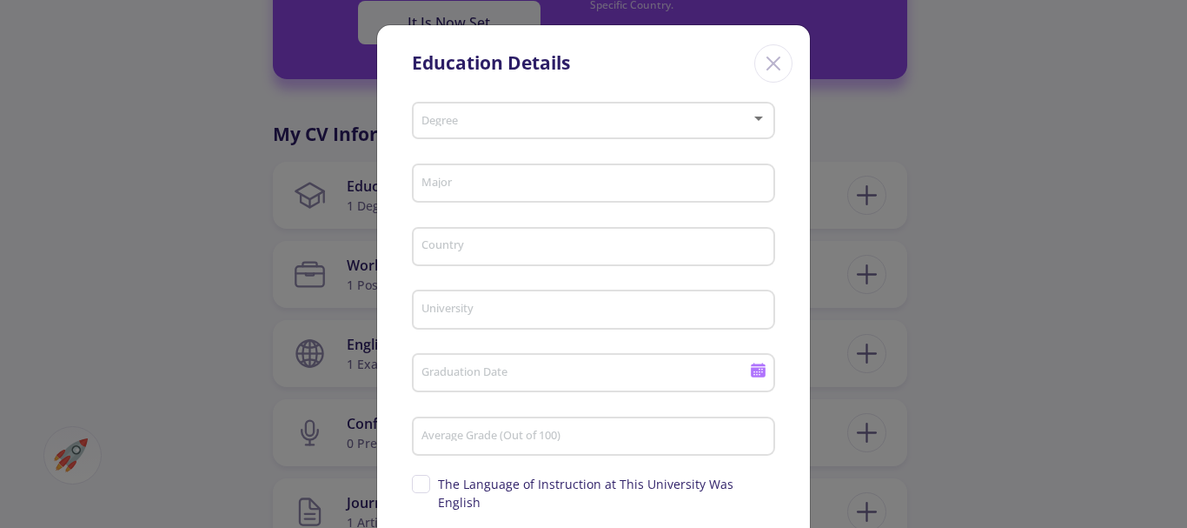
click at [775, 59] on line "Close" at bounding box center [773, 63] width 12 height 12
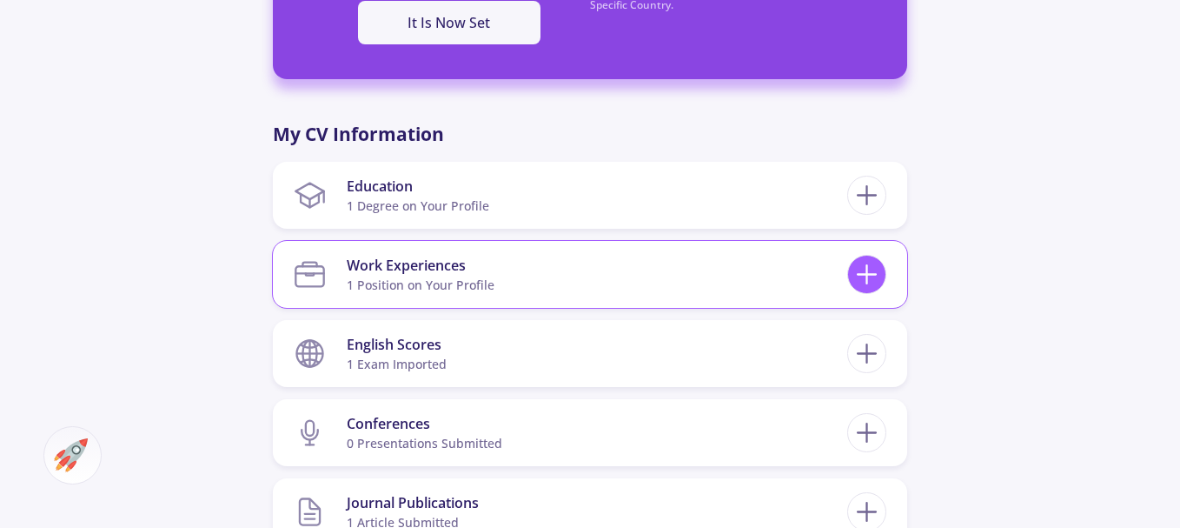
click at [860, 280] on icon at bounding box center [867, 274] width 32 height 32
checkbox input "false"
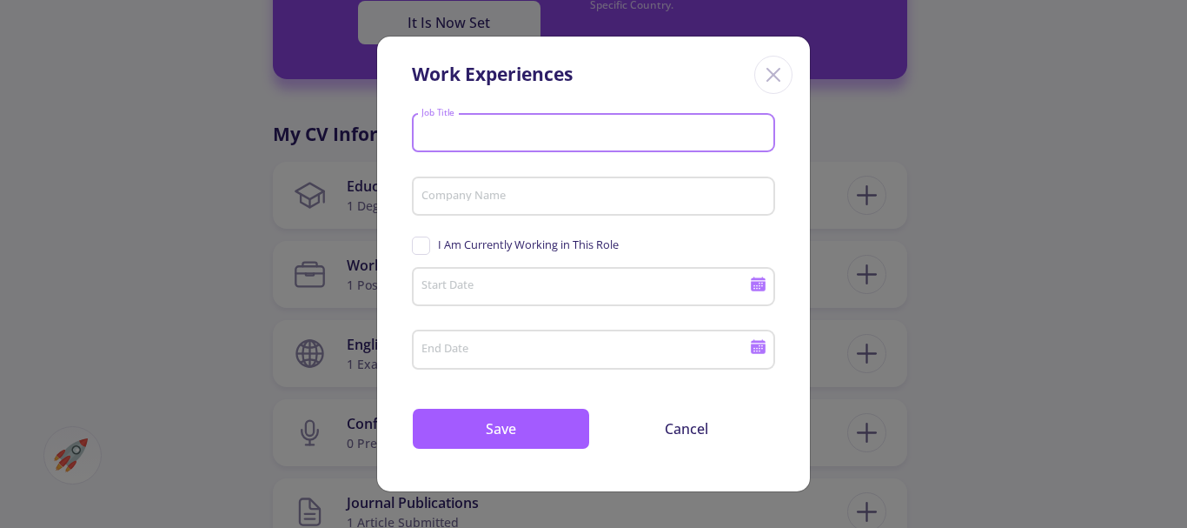
click at [485, 129] on input "Job Title" at bounding box center [596, 134] width 351 height 16
type input "smart home appliance"
click at [481, 196] on input "Company Name" at bounding box center [596, 197] width 351 height 16
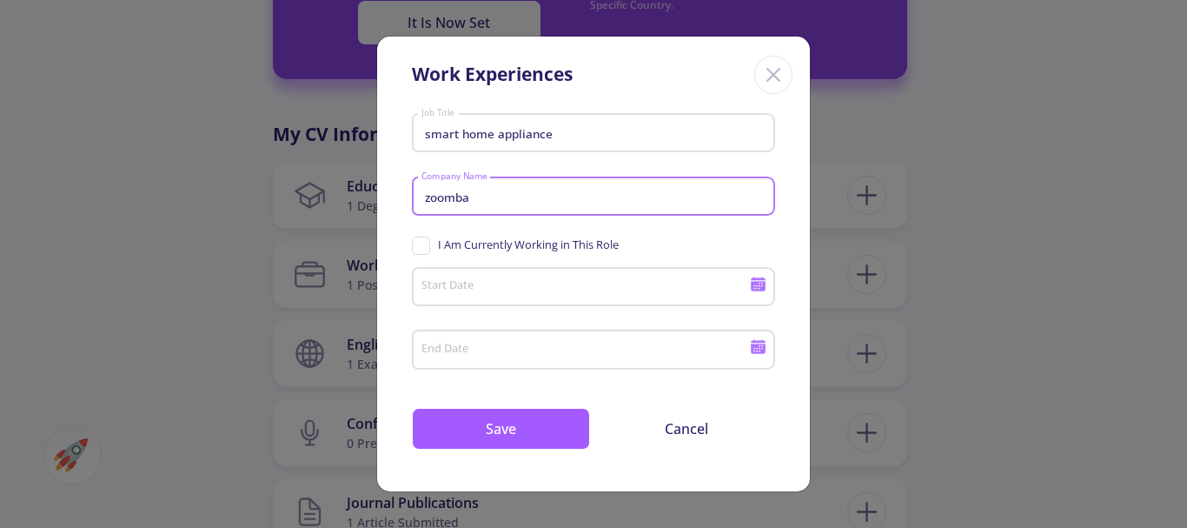
type input "zoomba"
click at [471, 280] on input "Start Date" at bounding box center [588, 288] width 335 height 16
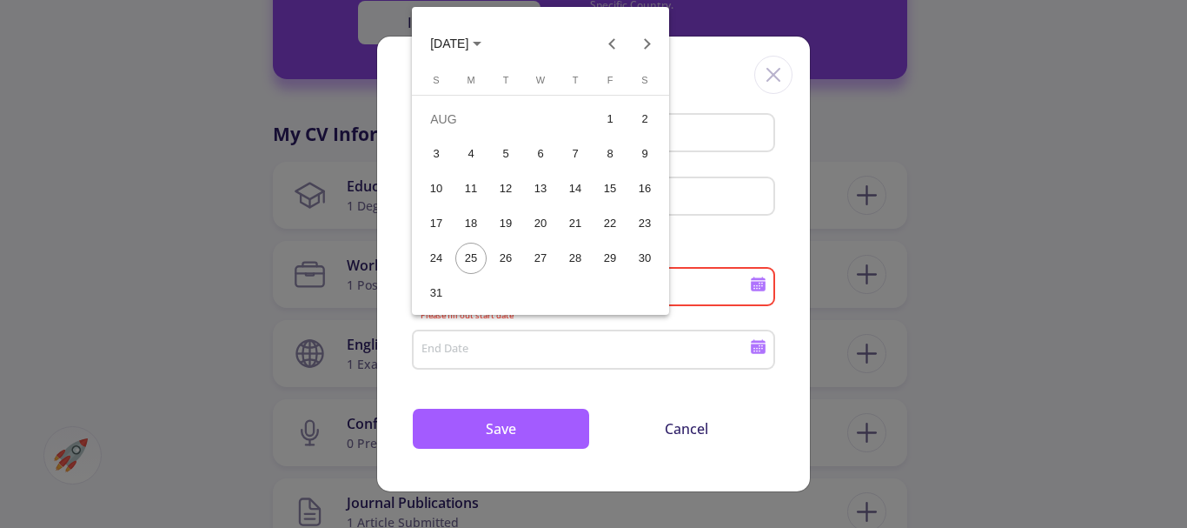
click at [481, 44] on span "[DATE]" at bounding box center [455, 43] width 51 height 14
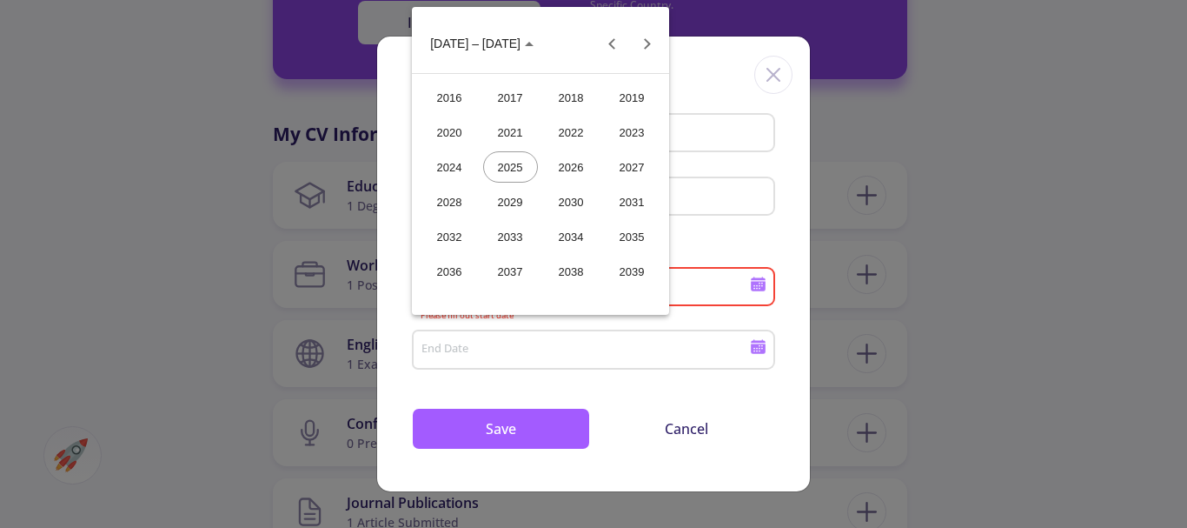
click at [567, 140] on div "2022" at bounding box center [571, 131] width 55 height 31
click at [520, 128] on div "FEB" at bounding box center [510, 131] width 55 height 31
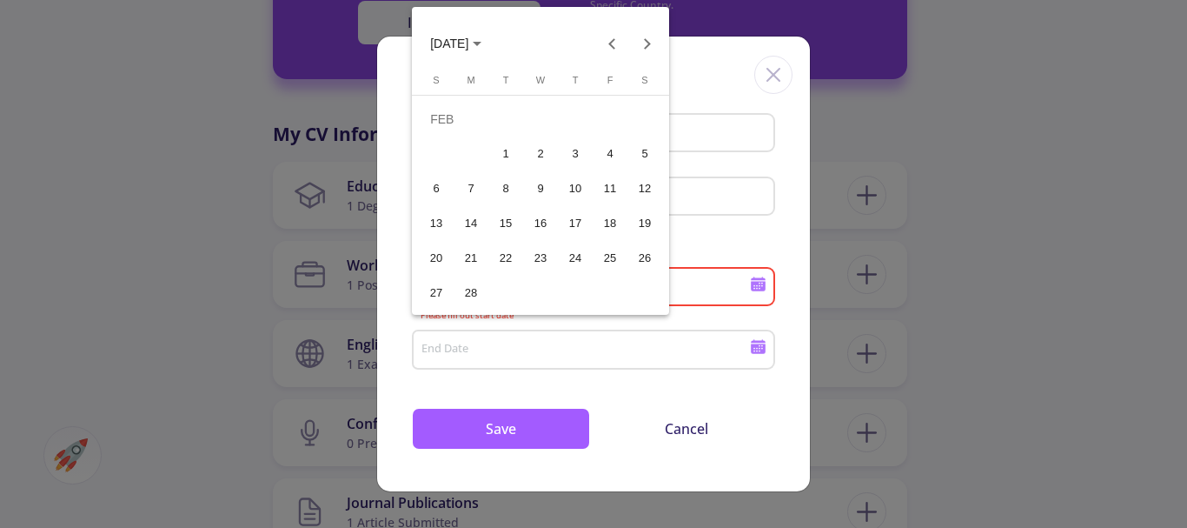
click at [500, 148] on div "1" at bounding box center [505, 153] width 31 height 31
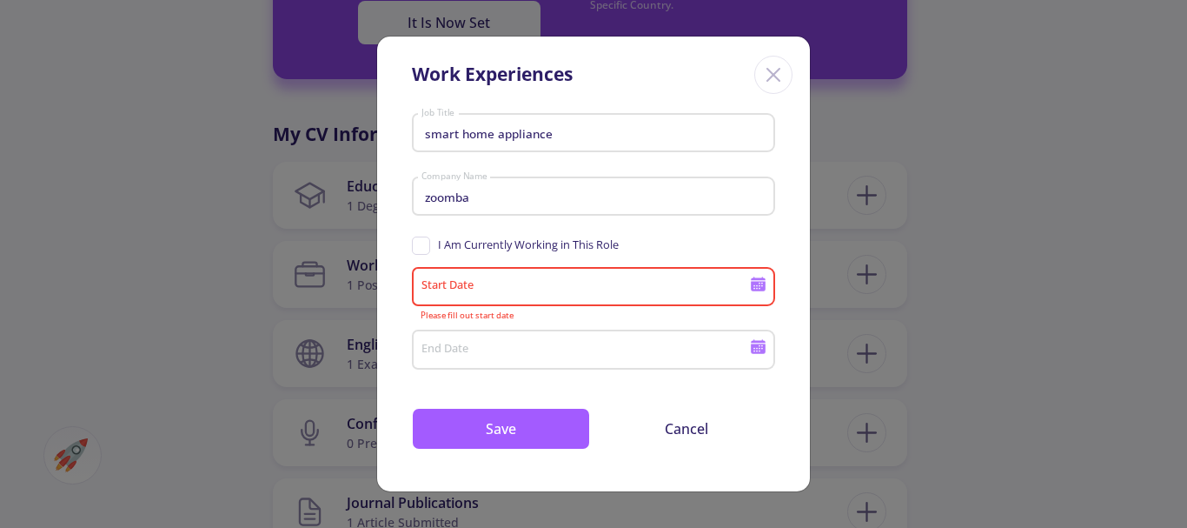
type input "[DATE]"
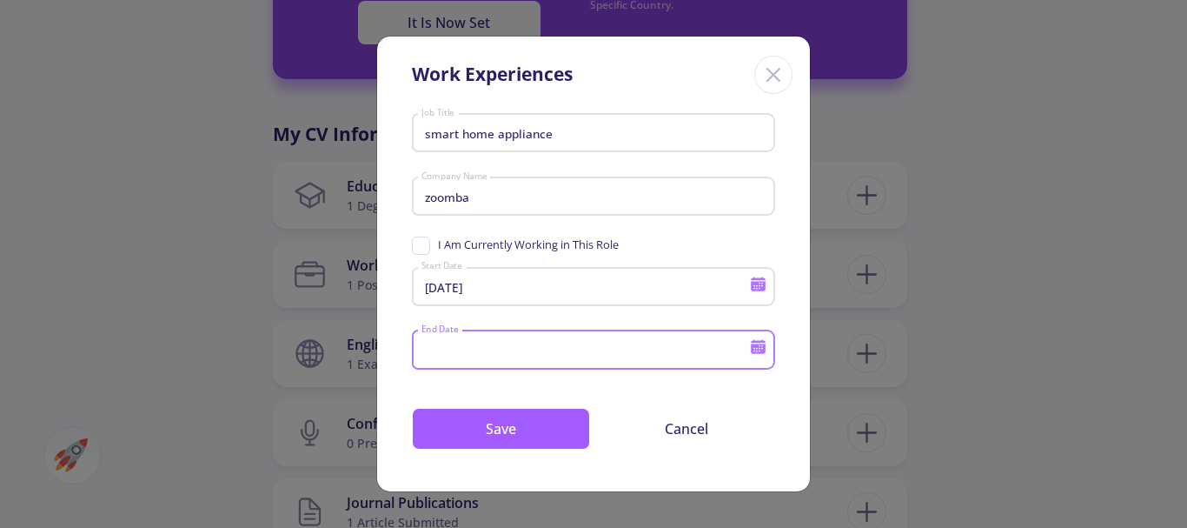
click at [514, 343] on input "End Date" at bounding box center [588, 350] width 335 height 16
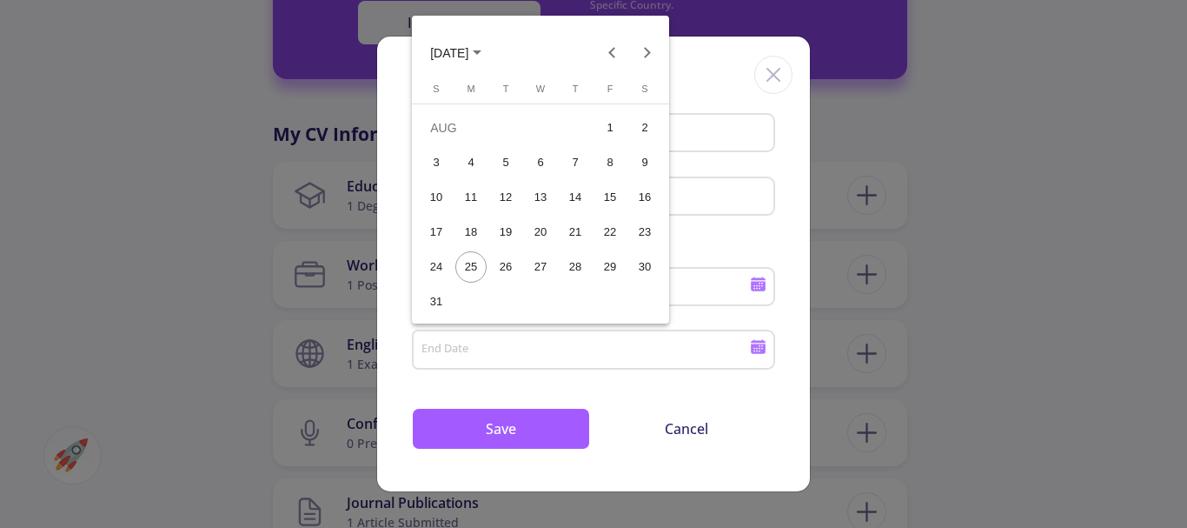
click at [477, 44] on button "[DATE]" at bounding box center [455, 52] width 79 height 35
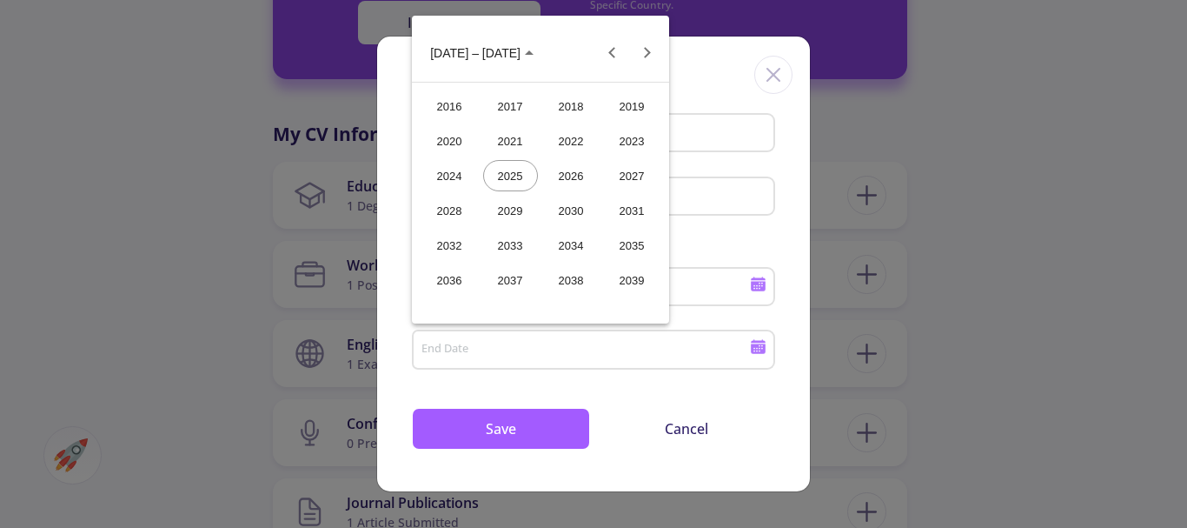
click at [631, 140] on div "2023" at bounding box center [632, 140] width 55 height 31
click at [514, 147] on div "FEB" at bounding box center [510, 140] width 55 height 31
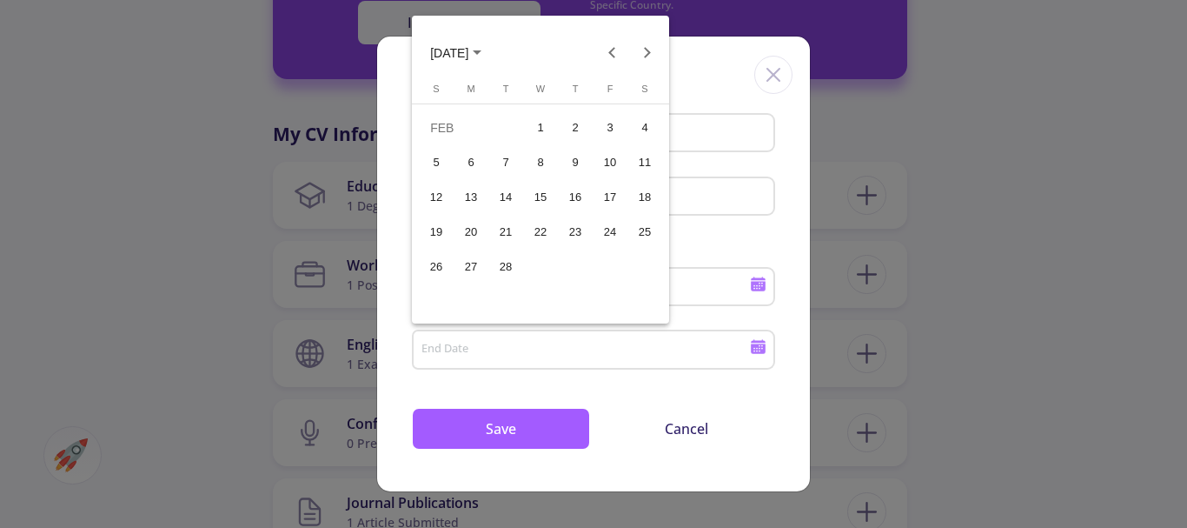
click at [497, 272] on div "28" at bounding box center [505, 266] width 31 height 31
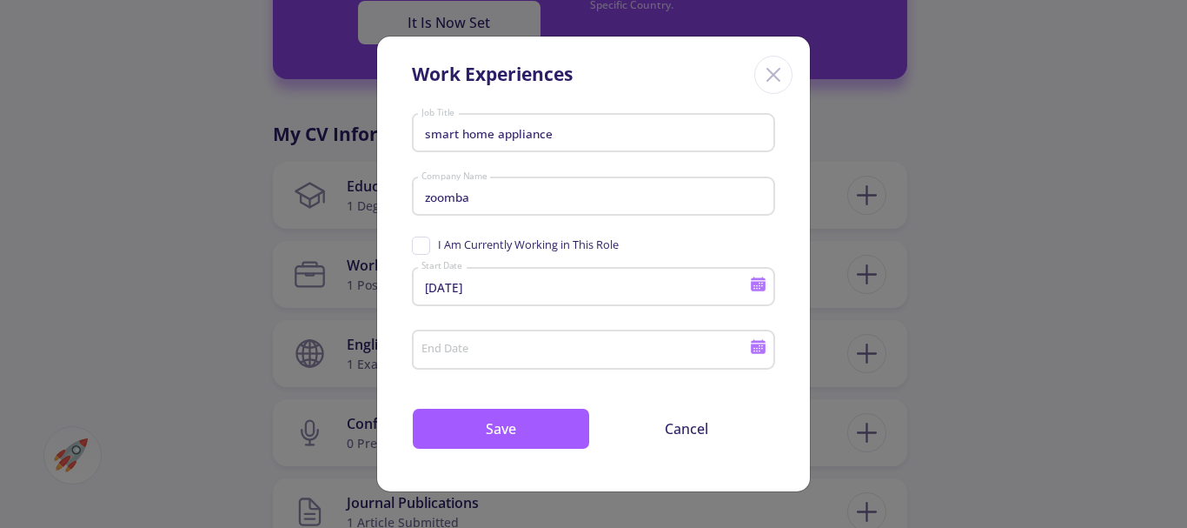
type input "[DATE]"
click at [523, 440] on button "Save" at bounding box center [501, 429] width 178 height 42
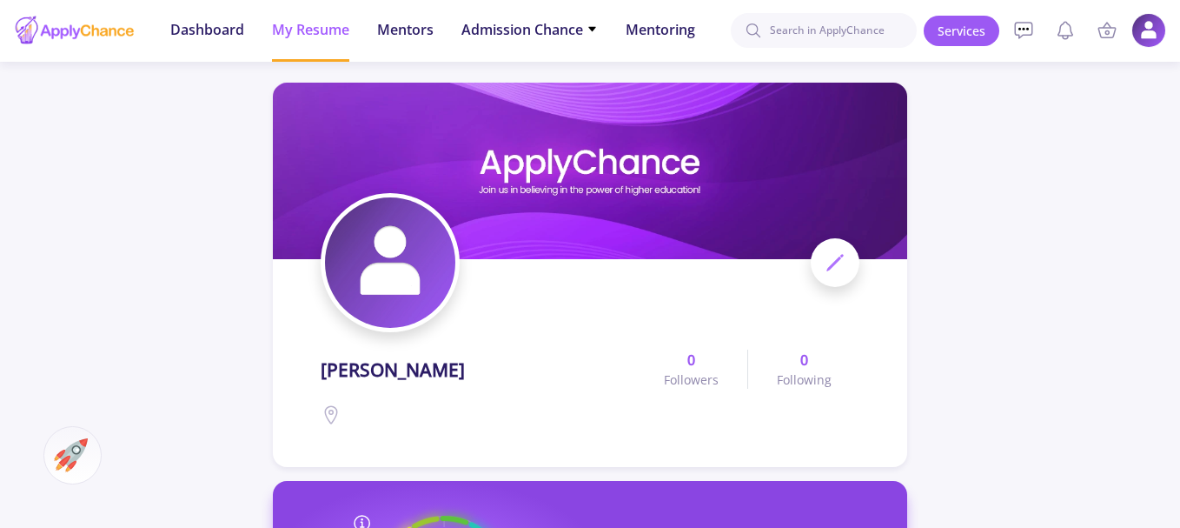
scroll to position [0, 0]
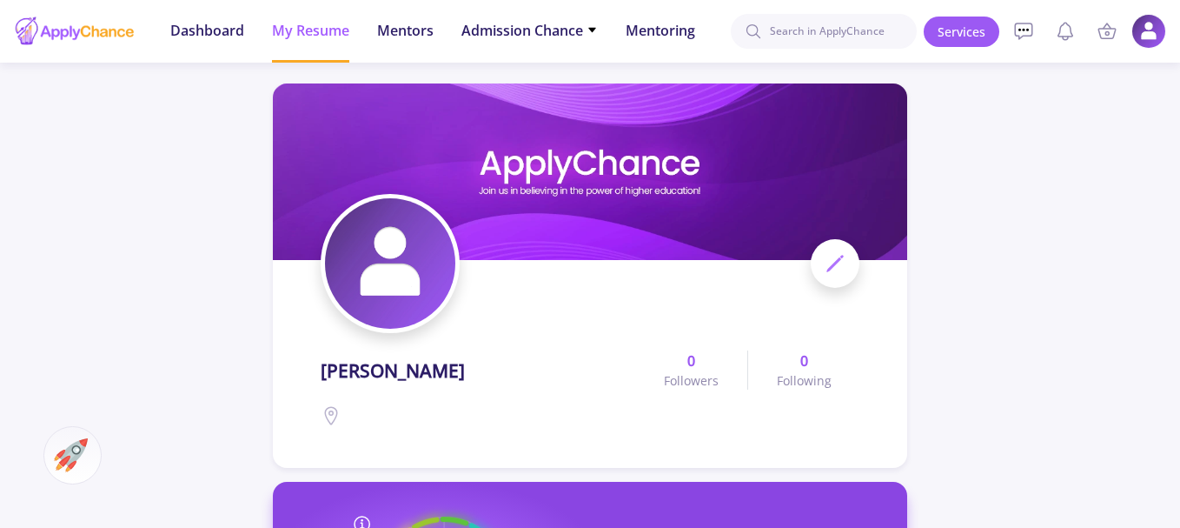
click at [841, 263] on icon at bounding box center [835, 263] width 21 height 21
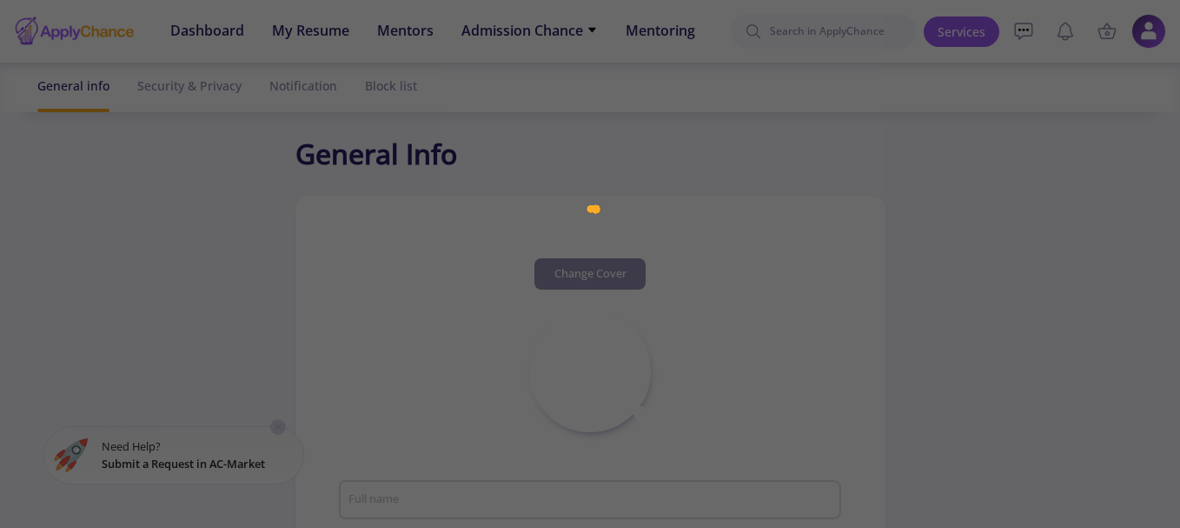
type input "[PERSON_NAME]"
type input "hosseinhematdar"
type input "[EMAIL_ADDRESS][DOMAIN_NAME]"
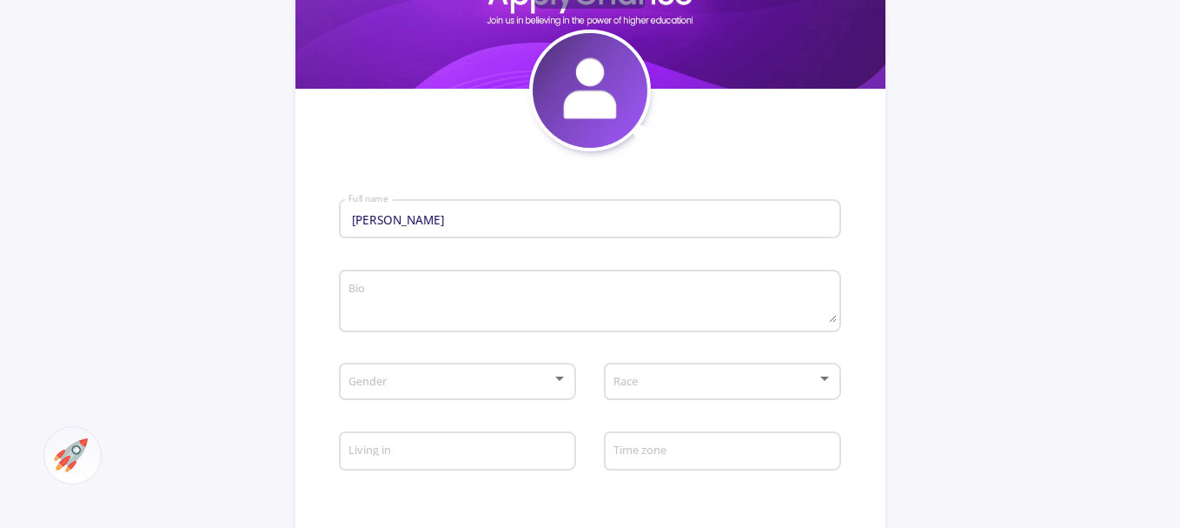
scroll to position [348, 0]
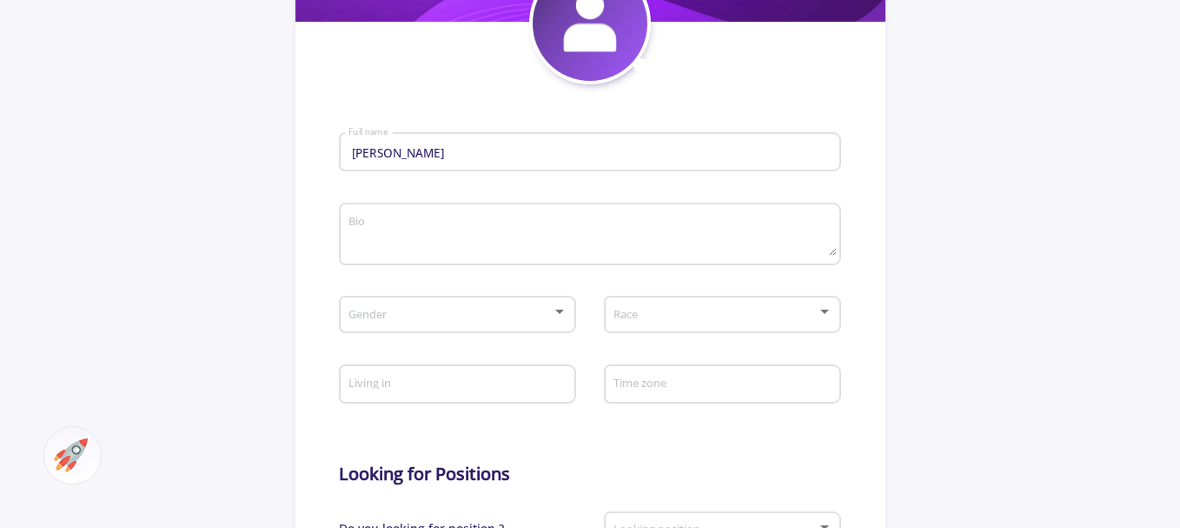
click at [455, 301] on div "Gender" at bounding box center [458, 310] width 220 height 43
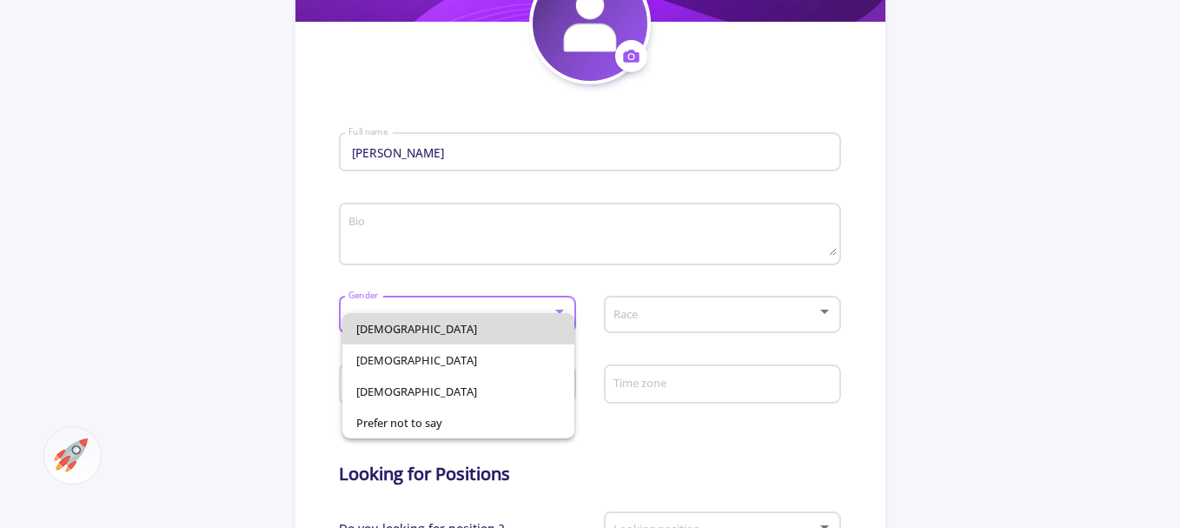
click at [416, 335] on span "[DEMOGRAPHIC_DATA]" at bounding box center [458, 328] width 204 height 31
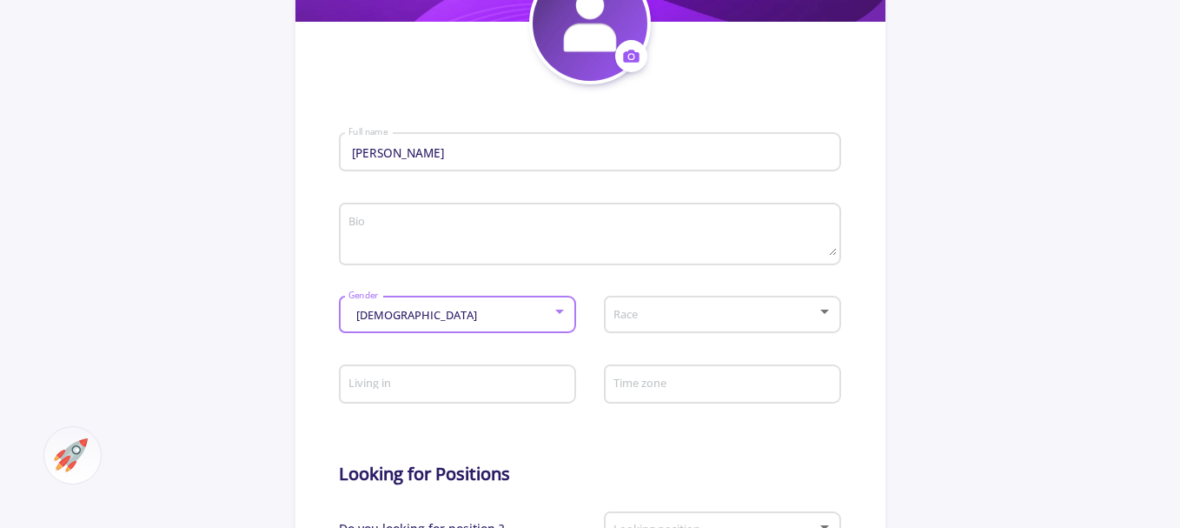
click at [714, 319] on span at bounding box center [717, 315] width 200 height 12
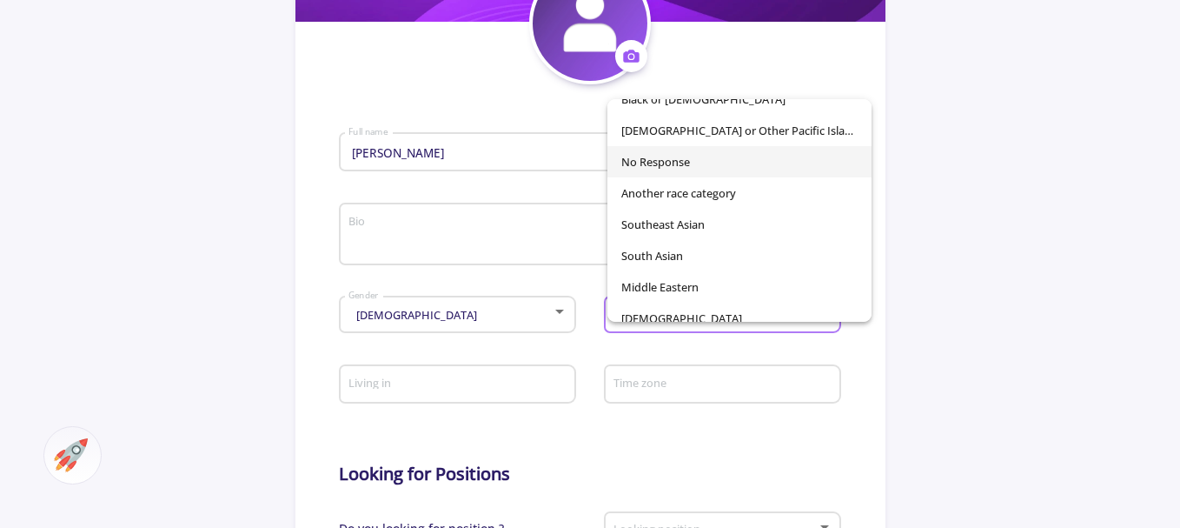
scroll to position [122, 0]
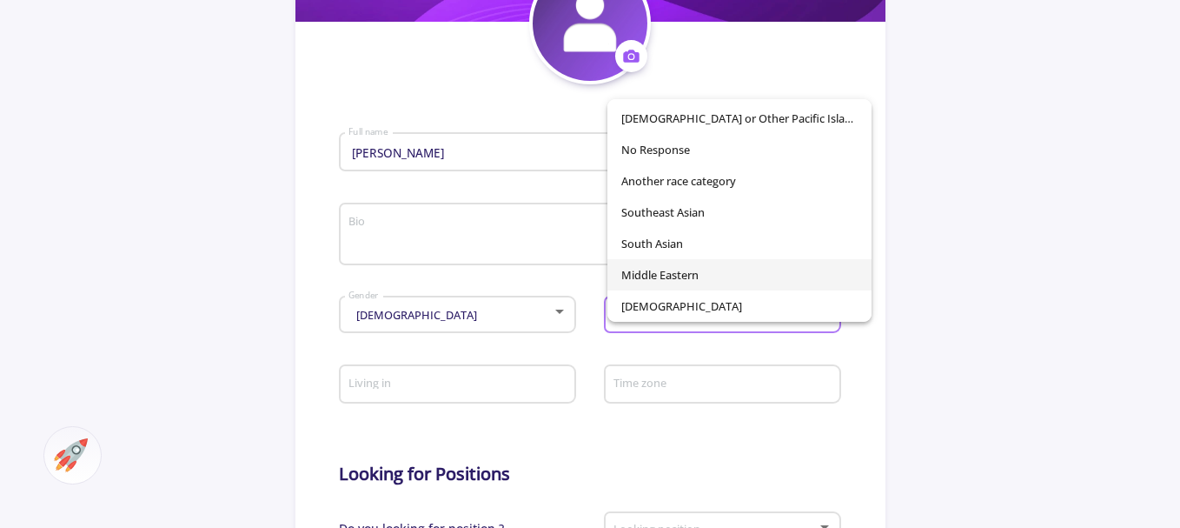
click at [691, 281] on span "Middle Eastern" at bounding box center [739, 274] width 236 height 31
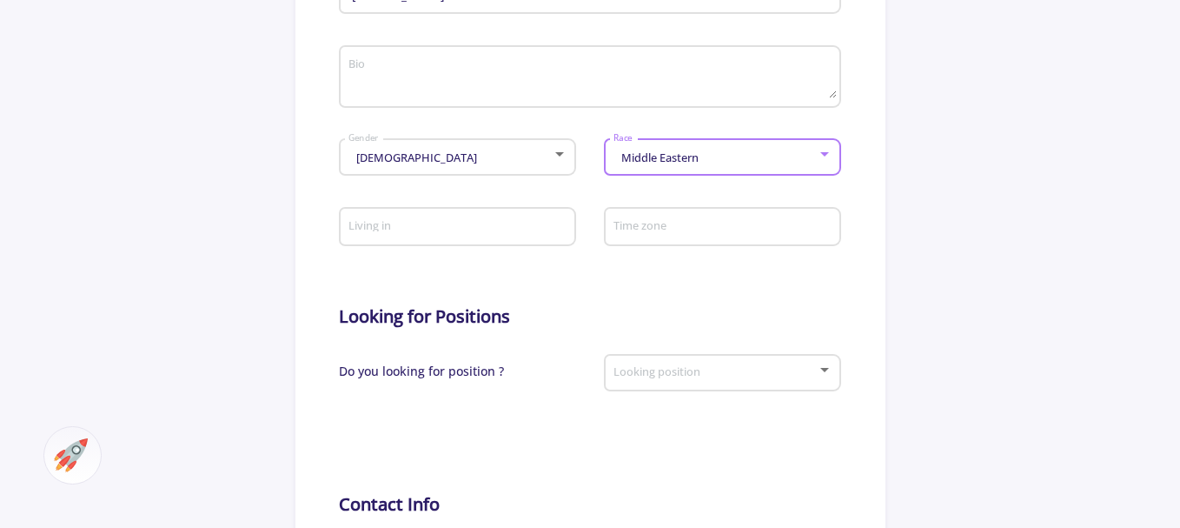
scroll to position [521, 0]
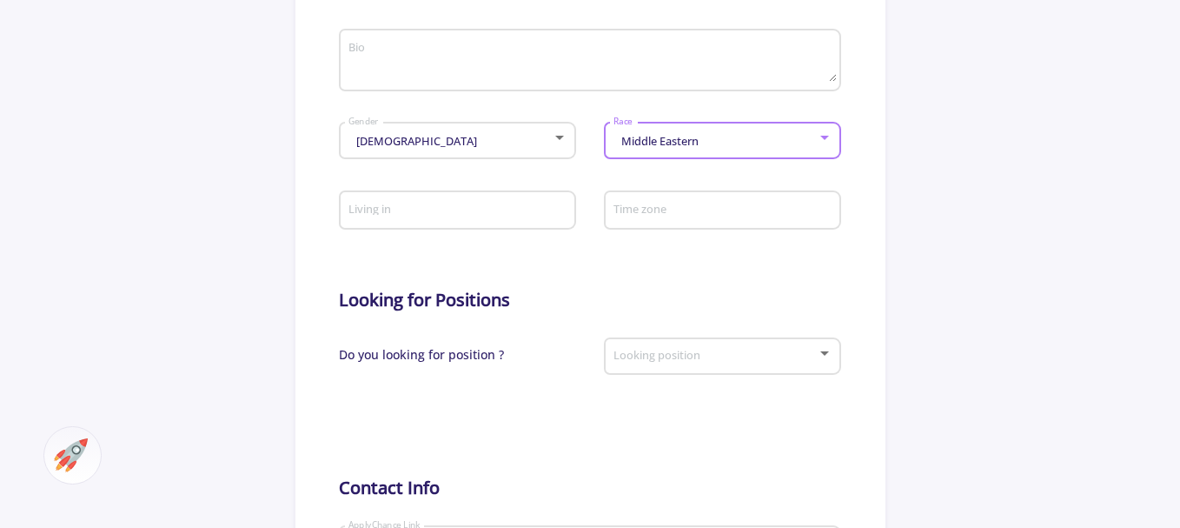
click at [420, 218] on input "Living in" at bounding box center [460, 211] width 224 height 16
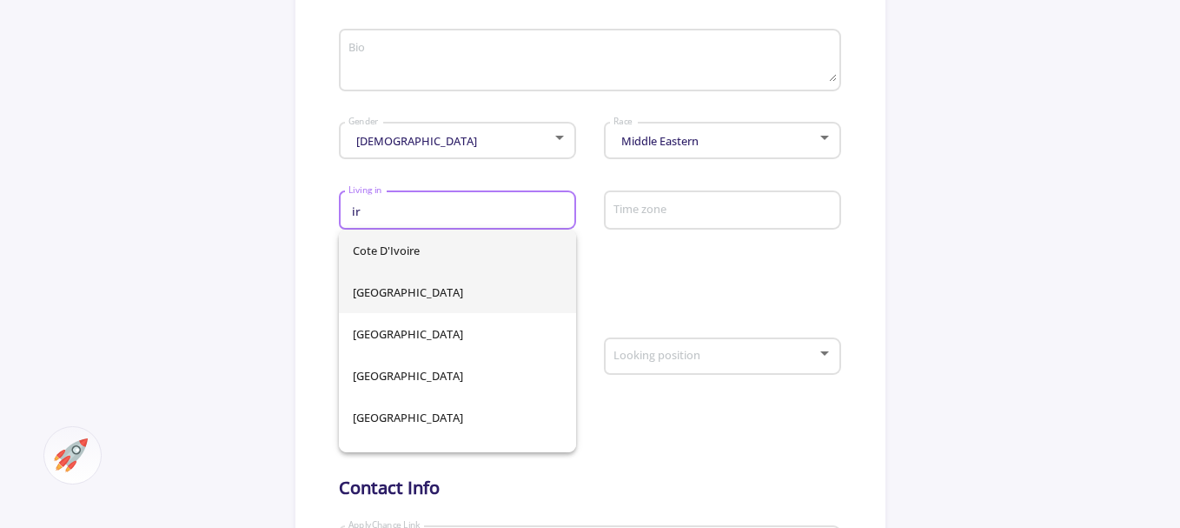
type input "ir"
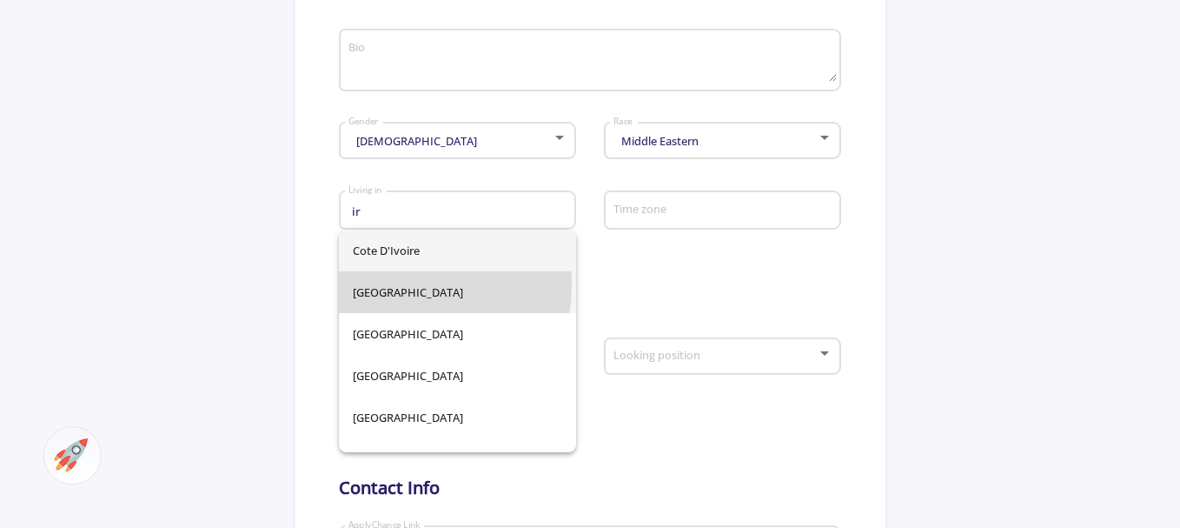
click at [385, 283] on div "Cote d'Ivoire [GEOGRAPHIC_DATA] [GEOGRAPHIC_DATA] [GEOGRAPHIC_DATA] [GEOGRAPHIC…" at bounding box center [457, 340] width 237 height 222
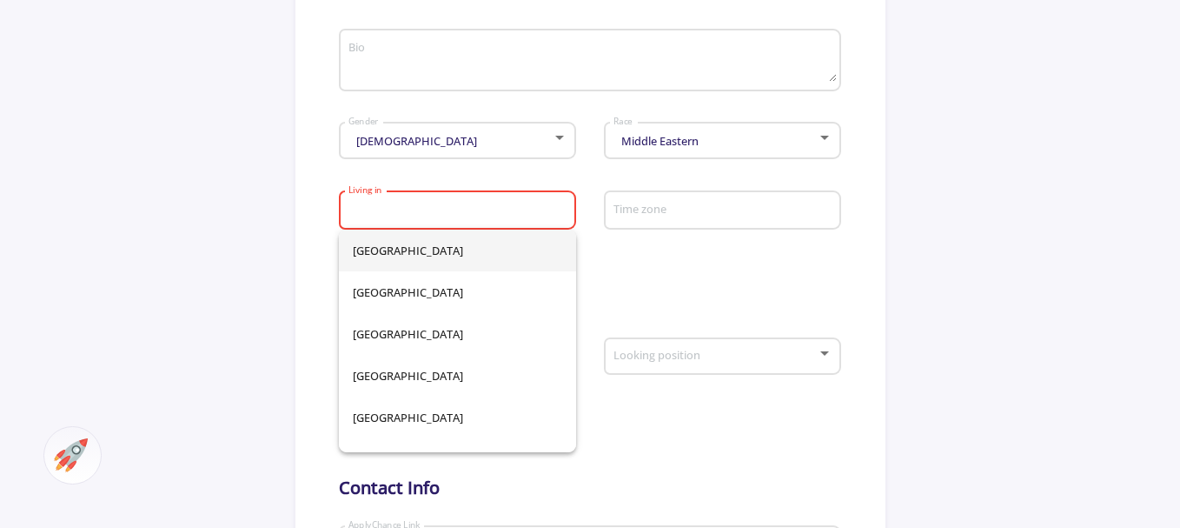
click at [432, 208] on input "Living in" at bounding box center [460, 211] width 224 height 16
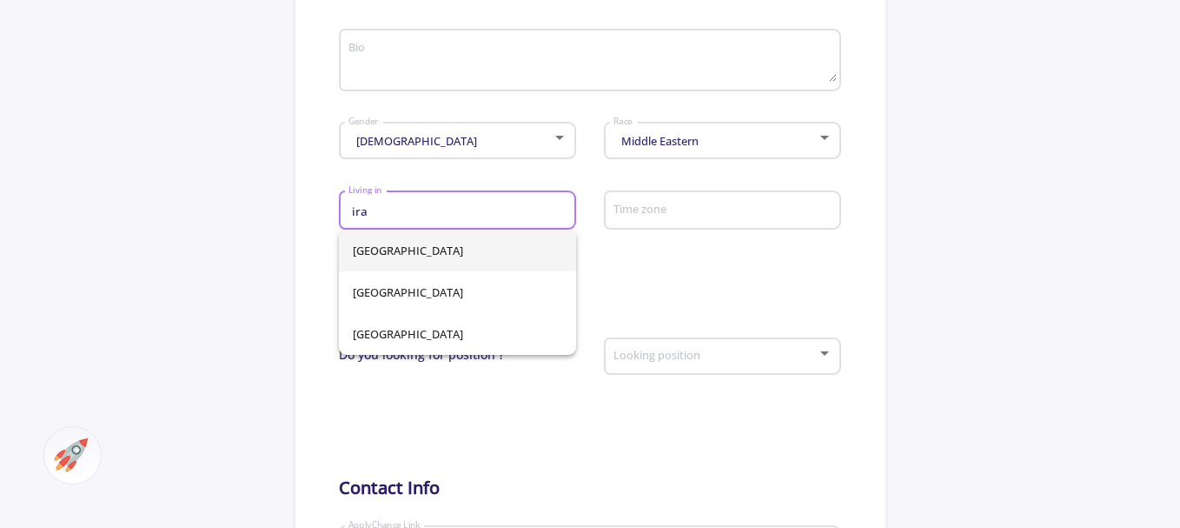
click at [374, 260] on span "[GEOGRAPHIC_DATA]" at bounding box center [457, 250] width 209 height 42
type input "[GEOGRAPHIC_DATA]"
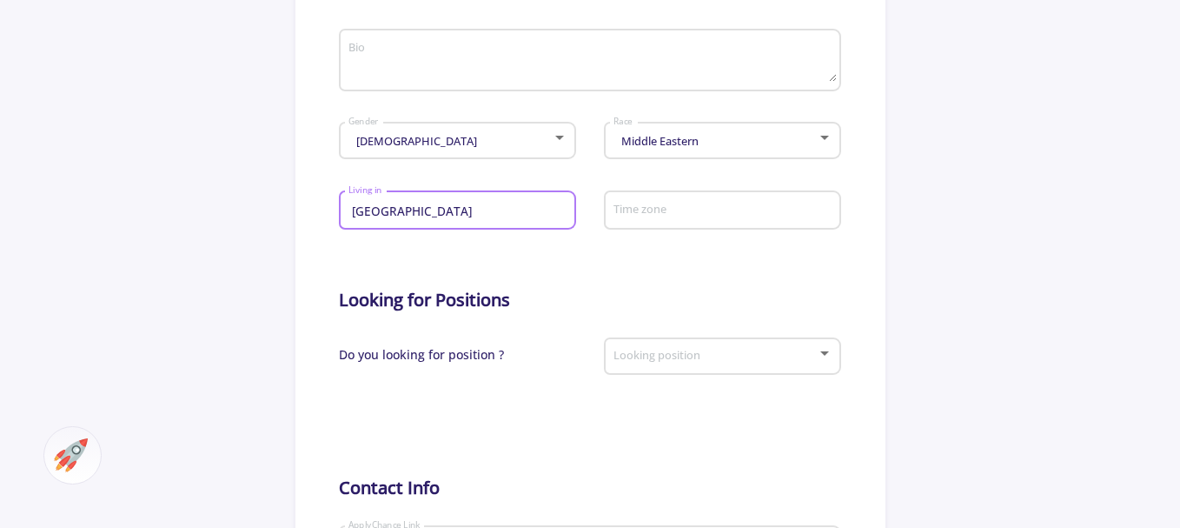
click at [705, 212] on input "Time zone" at bounding box center [725, 211] width 224 height 16
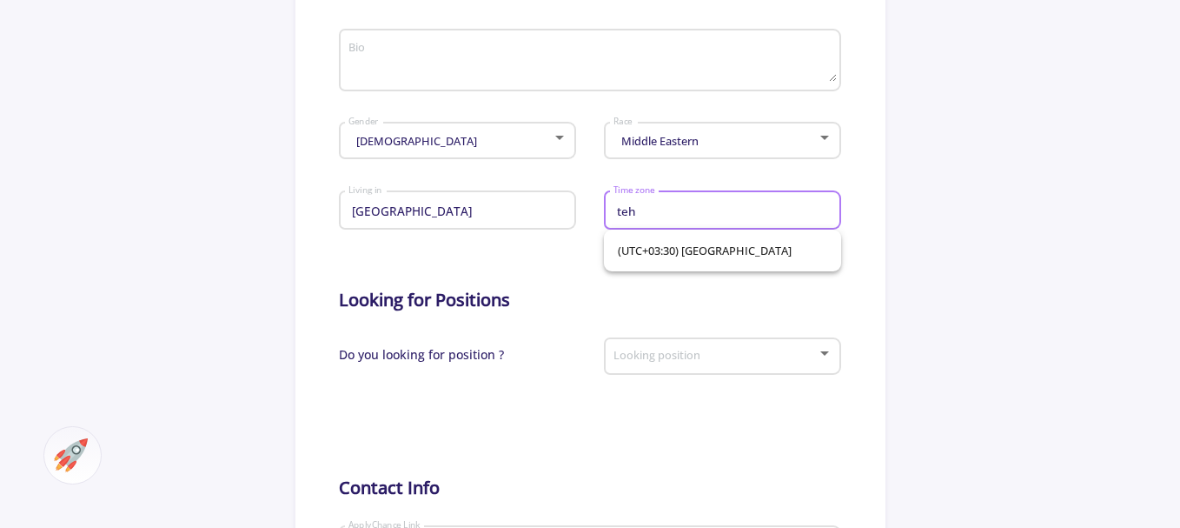
scroll to position [0, 0]
type input "teh"
click at [685, 245] on span "(UTC+03:30) [GEOGRAPHIC_DATA]" at bounding box center [722, 250] width 209 height 42
type input "(UTC+03:30) [GEOGRAPHIC_DATA]"
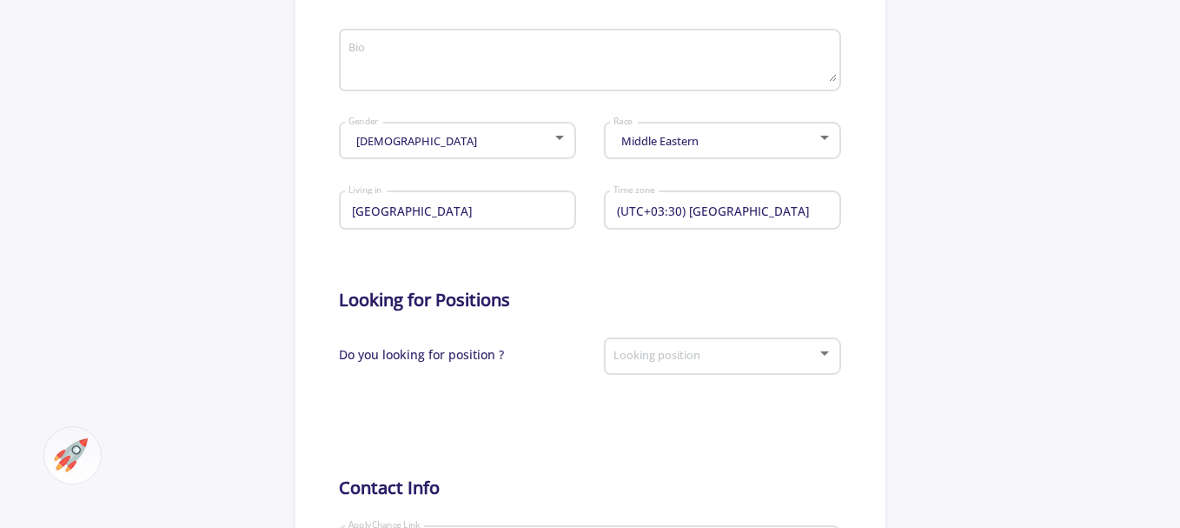
click at [667, 276] on form "[PERSON_NAME] Full name Bio [DEMOGRAPHIC_DATA] Gender Middle Eastern Race Iran …" at bounding box center [589, 357] width 501 height 894
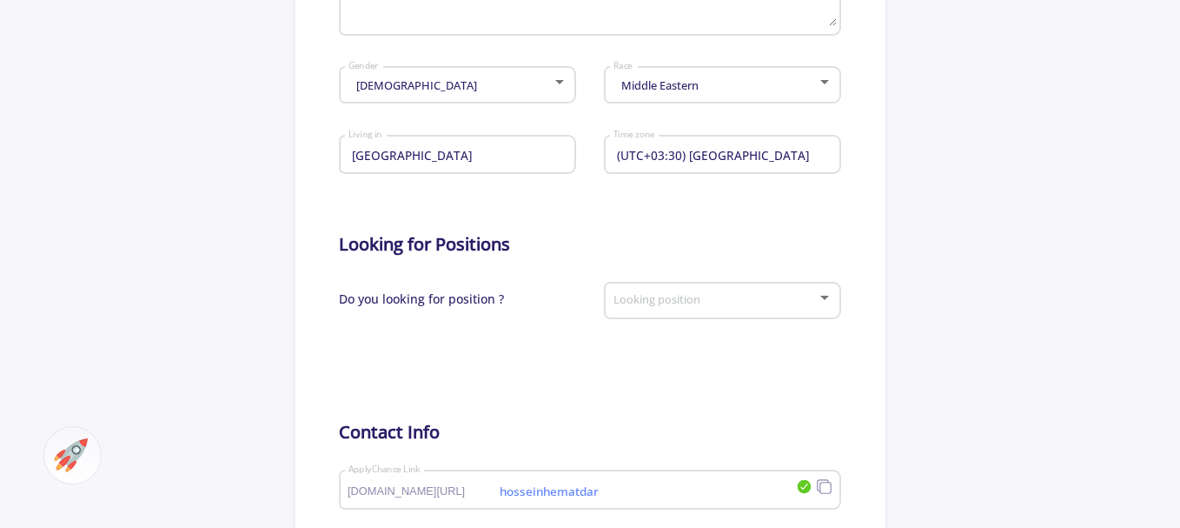
scroll to position [608, 0]
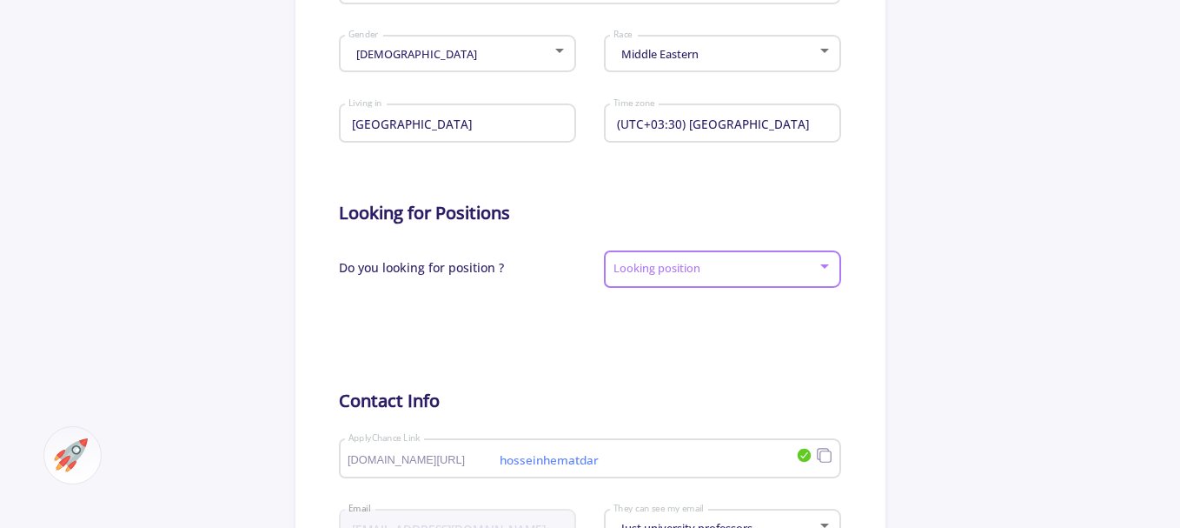
click at [687, 275] on span at bounding box center [717, 269] width 200 height 12
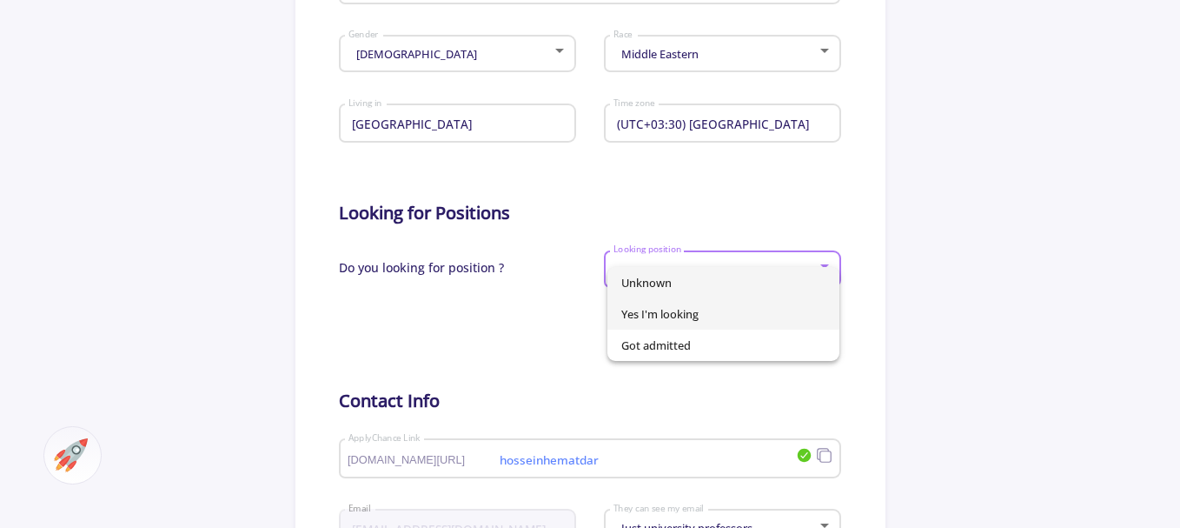
click at [683, 317] on span "Yes I'm looking" at bounding box center [723, 313] width 204 height 31
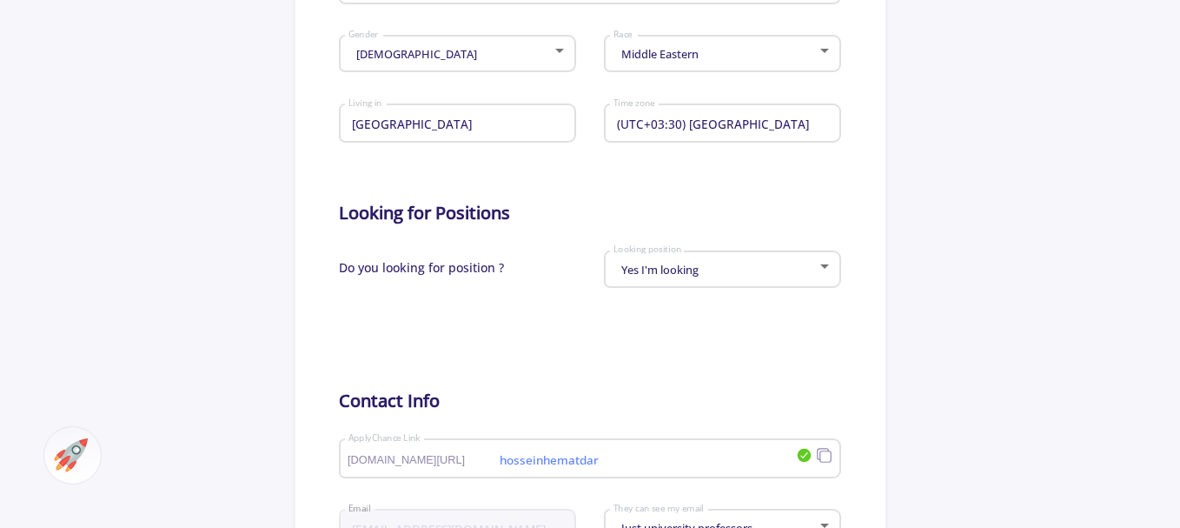
click at [489, 326] on div at bounding box center [464, 326] width 251 height 43
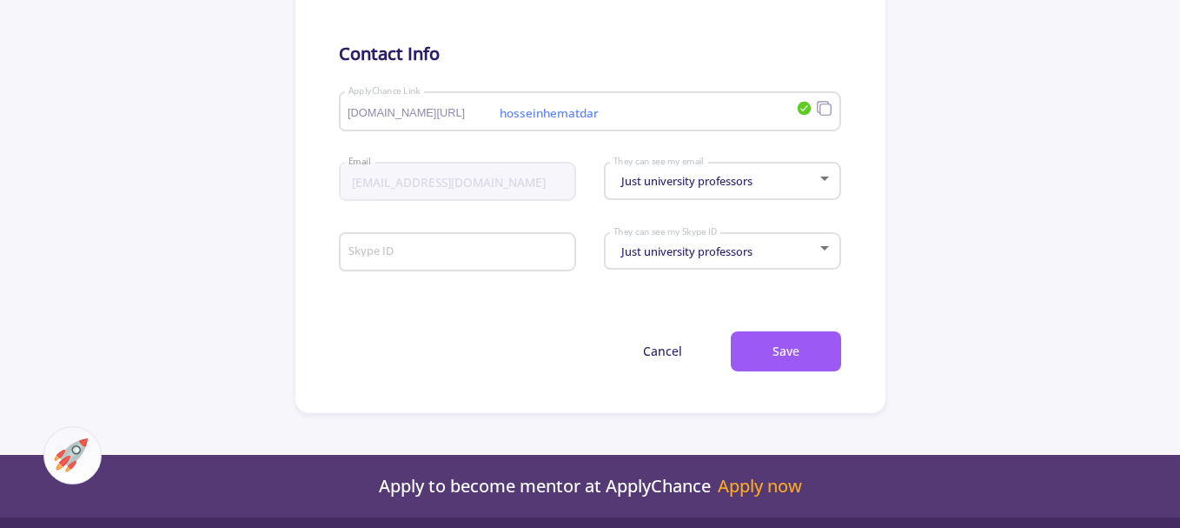
scroll to position [956, 0]
click at [799, 336] on button "Save" at bounding box center [786, 350] width 110 height 41
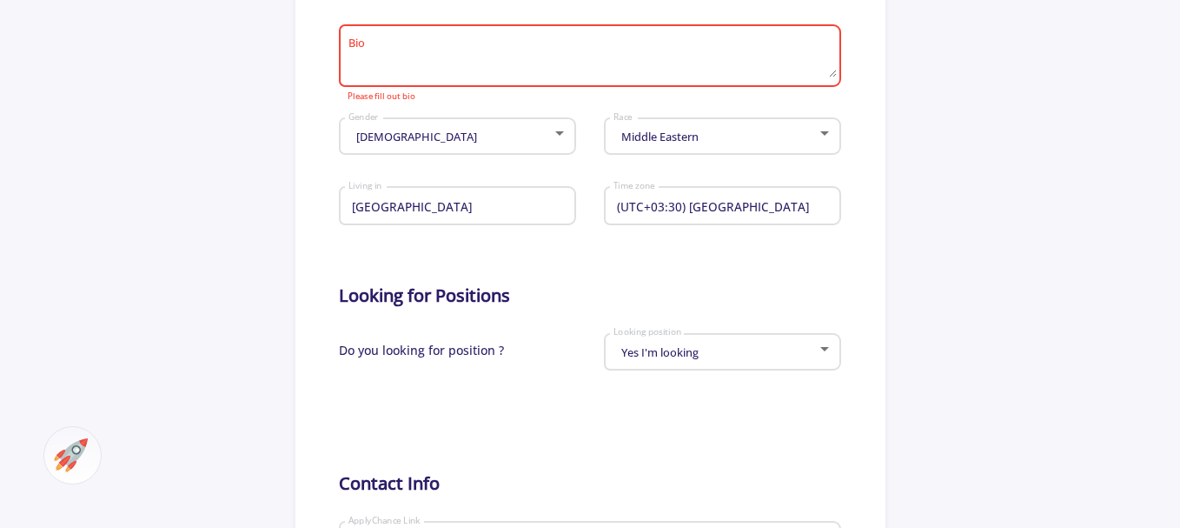
scroll to position [521, 0]
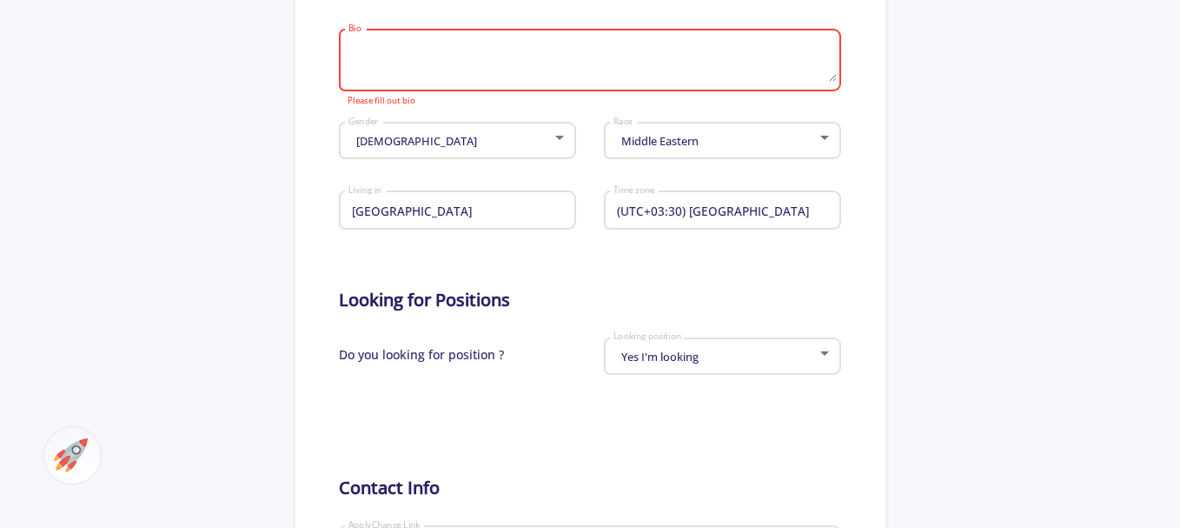
click at [506, 47] on textarea "Bio" at bounding box center [592, 61] width 489 height 41
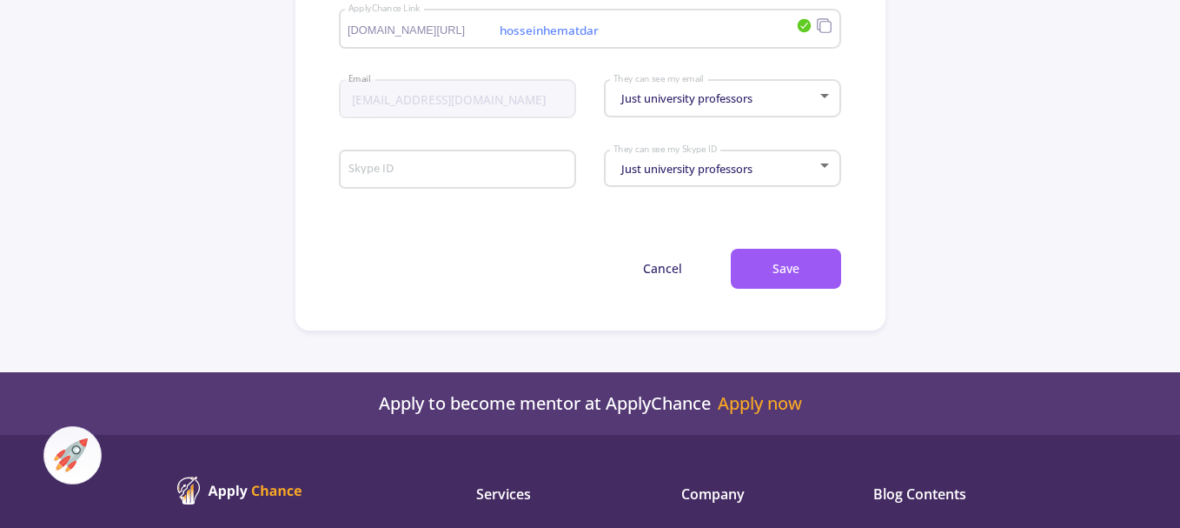
scroll to position [1043, 0]
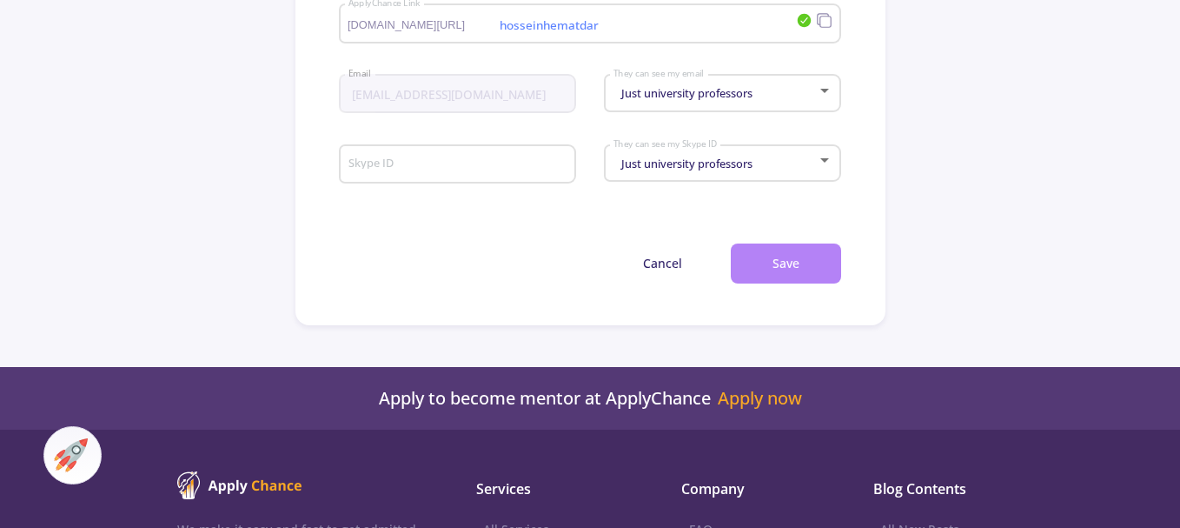
type textarea "master of electronic enginering"
click at [797, 252] on button "Save" at bounding box center [786, 263] width 110 height 41
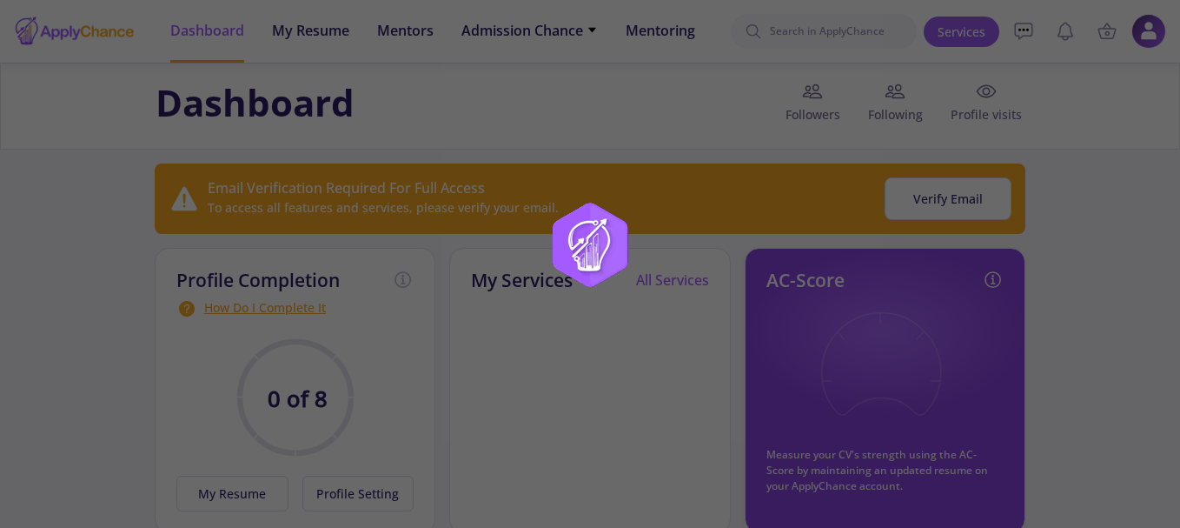
click at [1058, 294] on div at bounding box center [590, 264] width 1180 height 528
click at [971, 190] on div at bounding box center [590, 264] width 1180 height 528
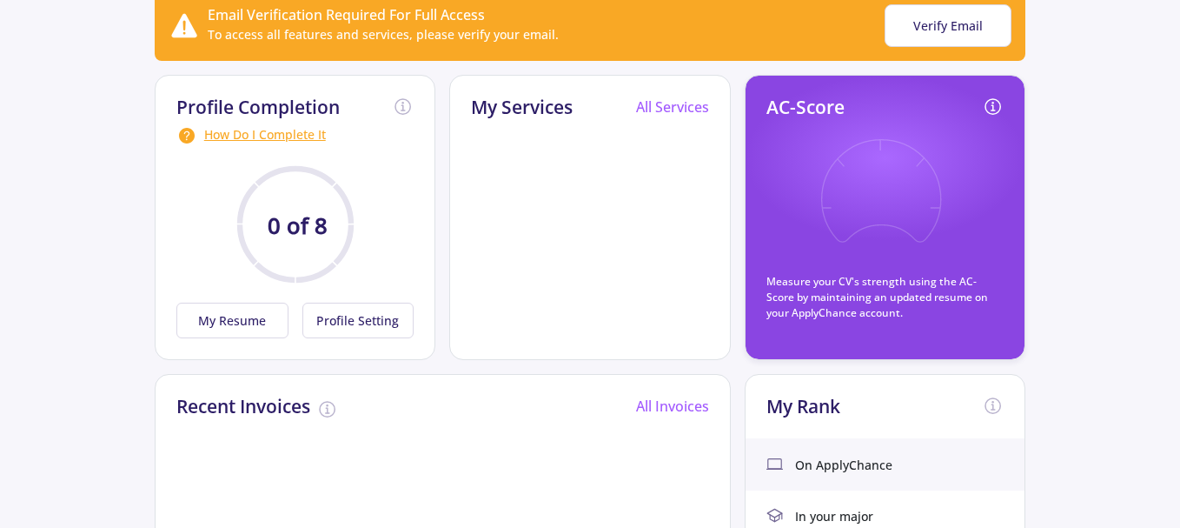
scroll to position [174, 0]
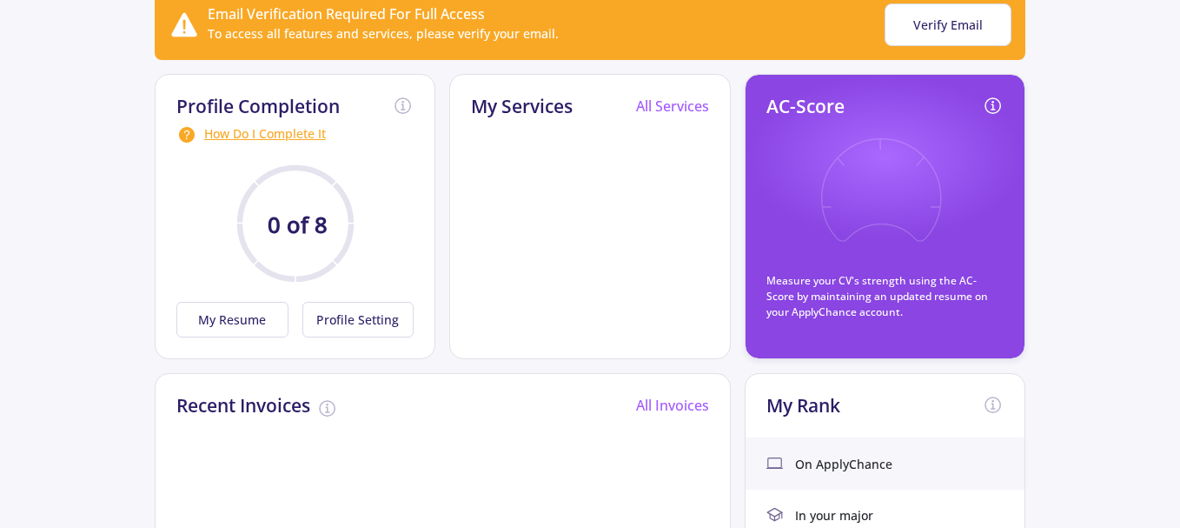
click at [868, 172] on icon at bounding box center [881, 202] width 128 height 128
click at [273, 325] on button "My Resume" at bounding box center [232, 320] width 112 height 36
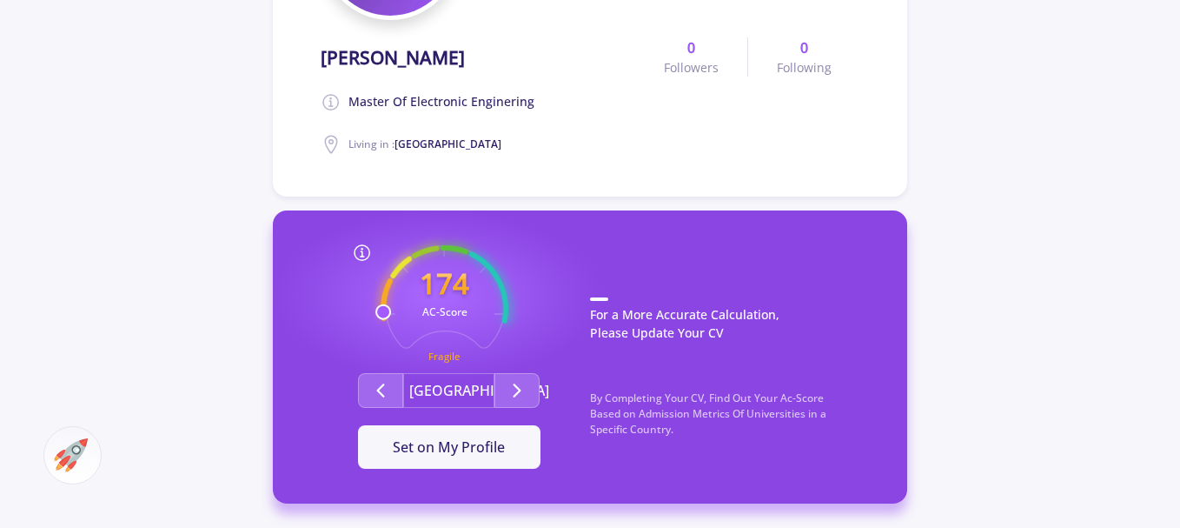
scroll to position [348, 0]
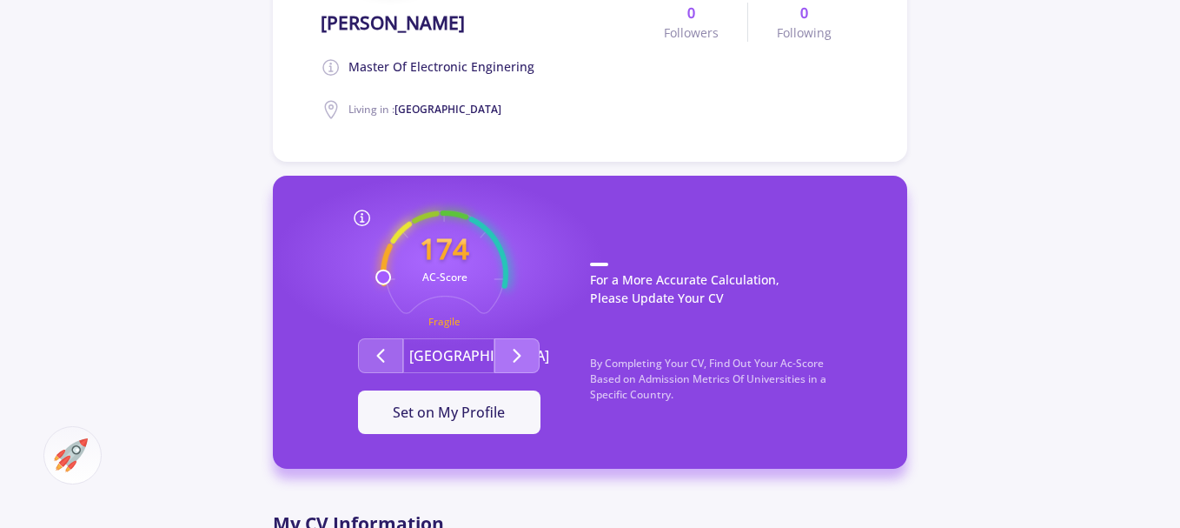
click at [531, 342] on button "Second group" at bounding box center [517, 355] width 45 height 35
click at [436, 415] on span "Set on My Profile" at bounding box center [449, 411] width 112 height 19
click at [439, 421] on div "It Is Now Set" at bounding box center [449, 412] width 127 height 21
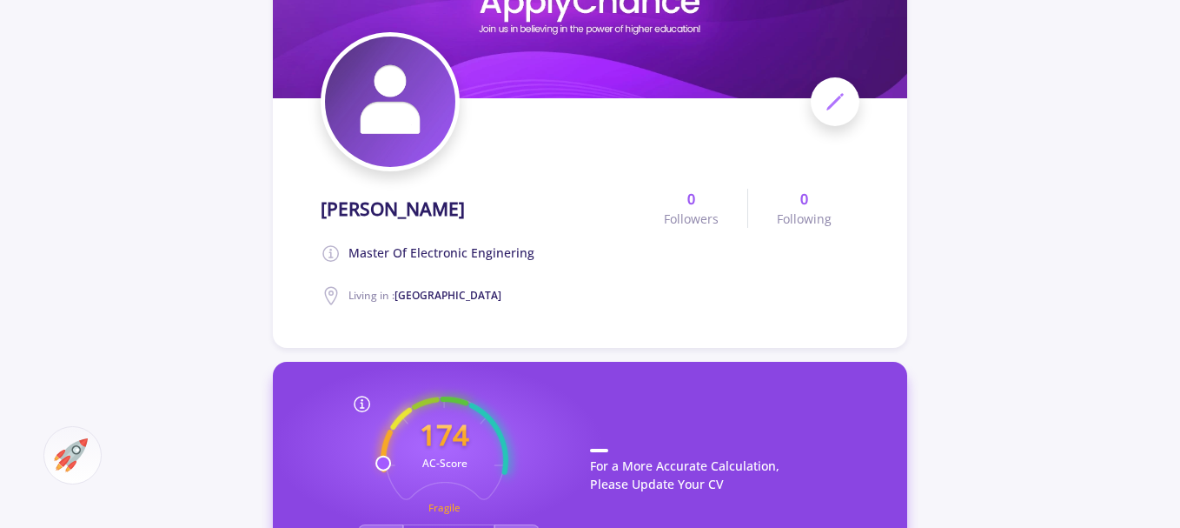
scroll to position [0, 0]
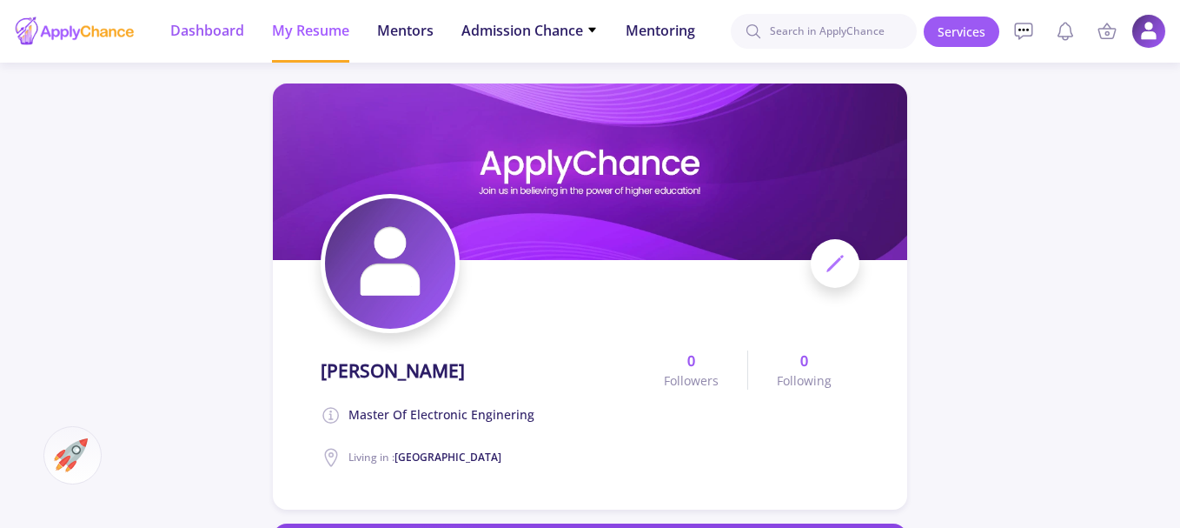
click at [209, 31] on span "Dashboard" at bounding box center [207, 30] width 74 height 21
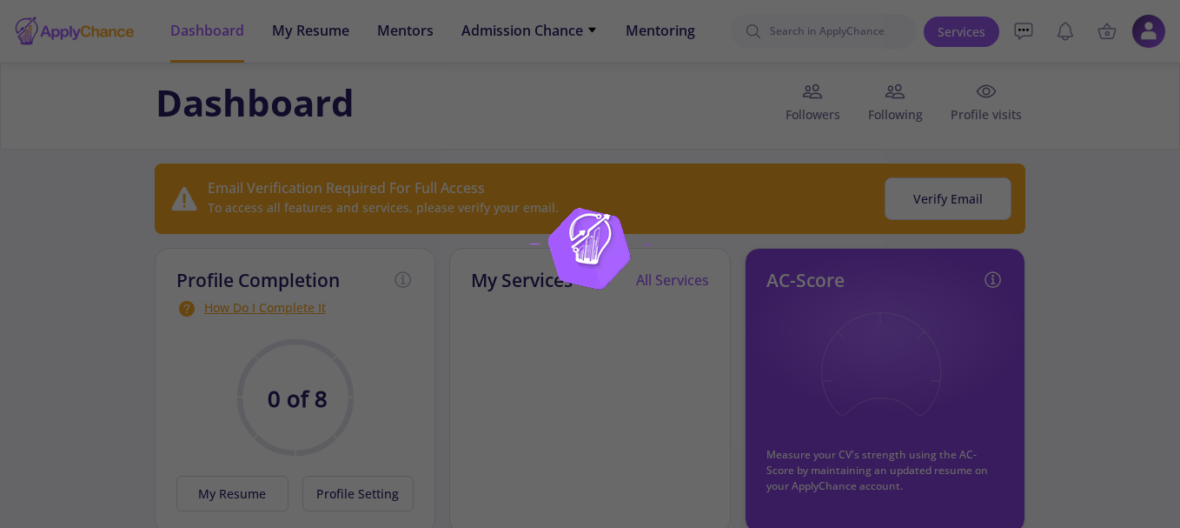
click at [955, 381] on div at bounding box center [590, 264] width 1180 height 528
click at [783, 205] on div at bounding box center [590, 264] width 1180 height 528
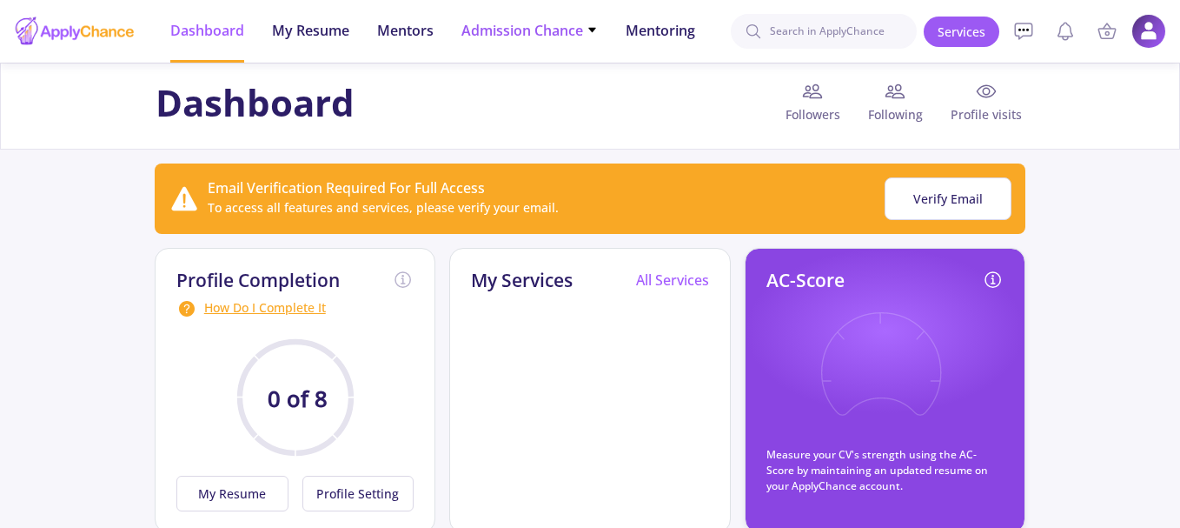
click at [548, 39] on span "Admission Chance" at bounding box center [529, 30] width 136 height 21
click at [554, 131] on link "Only My Chance of Admission" at bounding box center [563, 122] width 205 height 32
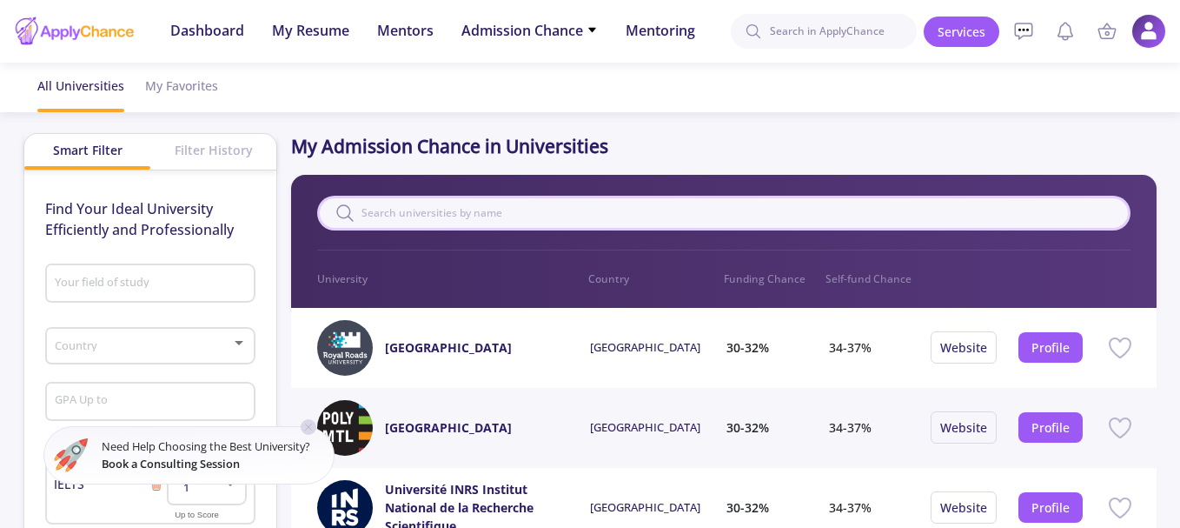
click at [499, 208] on input "text" at bounding box center [723, 213] width 813 height 35
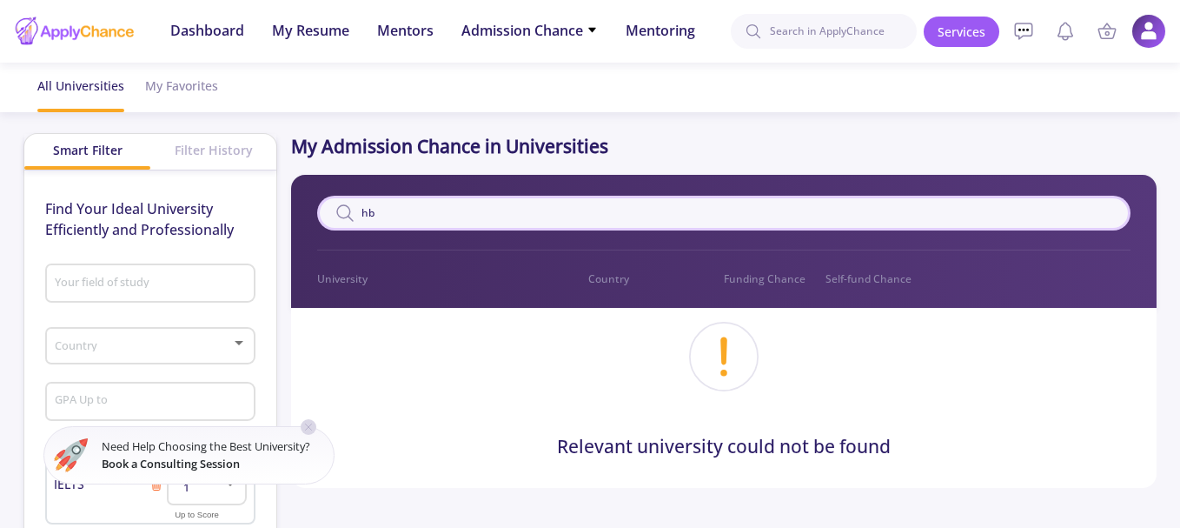
type input "h"
type input "n"
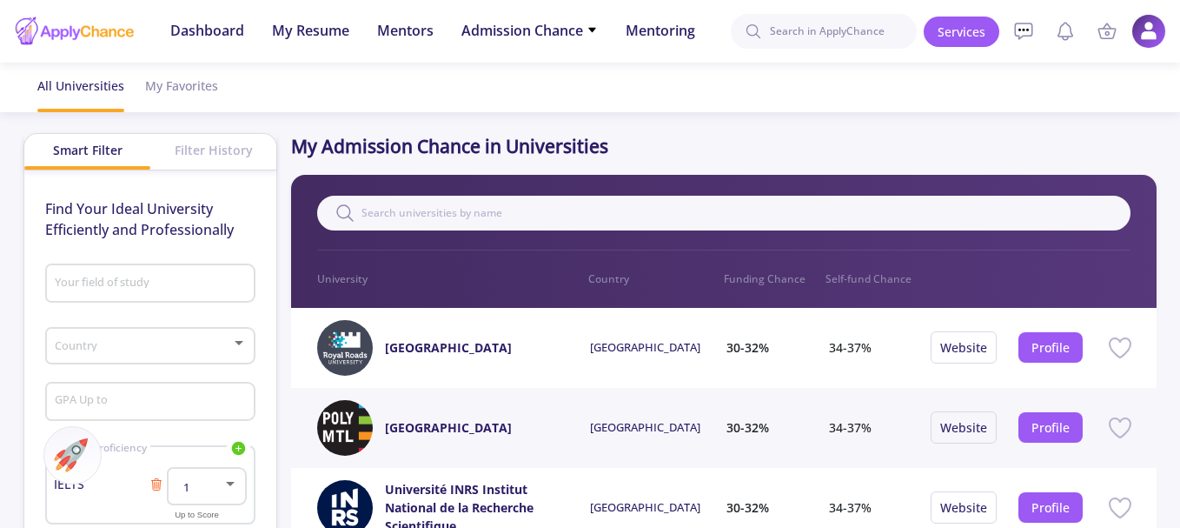
click at [621, 275] on p "Country" at bounding box center [656, 279] width 136 height 16
click at [190, 96] on div "My Favorites" at bounding box center [181, 86] width 73 height 46
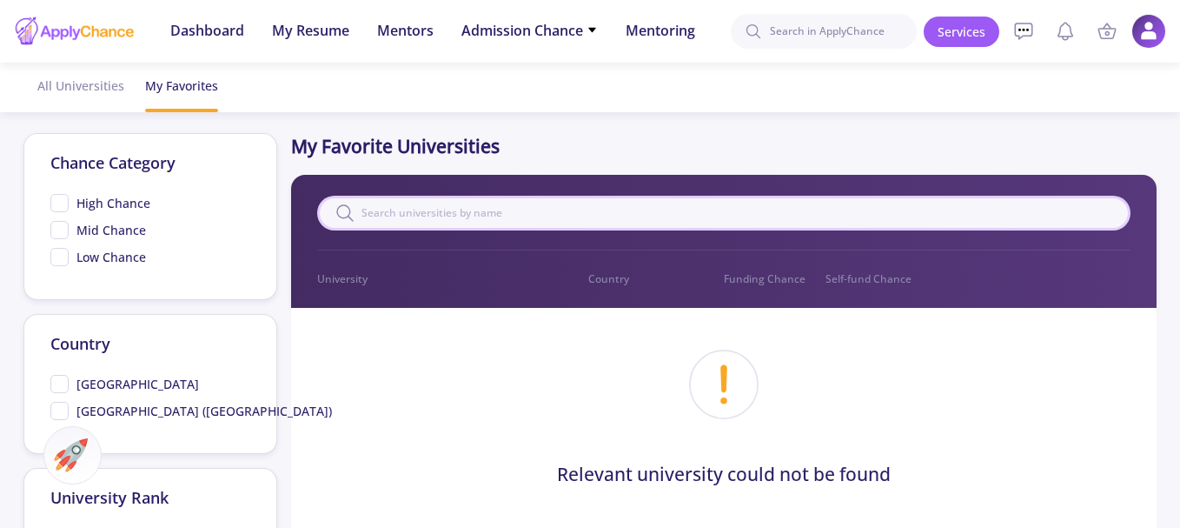
click at [454, 212] on input "text" at bounding box center [723, 213] width 813 height 35
type input "nyu"
click at [786, 31] on input at bounding box center [824, 31] width 186 height 35
click at [1145, 35] on img at bounding box center [1149, 32] width 34 height 34
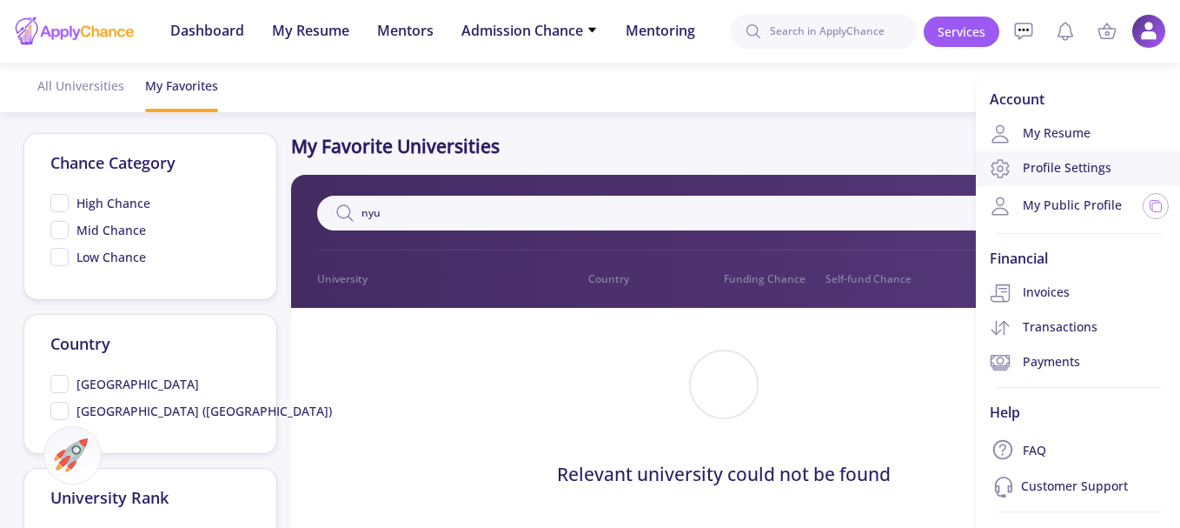
click at [1100, 171] on link "Profile Settings" at bounding box center [1079, 168] width 207 height 35
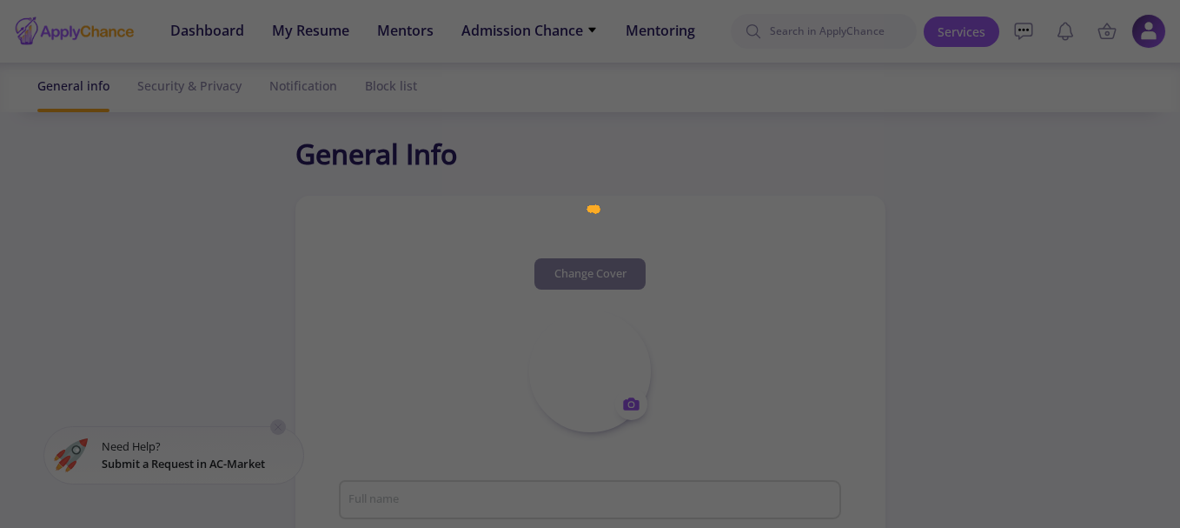
type input "[PERSON_NAME]"
type textarea "master of electronic enginering"
type input "(UTC+03:30) [GEOGRAPHIC_DATA]"
type input "hosseinhematdar"
type input "[EMAIL_ADDRESS][DOMAIN_NAME]"
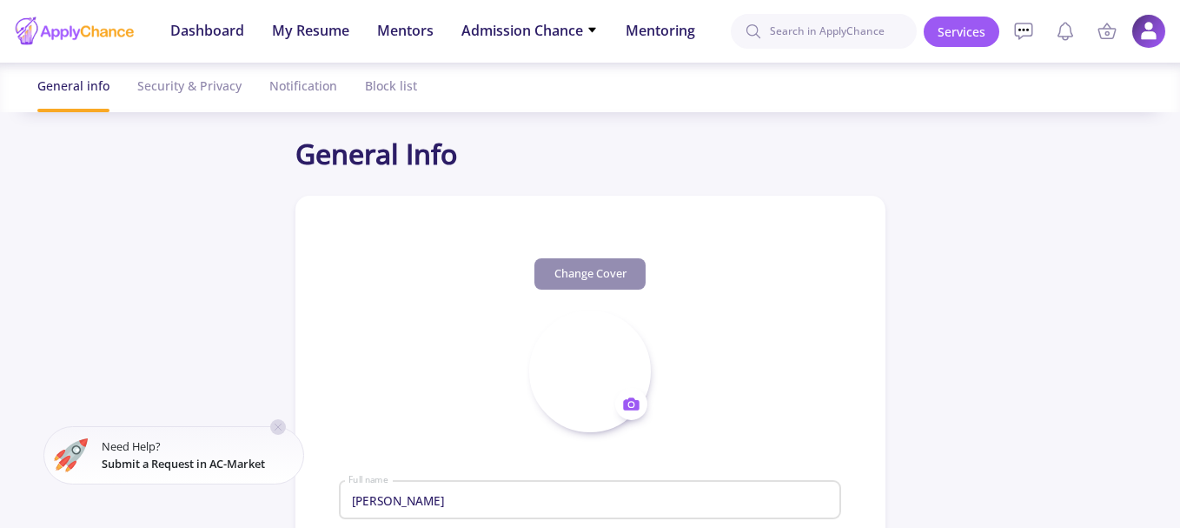
type input "[GEOGRAPHIC_DATA]"
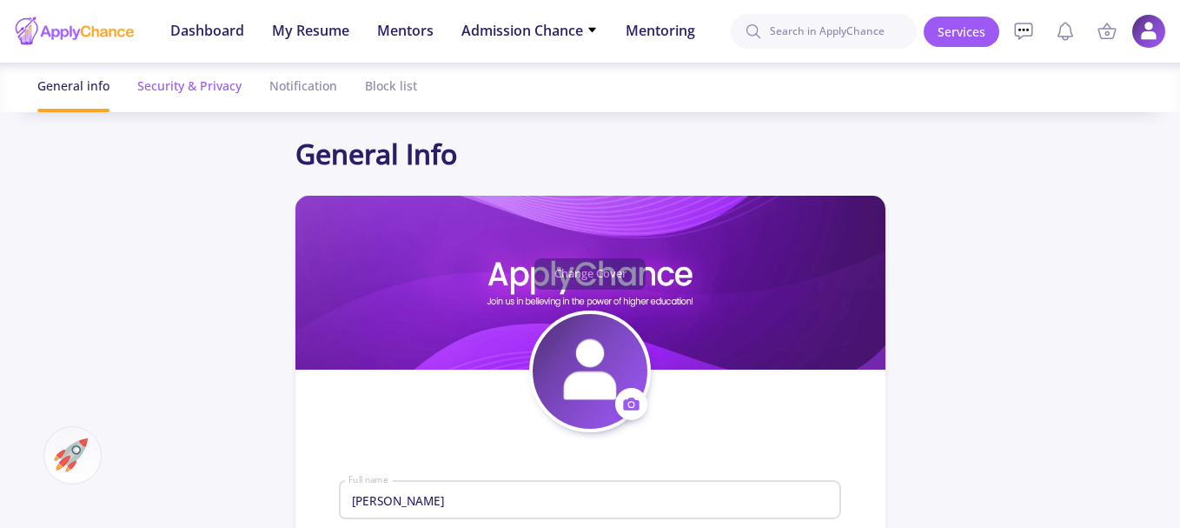
click at [167, 82] on div "Security & Privacy" at bounding box center [189, 86] width 104 height 46
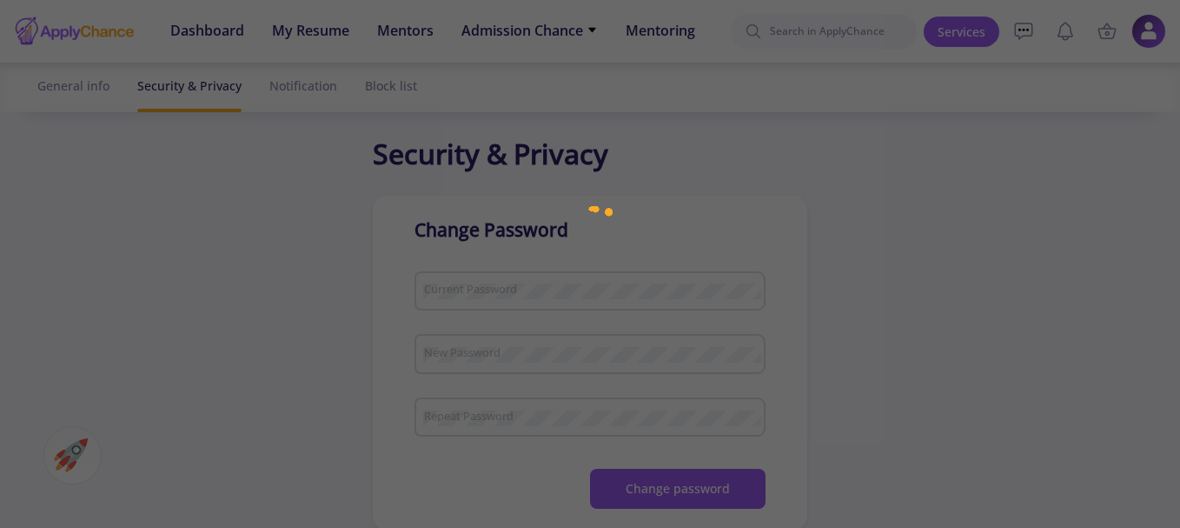
checkbox input "true"
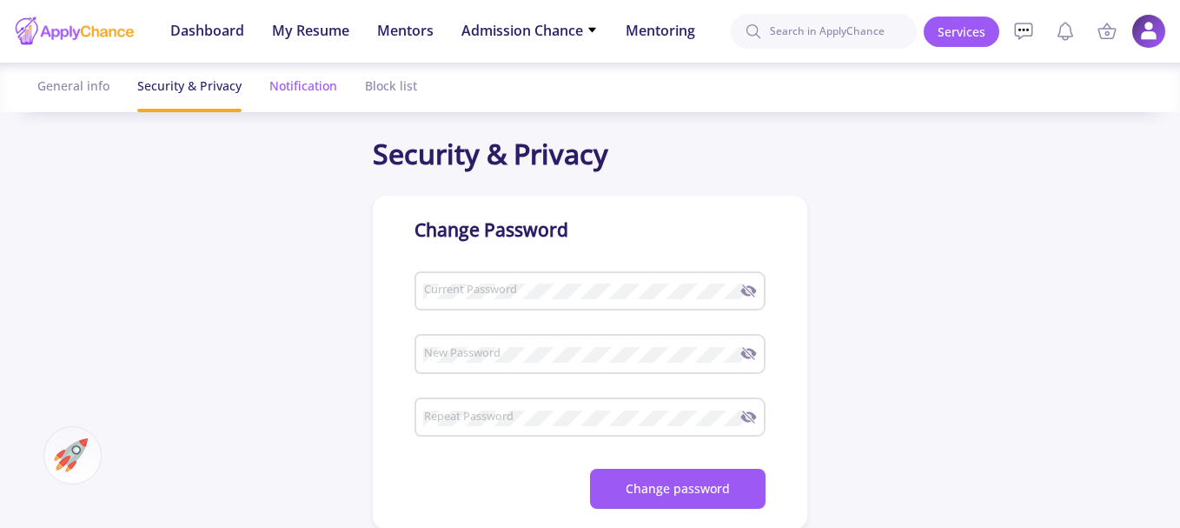
click at [300, 84] on div "Notification" at bounding box center [303, 86] width 68 height 46
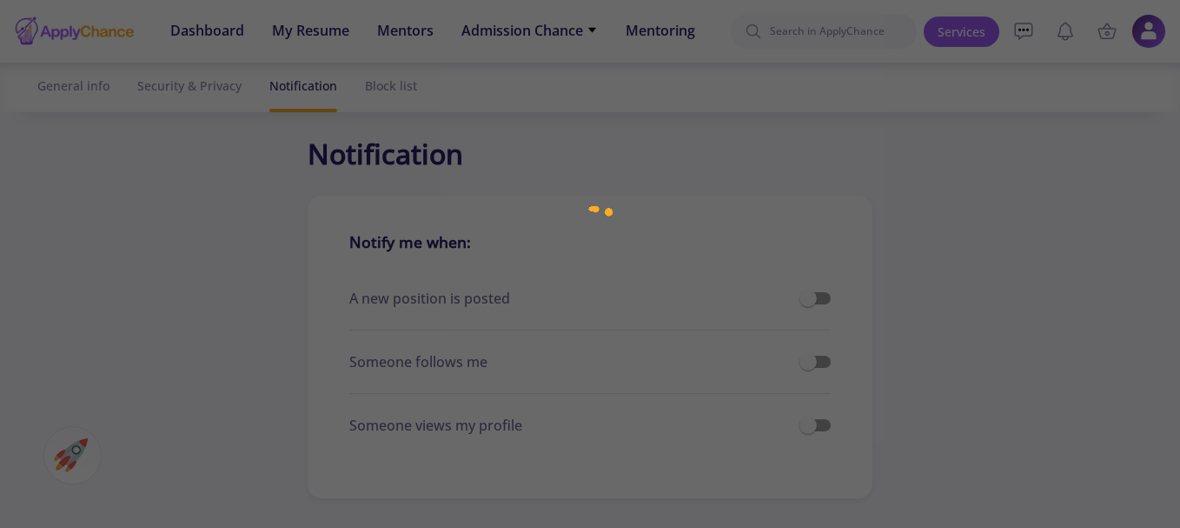
checkbox input "true"
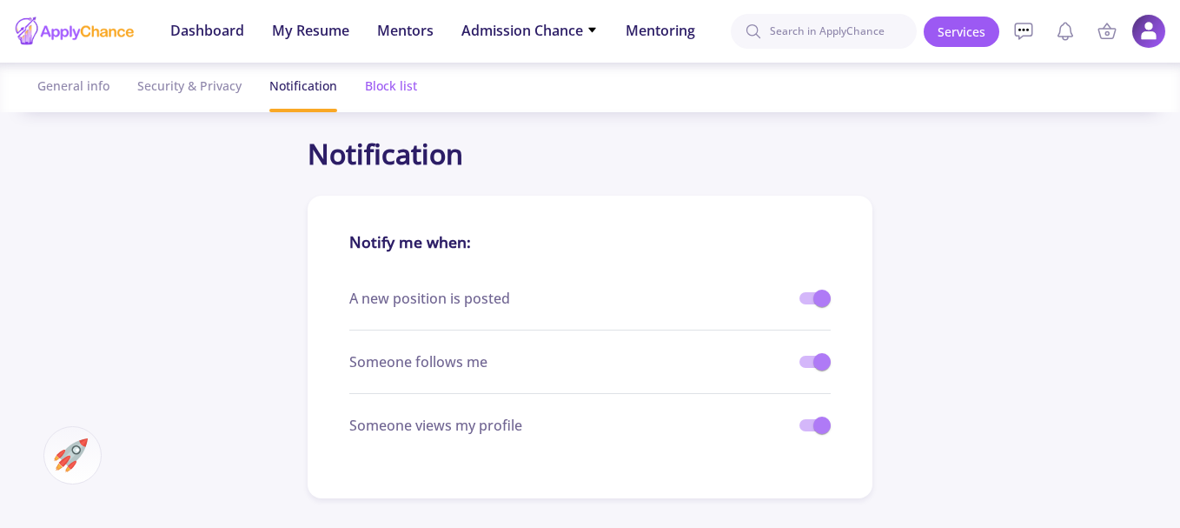
click at [377, 95] on div "Block list" at bounding box center [391, 86] width 52 height 46
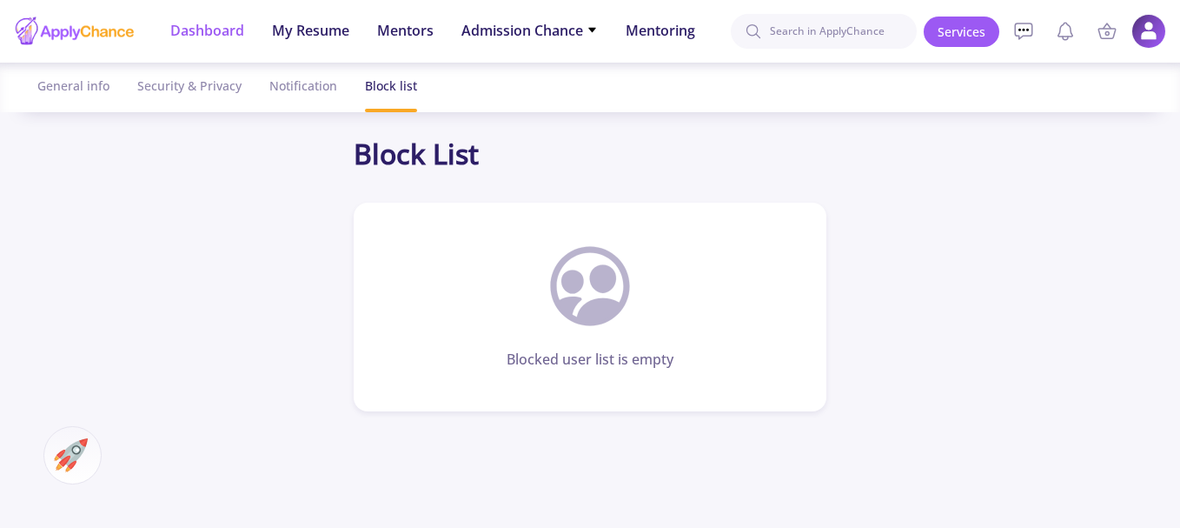
click at [231, 29] on span "Dashboard" at bounding box center [207, 30] width 74 height 21
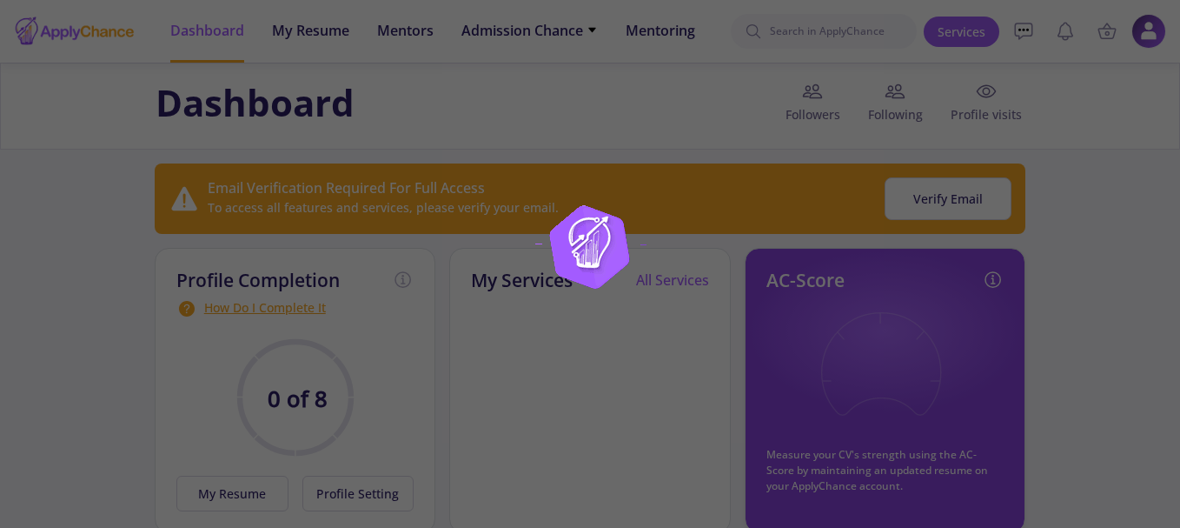
click at [309, 36] on div at bounding box center [590, 264] width 1180 height 528
click at [327, 53] on div at bounding box center [590, 264] width 1180 height 528
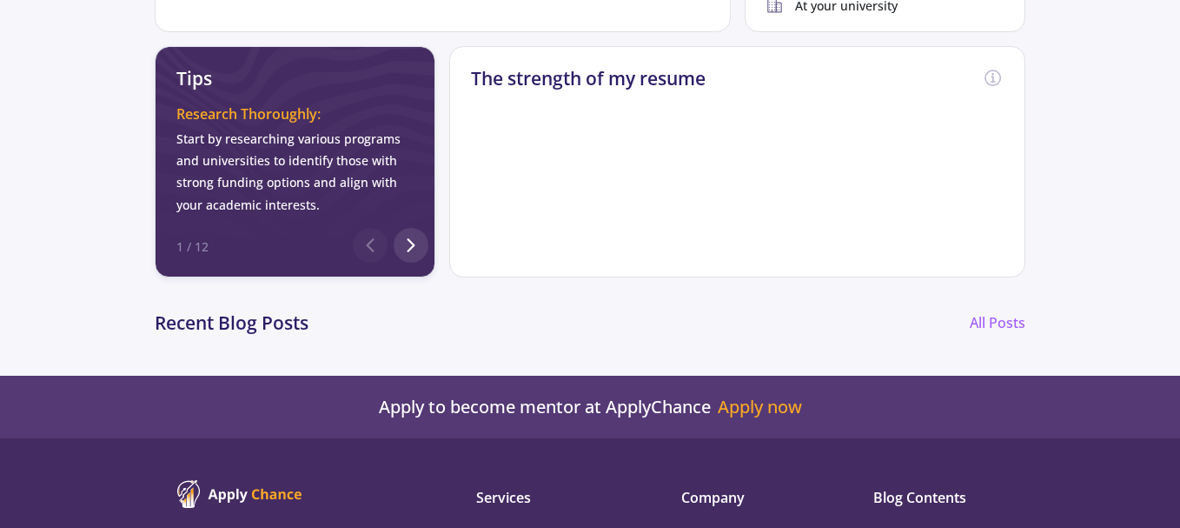
scroll to position [782, 0]
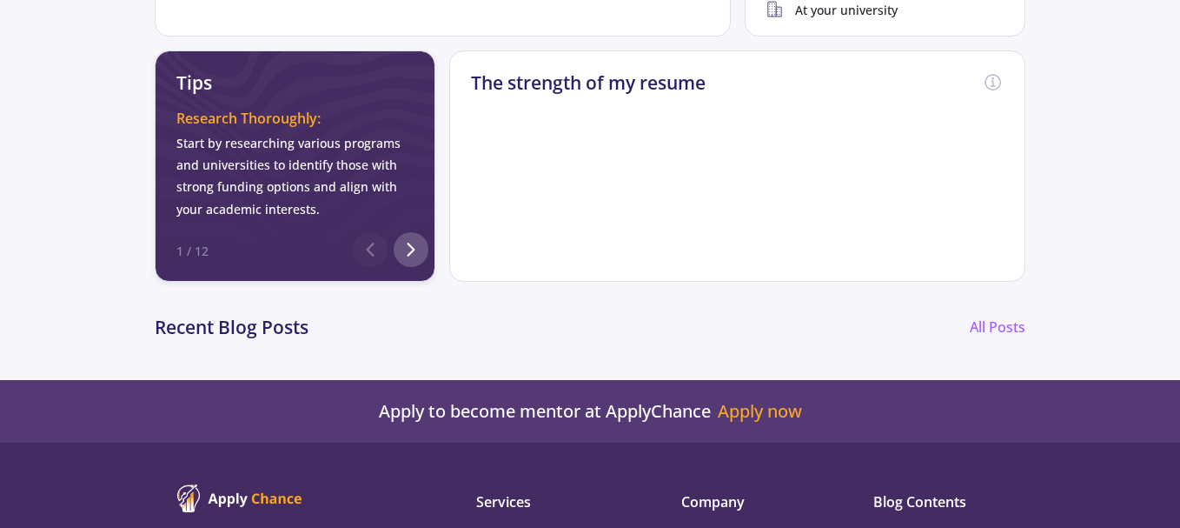
click at [419, 247] on icon at bounding box center [411, 249] width 21 height 21
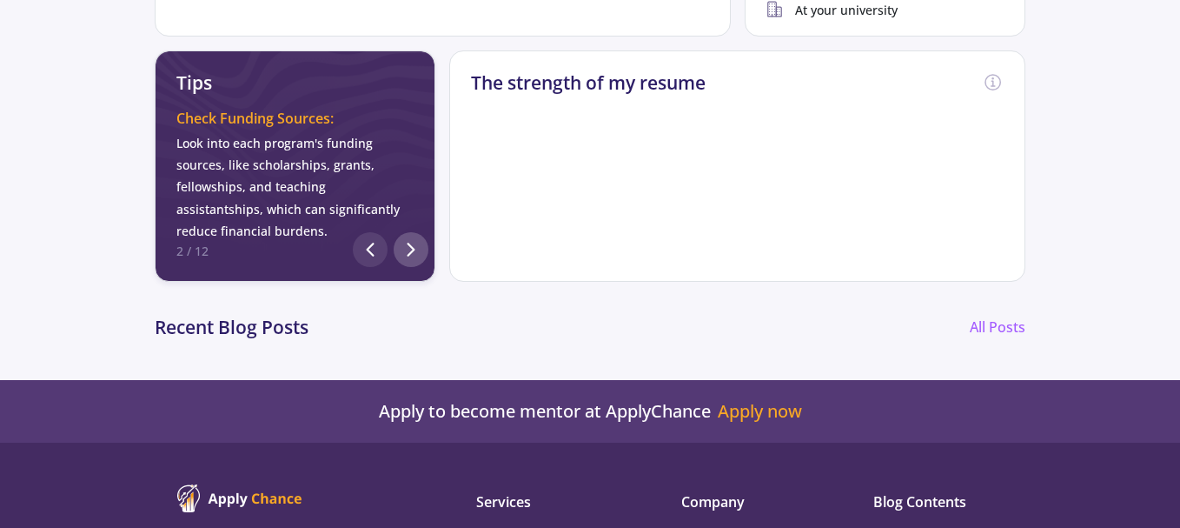
click at [419, 247] on icon at bounding box center [411, 249] width 21 height 21
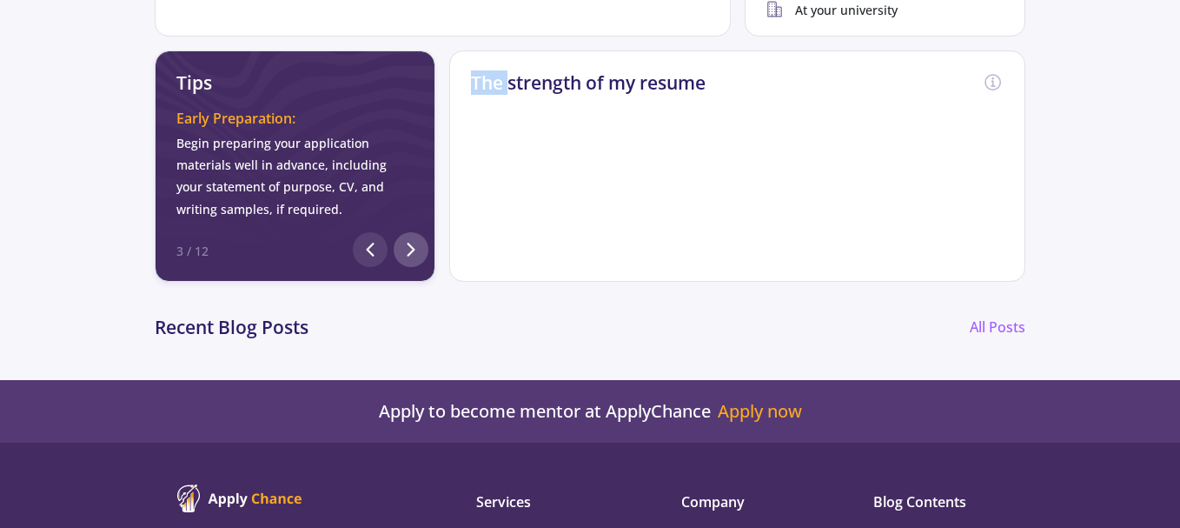
click at [419, 247] on icon at bounding box center [411, 249] width 21 height 21
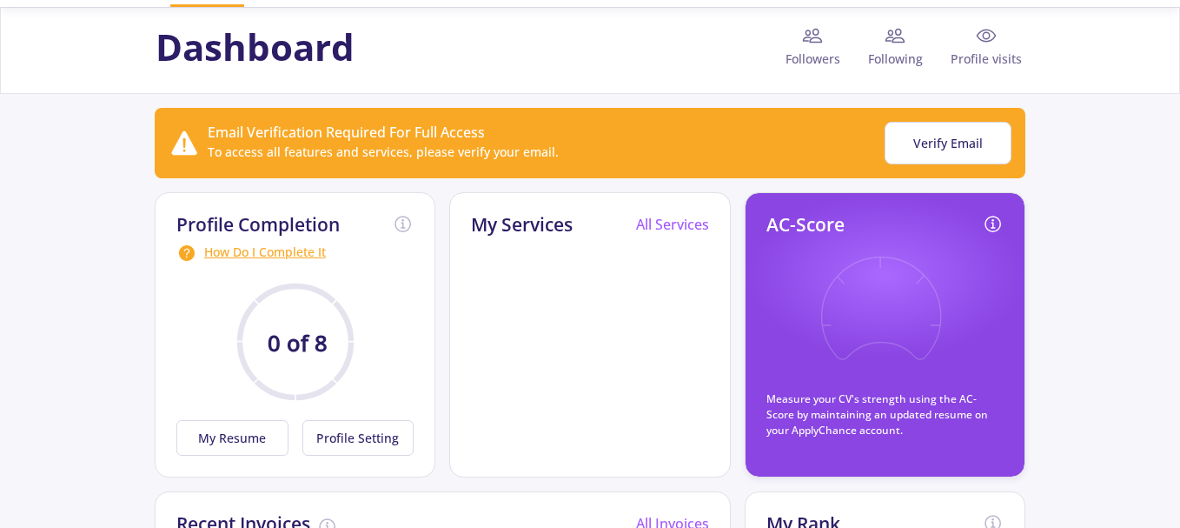
scroll to position [87, 0]
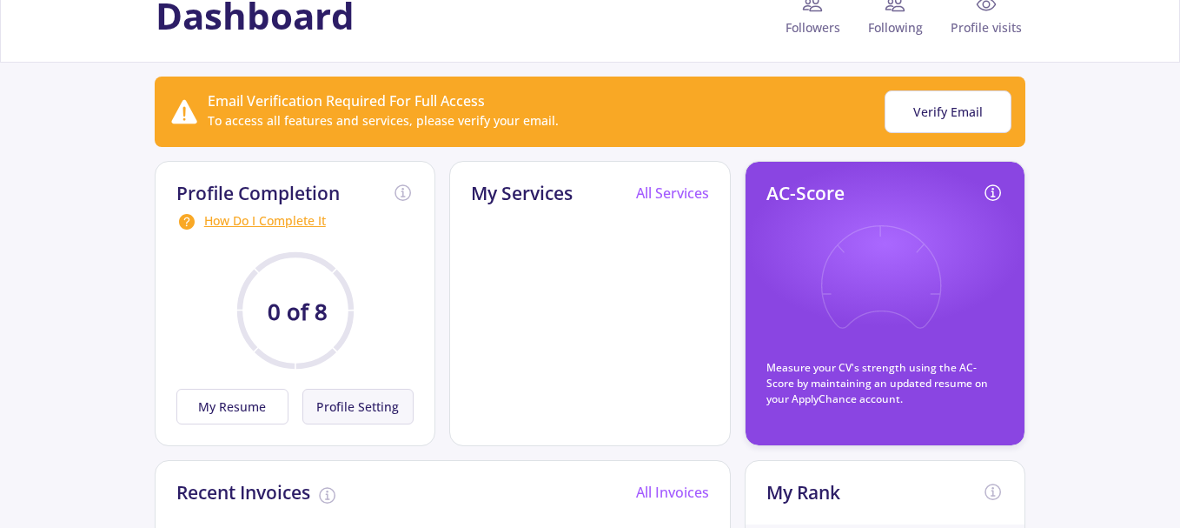
click at [359, 404] on button "Profile Setting" at bounding box center [358, 406] width 112 height 36
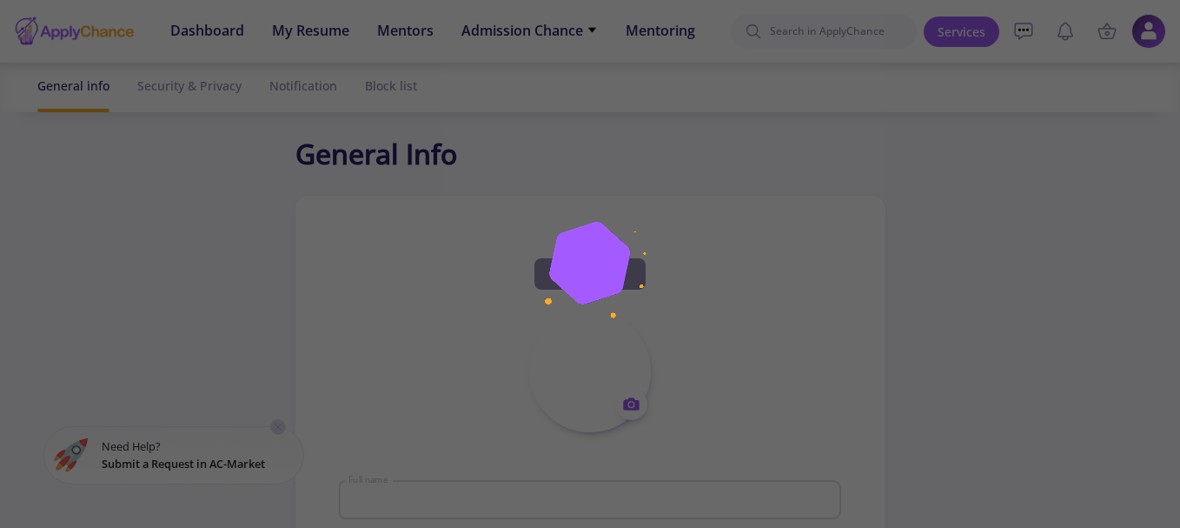
type input "[PERSON_NAME]"
type textarea "master of electronic enginering"
type input "[GEOGRAPHIC_DATA]"
type input "(UTC+03:30) [GEOGRAPHIC_DATA]"
type input "hosseinhematdar"
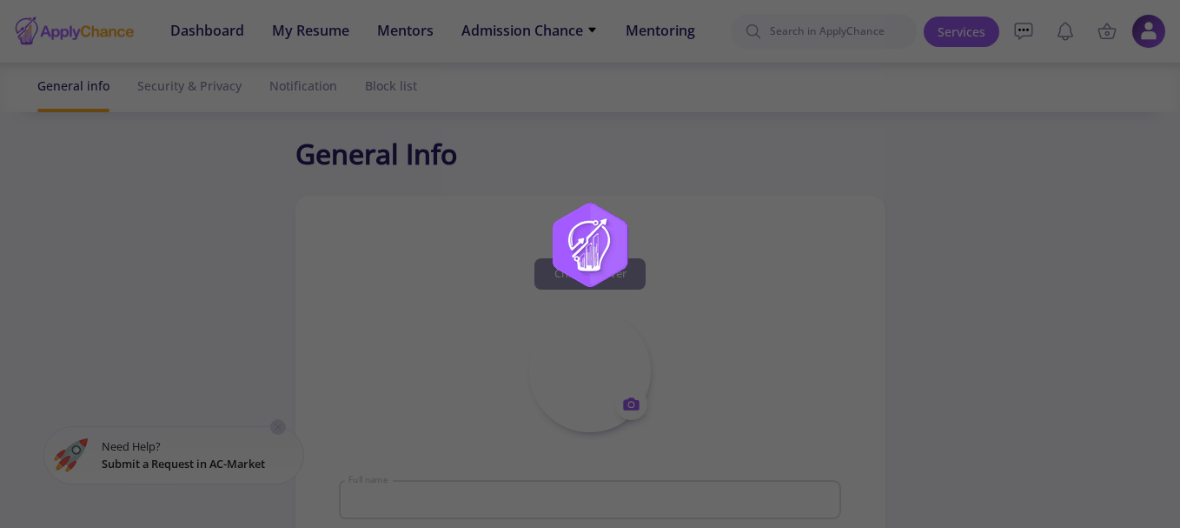
type input "[EMAIL_ADDRESS][DOMAIN_NAME]"
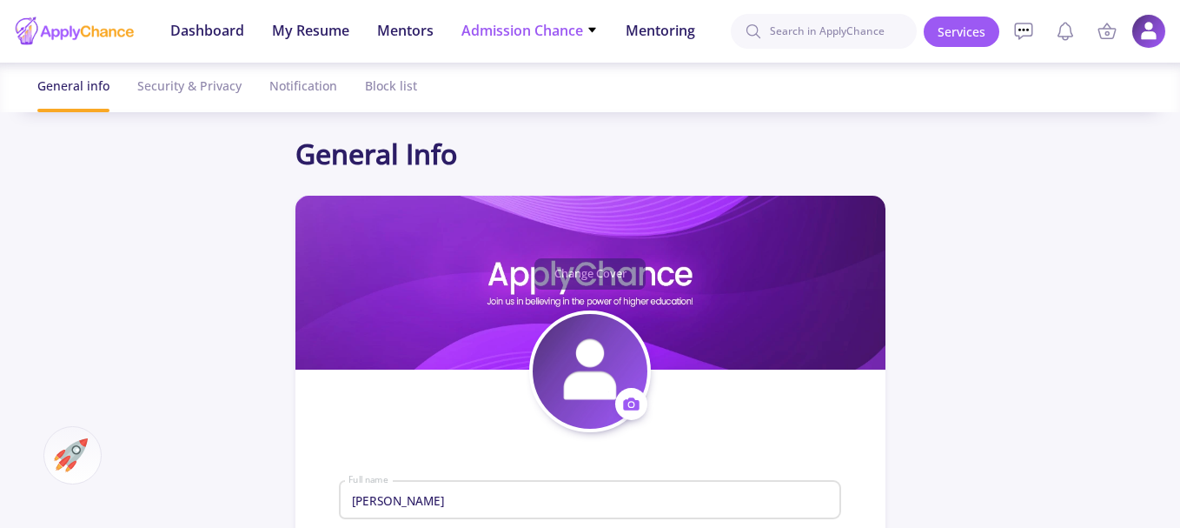
click at [545, 40] on span "Admission Chance" at bounding box center [529, 30] width 136 height 21
click at [551, 86] on link "With Minimum Requirements" at bounding box center [563, 90] width 205 height 32
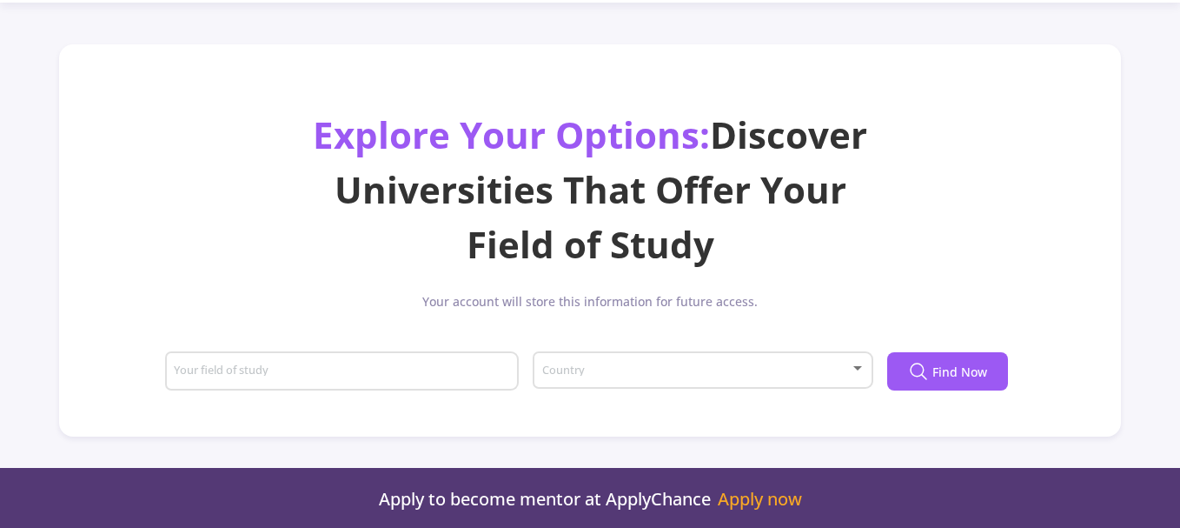
scroll to position [261, 0]
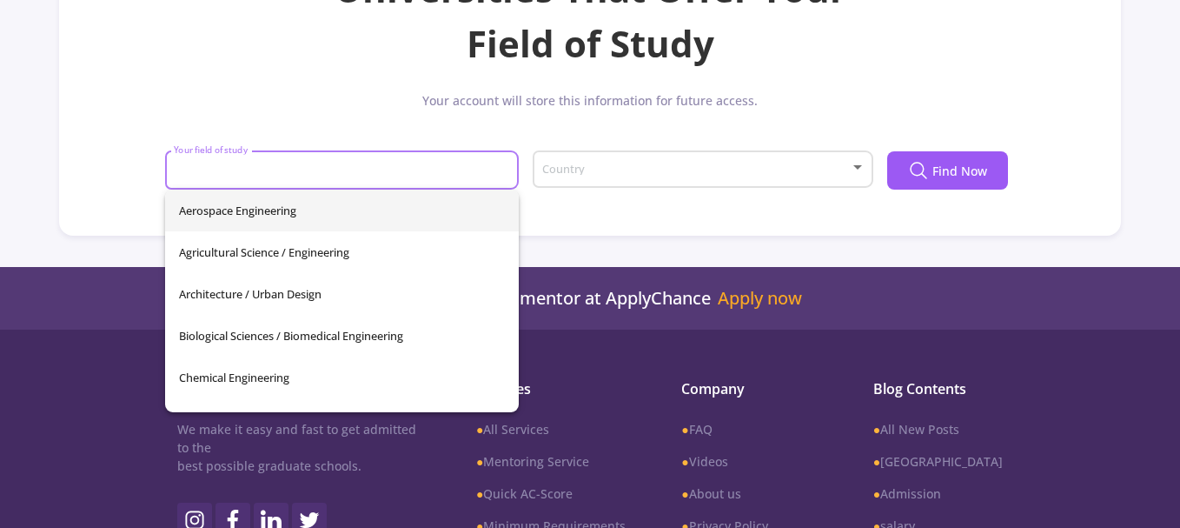
click at [308, 173] on input "Your field of study" at bounding box center [344, 171] width 342 height 16
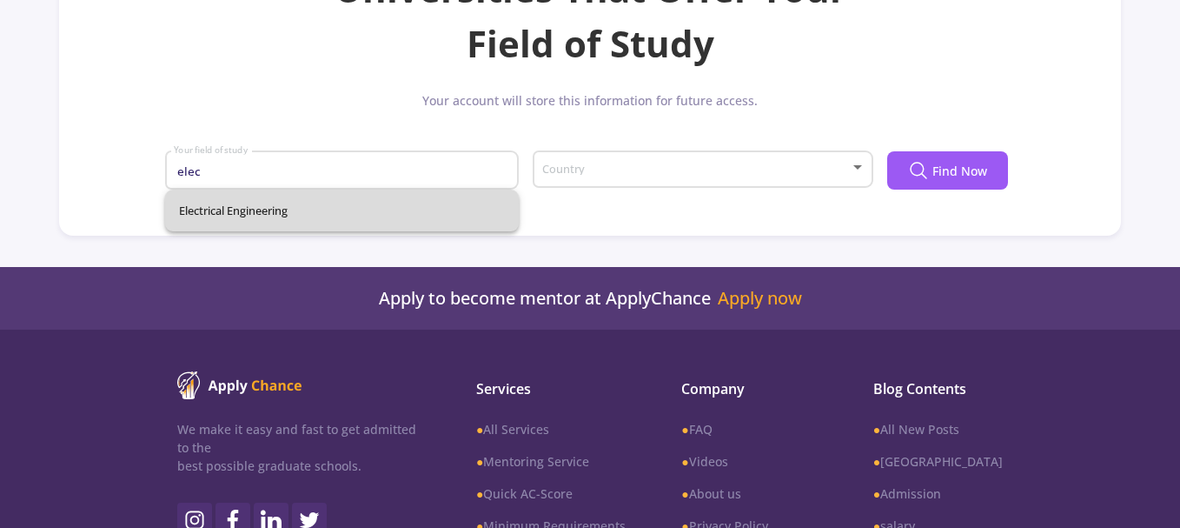
click at [335, 209] on span "Electrical Engineering" at bounding box center [342, 210] width 327 height 42
type input "Electrical Engineering"
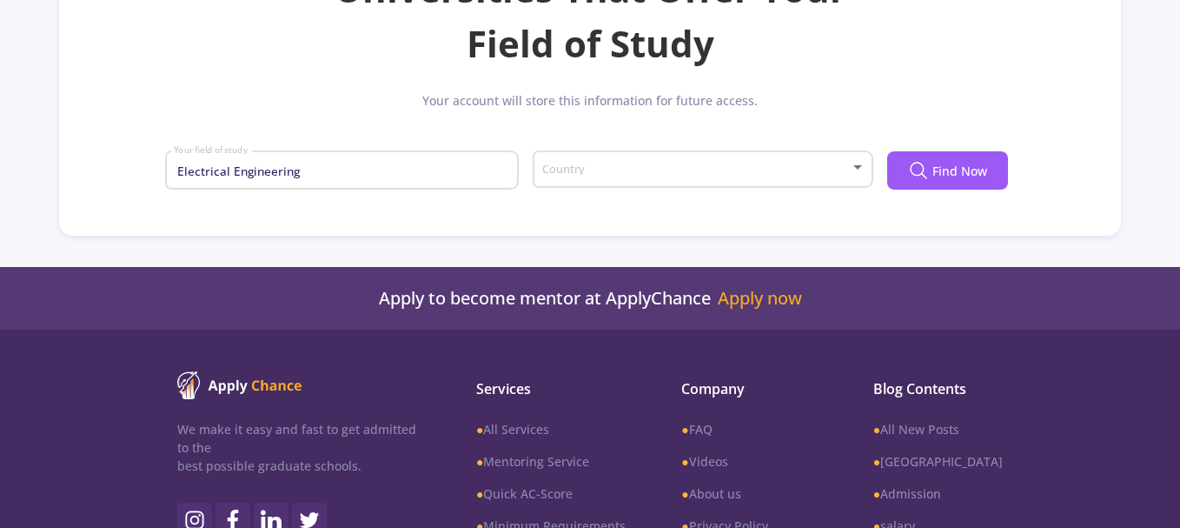
click at [661, 162] on div "Country" at bounding box center [703, 165] width 324 height 43
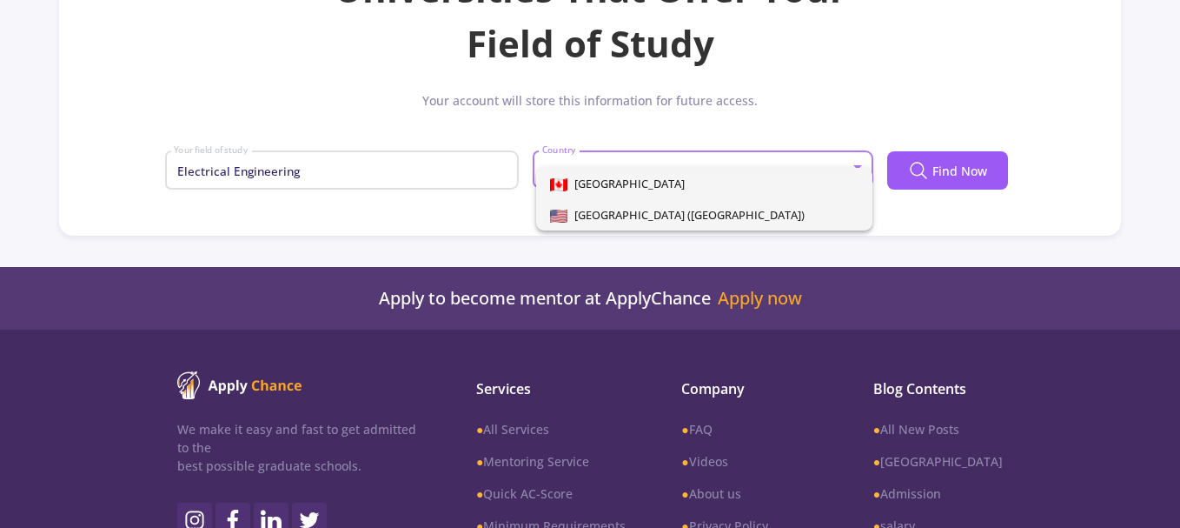
click at [642, 210] on span "[GEOGRAPHIC_DATA] ([GEOGRAPHIC_DATA])" at bounding box center [686, 215] width 237 height 16
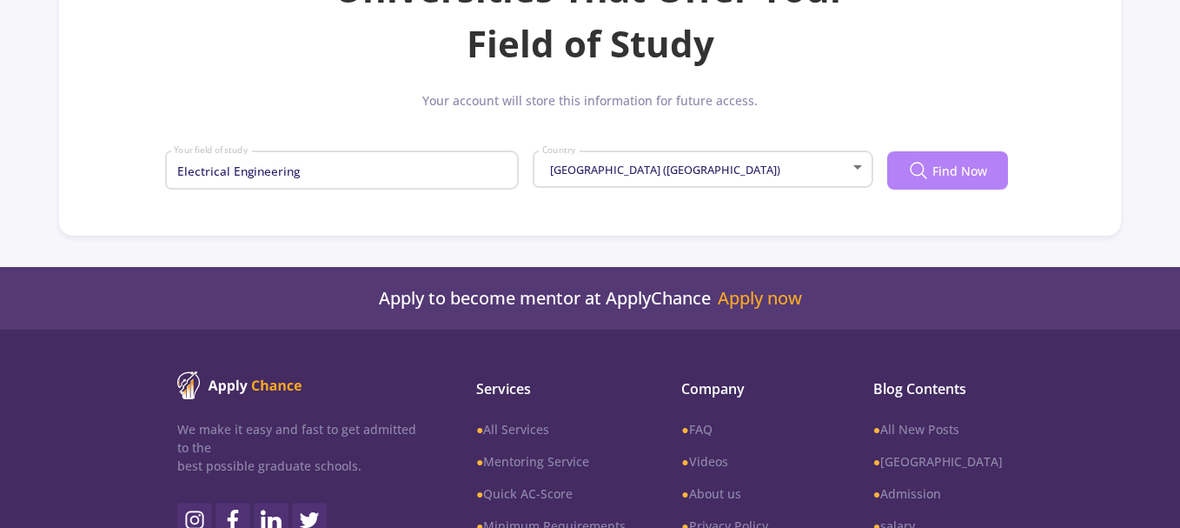
click at [951, 179] on span "Find Now" at bounding box center [960, 171] width 55 height 18
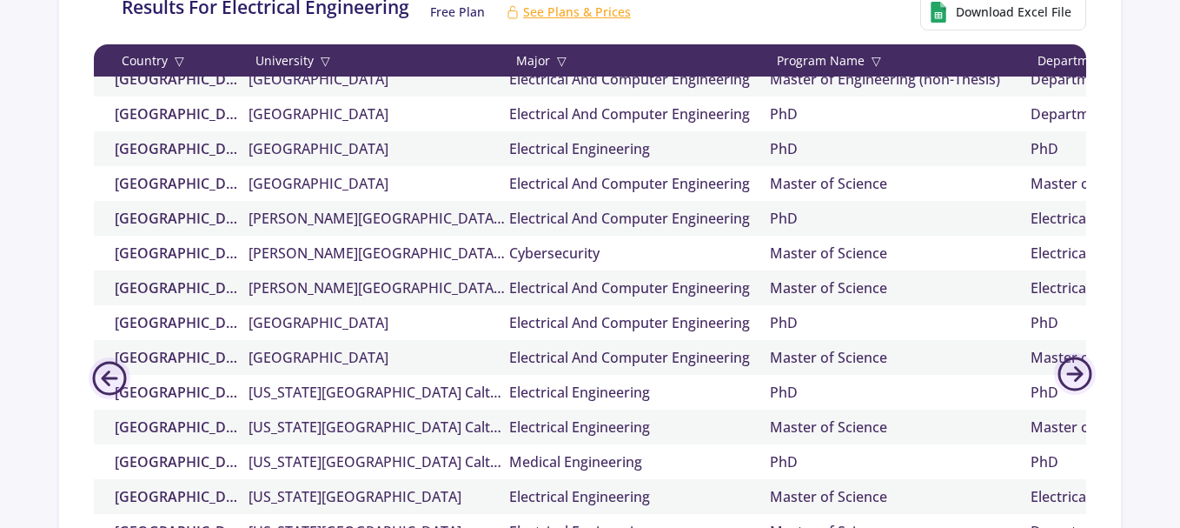
scroll to position [521, 0]
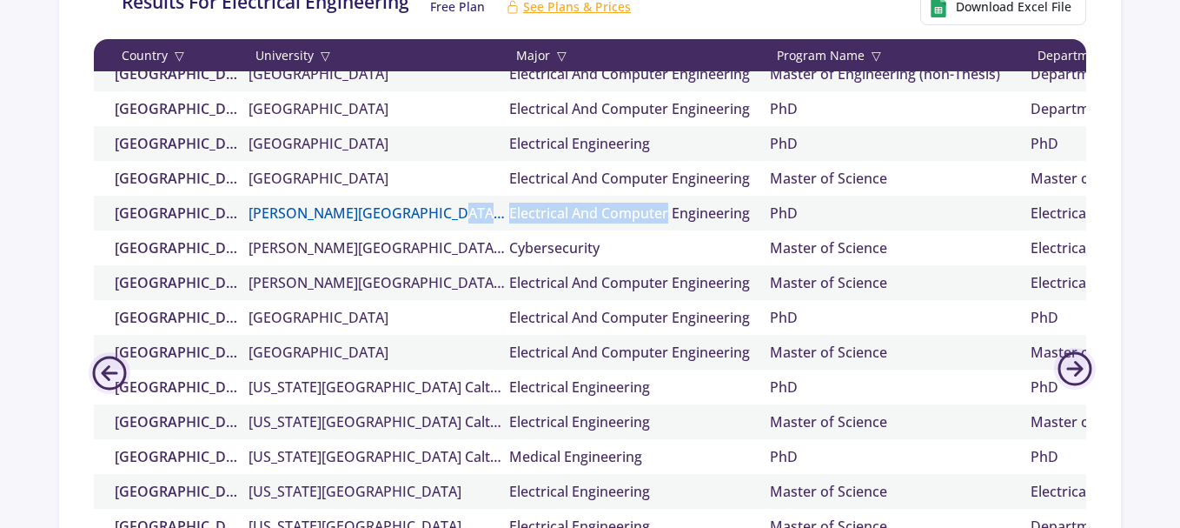
drag, startPoint x: 580, startPoint y: 207, endPoint x: 480, endPoint y: 205, distance: 100.0
click at [480, 205] on div "United States of America (USA) Brigham Young University Electrical And Computer…" at bounding box center [981, 213] width 1775 height 35
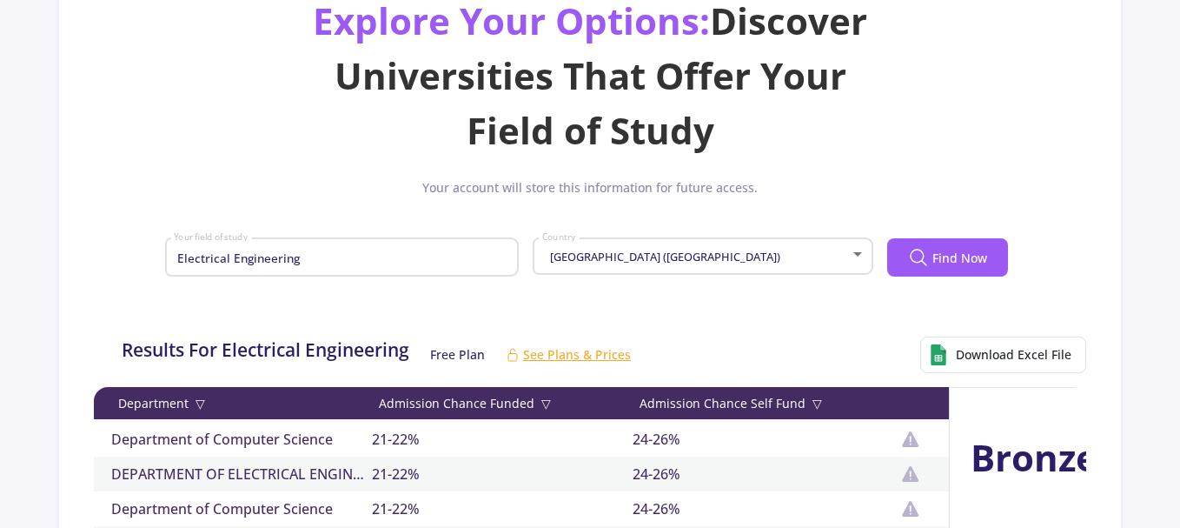
scroll to position [348, 0]
